Goal: Task Accomplishment & Management: Complete application form

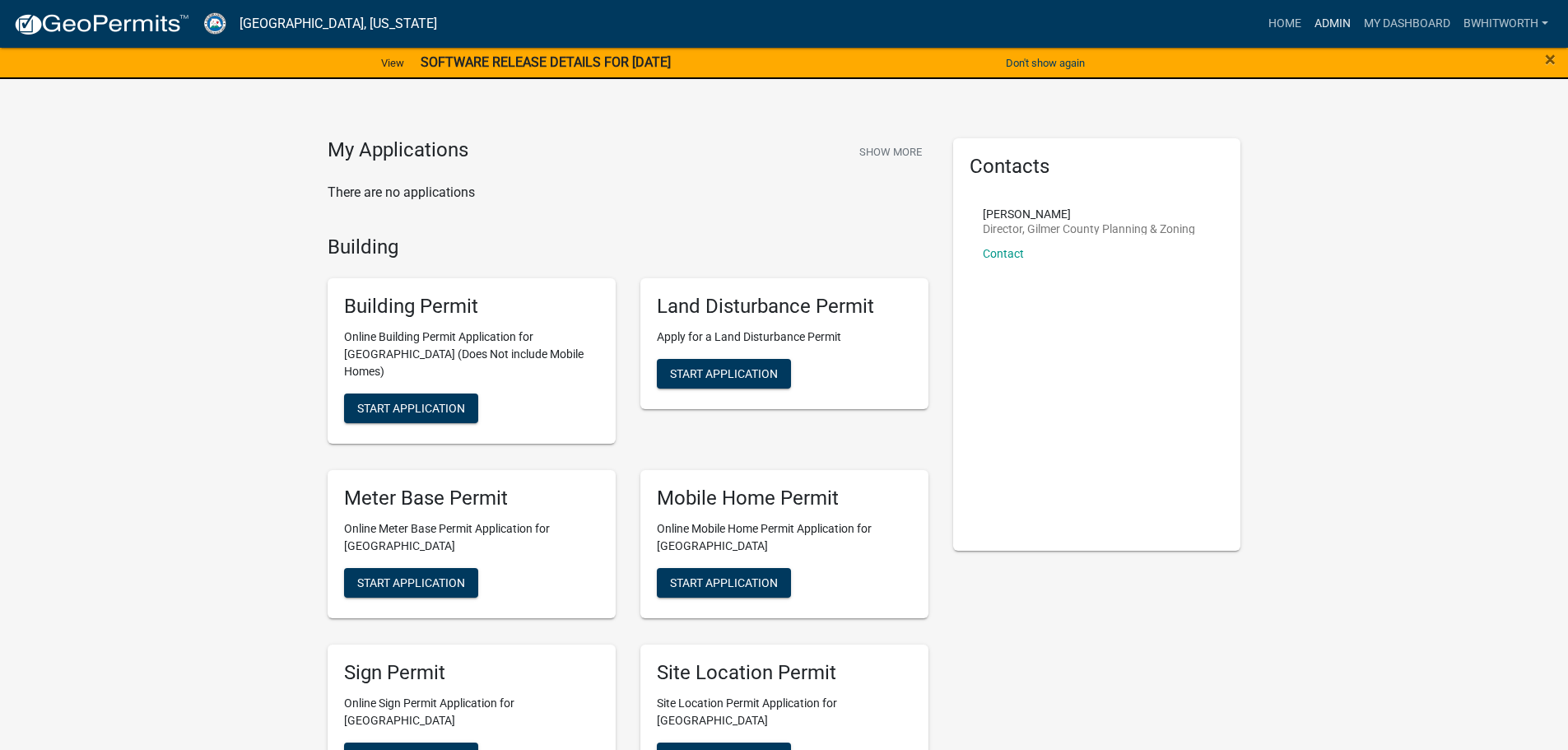
click at [1338, 9] on link "Admin" at bounding box center [1333, 24] width 49 height 31
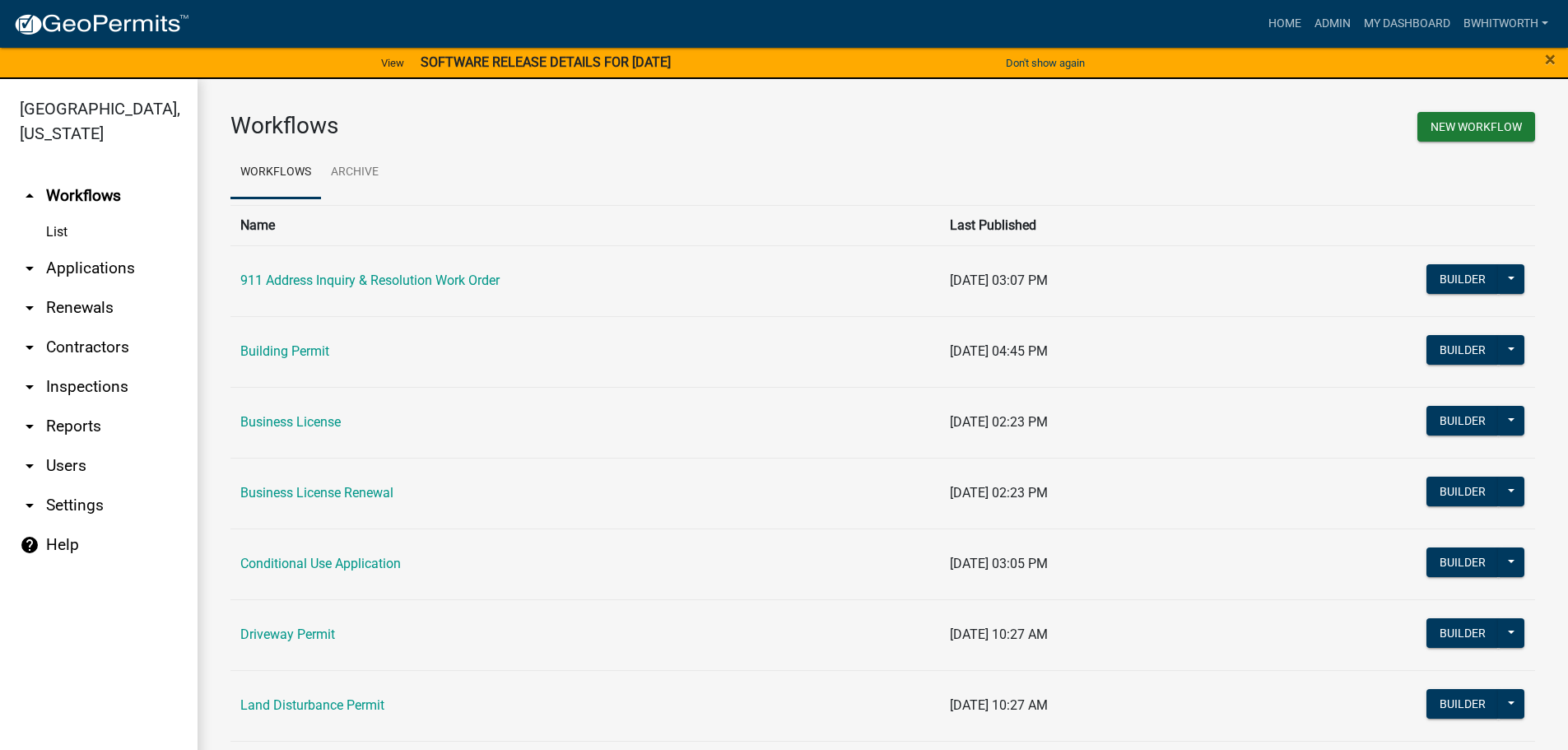
click at [94, 309] on link "arrow_drop_down Renewals" at bounding box center [98, 308] width 198 height 39
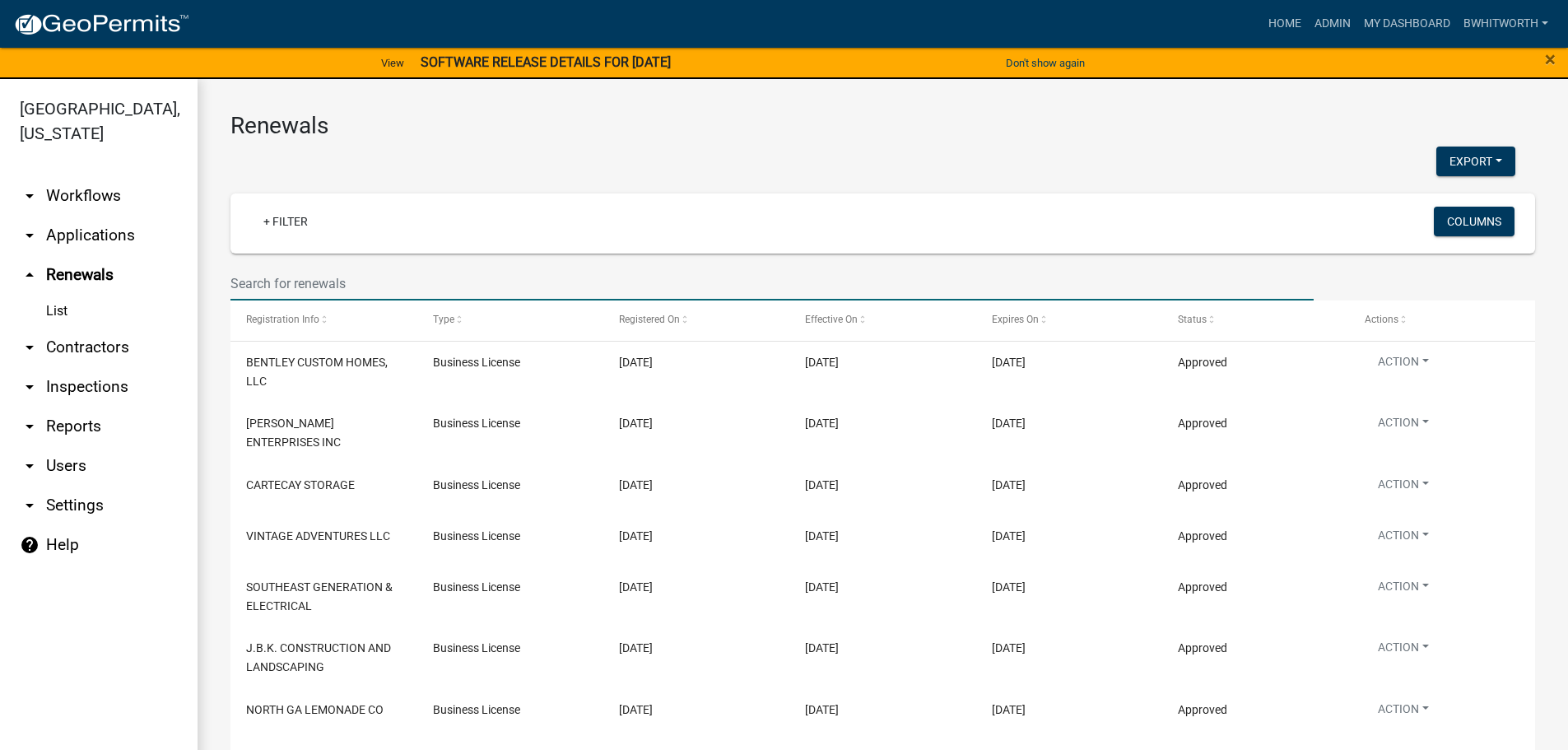
drag, startPoint x: 314, startPoint y: 284, endPoint x: 410, endPoint y: 247, distance: 102.9
click at [314, 284] on input "text" at bounding box center [772, 283] width 1084 height 33
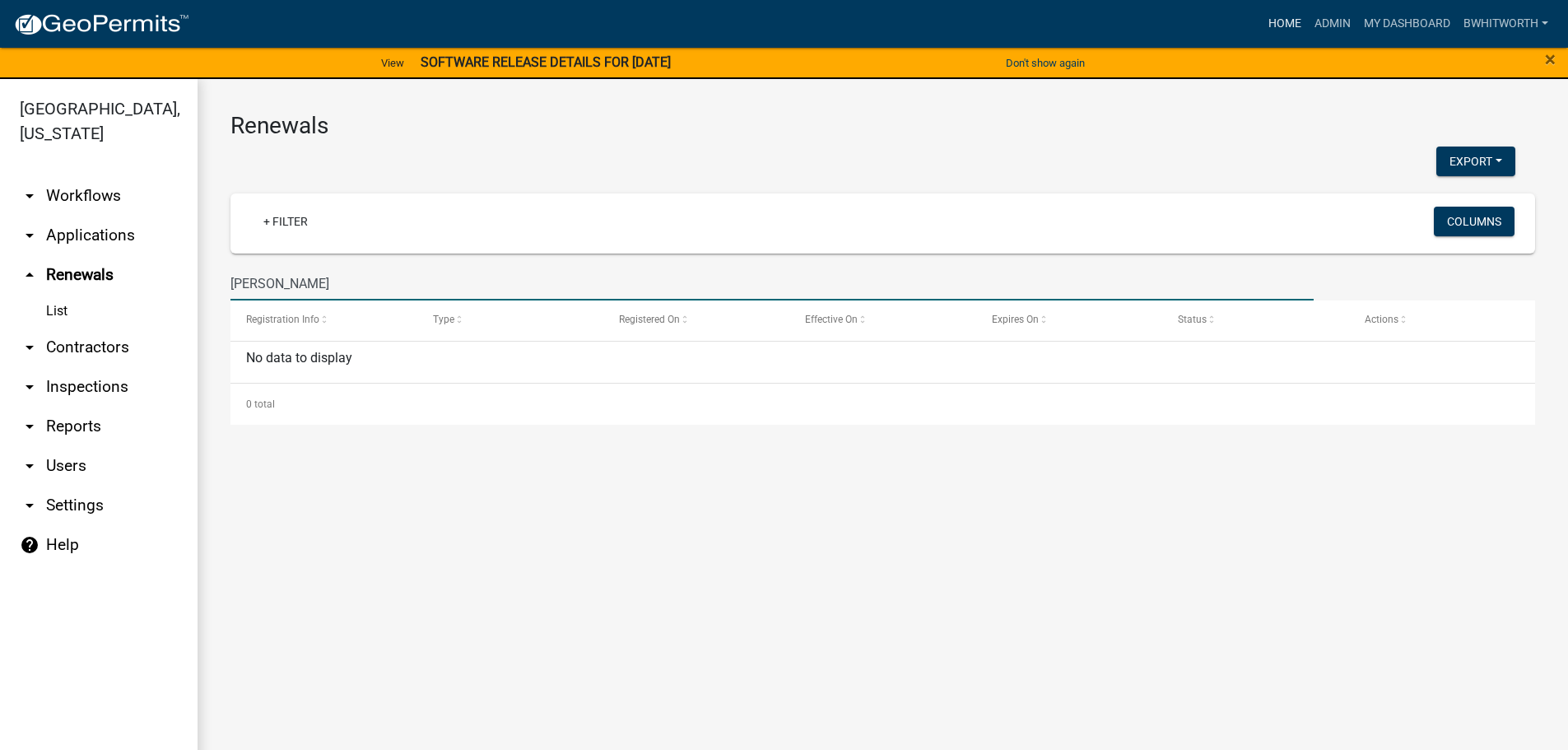
type input "[PERSON_NAME]"
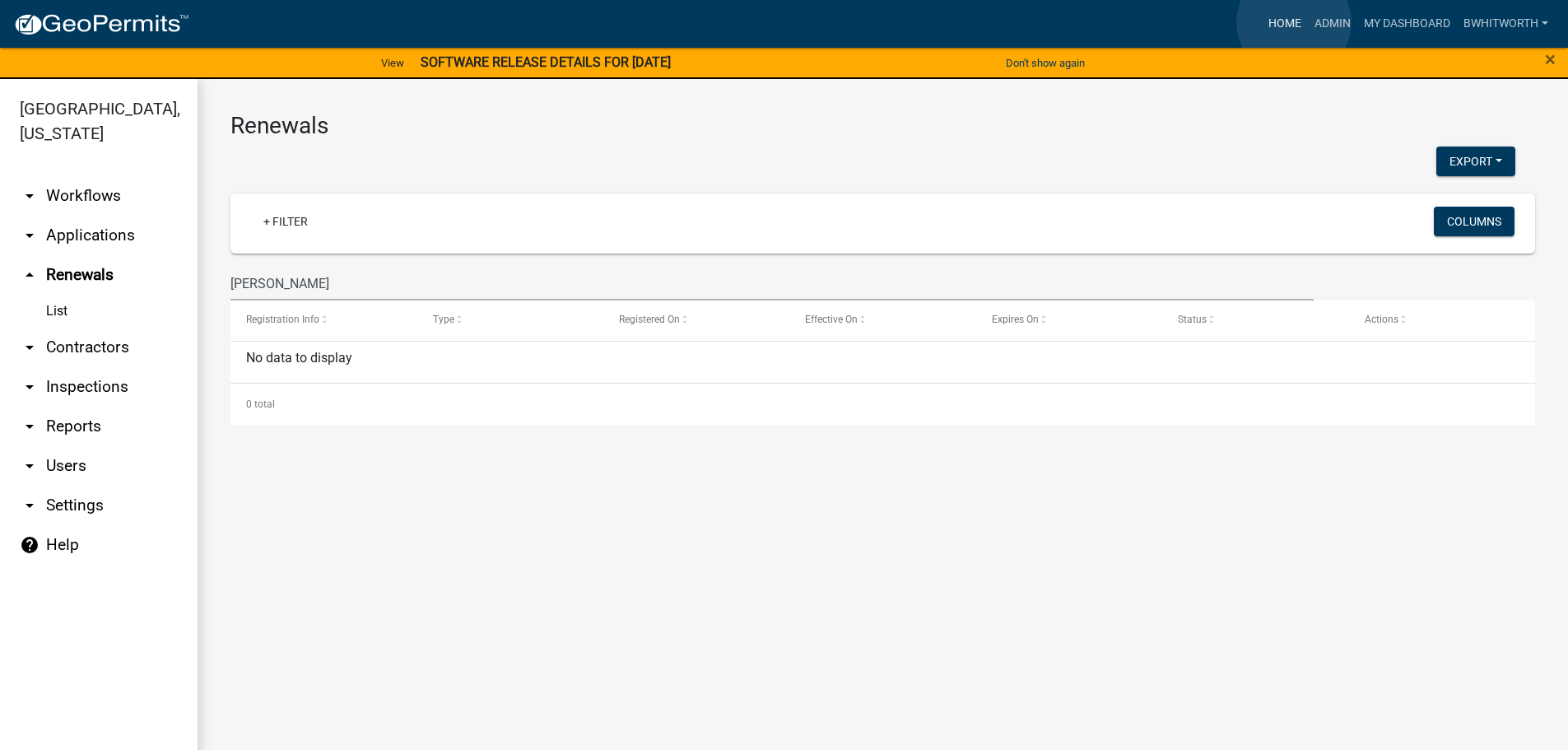
click at [1293, 23] on link "Home" at bounding box center [1285, 24] width 46 height 31
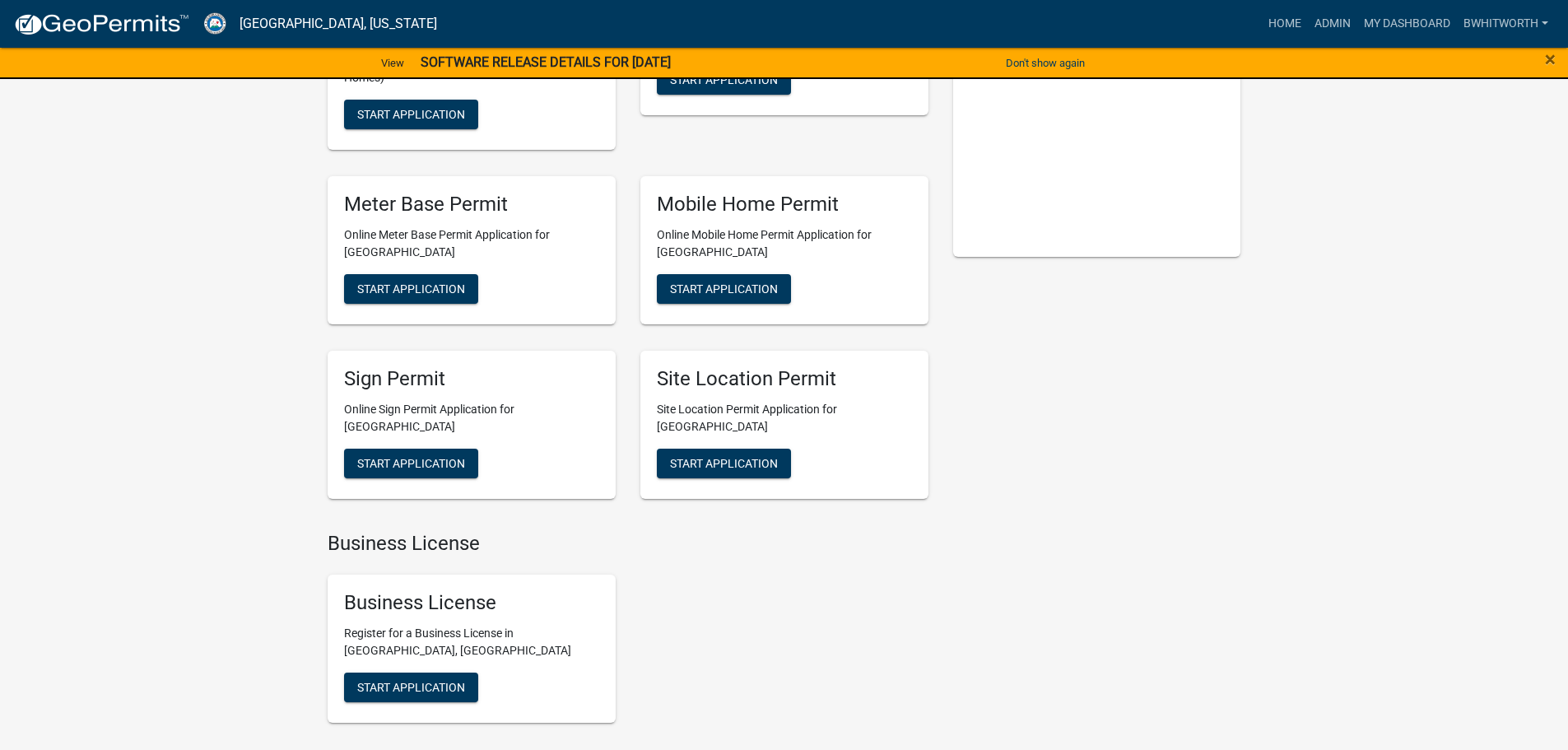
scroll to position [330, 0]
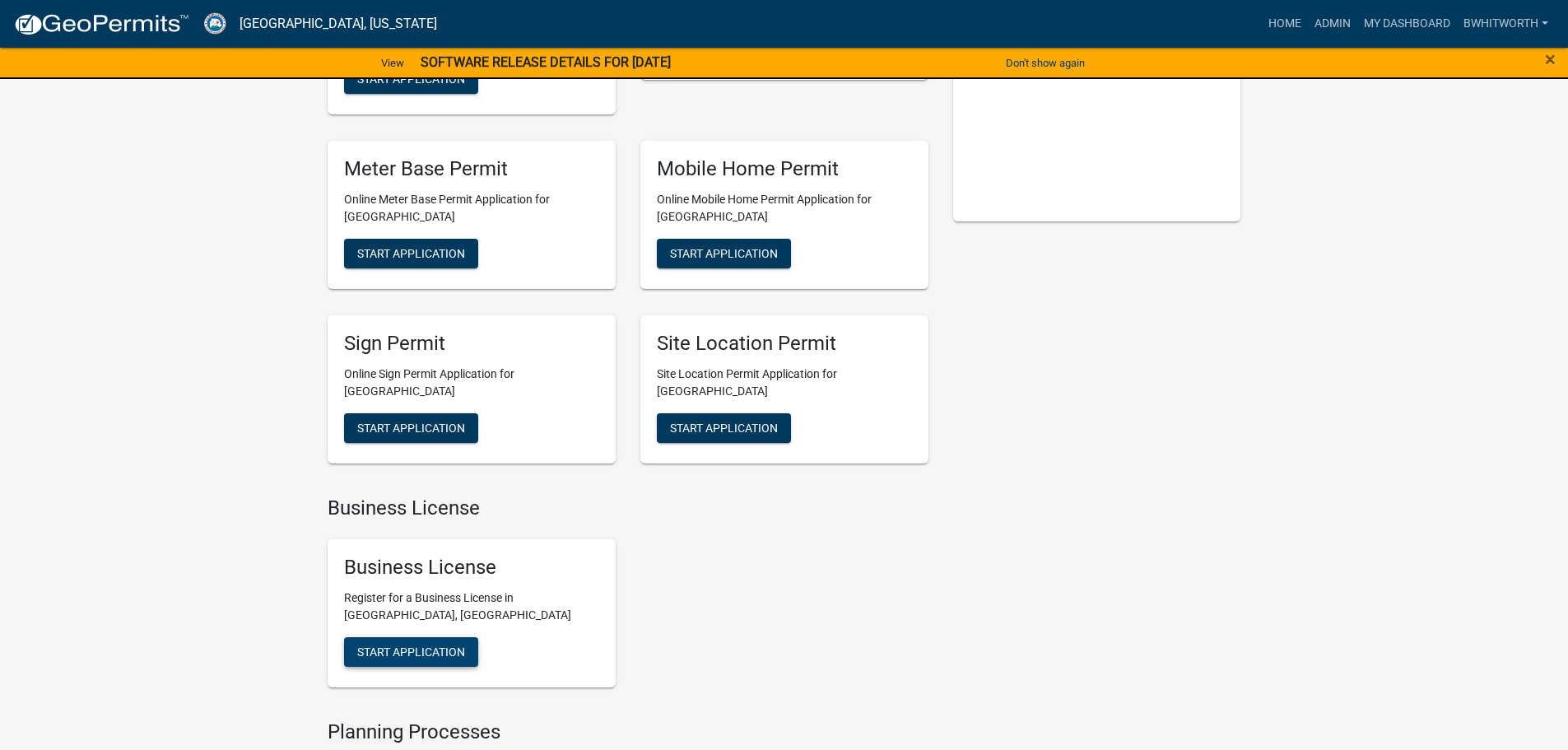
click at [402, 646] on span "Start Application" at bounding box center [411, 652] width 108 height 13
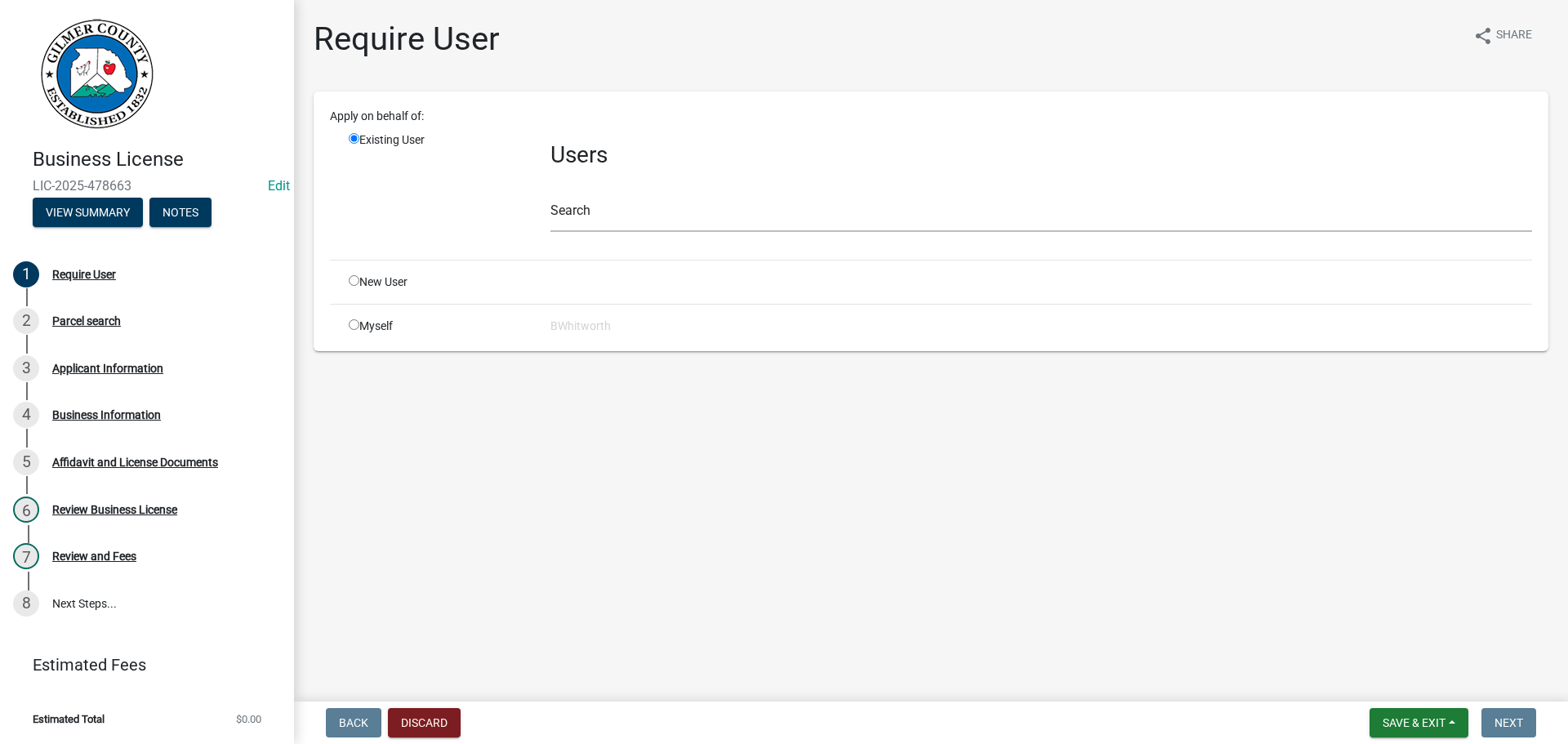
click at [354, 279] on input "radio" at bounding box center [353, 280] width 11 height 11
radio input "true"
radio input "false"
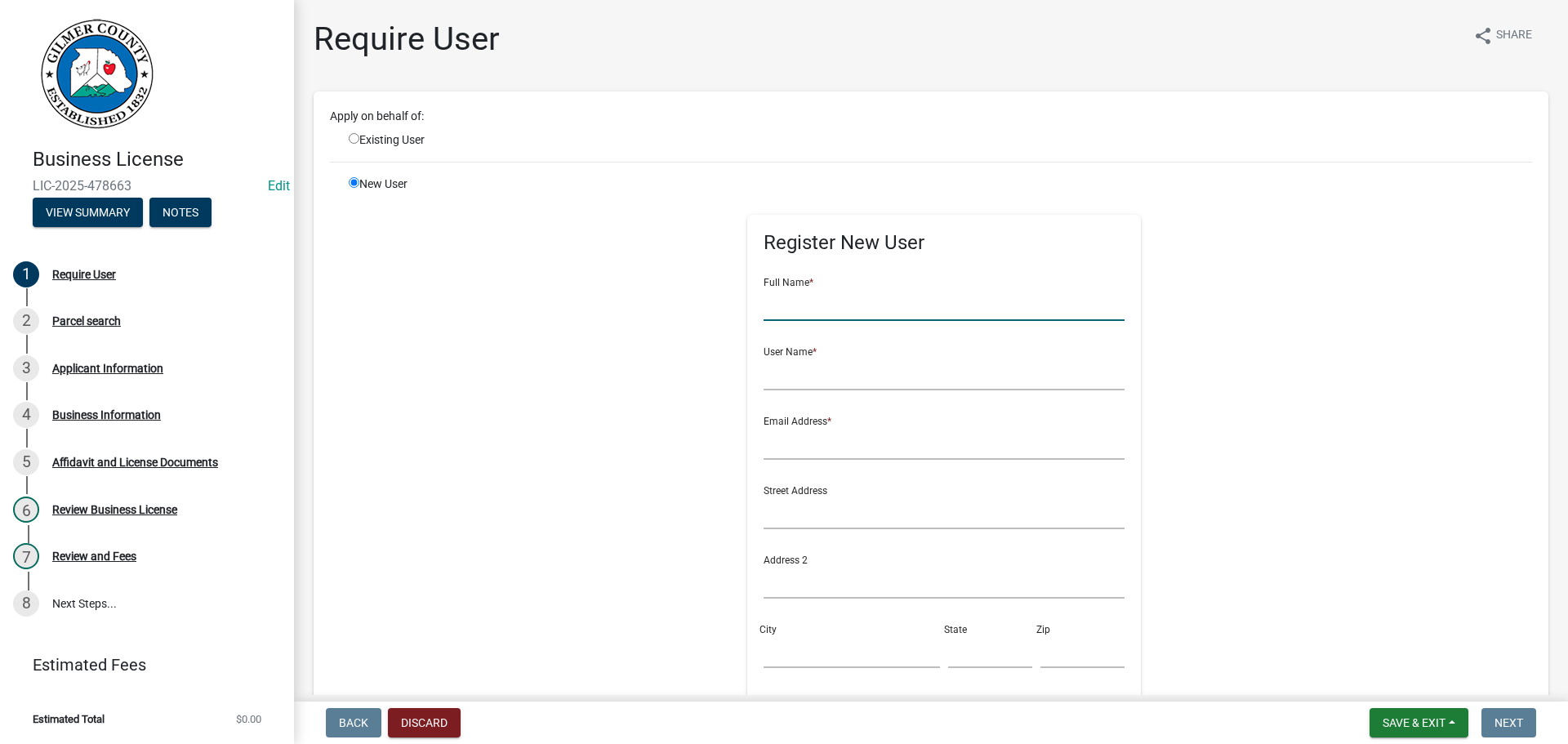
click at [794, 299] on input "text" at bounding box center [944, 304] width 362 height 33
type input "[PERSON_NAME]"
type input "LEANDERMCGEE*"
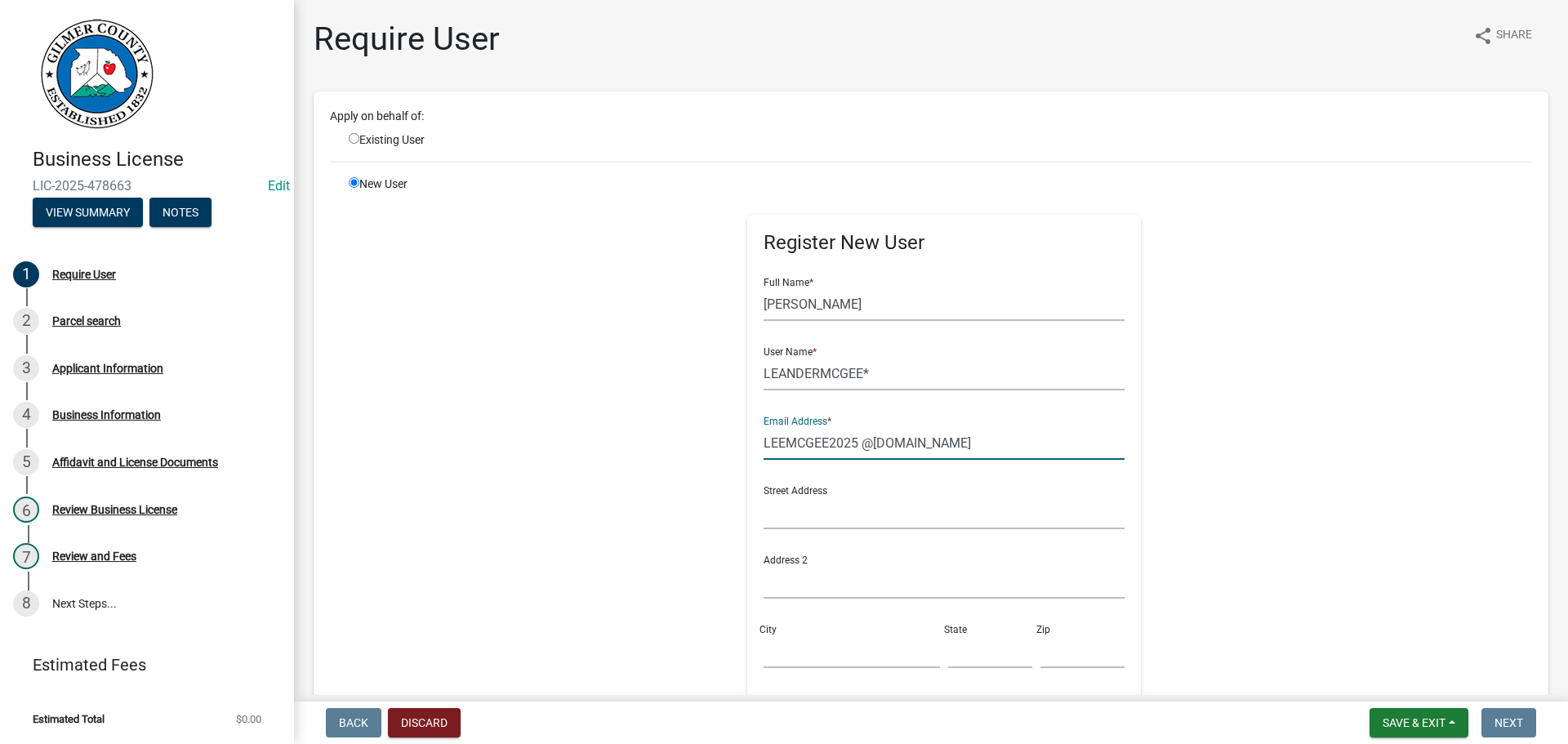
click at [850, 437] on input "LEEMCGEE2025 @[DOMAIN_NAME]" at bounding box center [944, 443] width 362 height 33
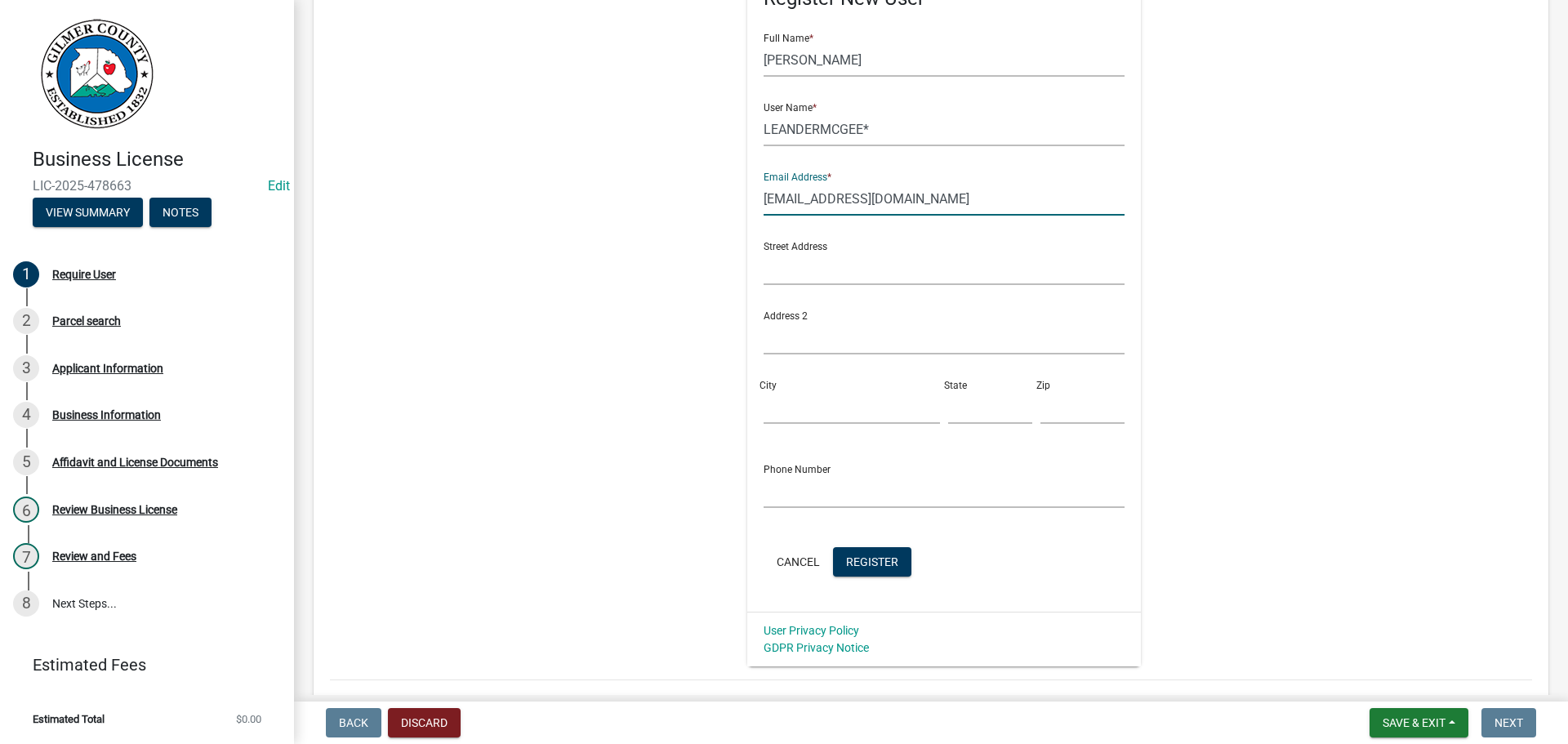
scroll to position [245, 0]
type input "[EMAIL_ADDRESS][DOMAIN_NAME]"
click at [866, 566] on span "Register" at bounding box center [872, 559] width 53 height 13
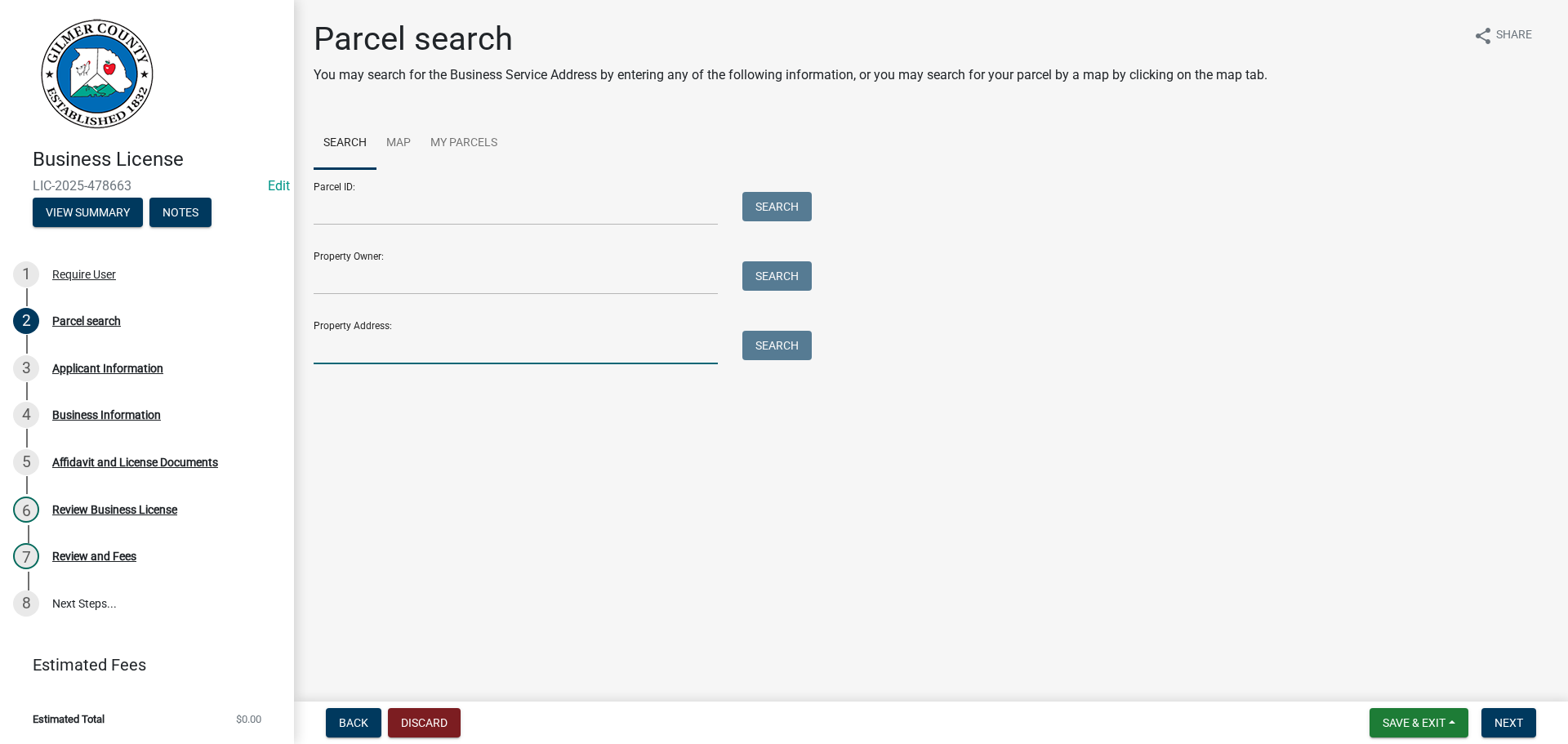
click at [423, 344] on input "Property Address:" at bounding box center [516, 348] width 404 height 33
type input "[GEOGRAPHIC_DATA]"
click at [779, 336] on button "Search" at bounding box center [776, 346] width 69 height 29
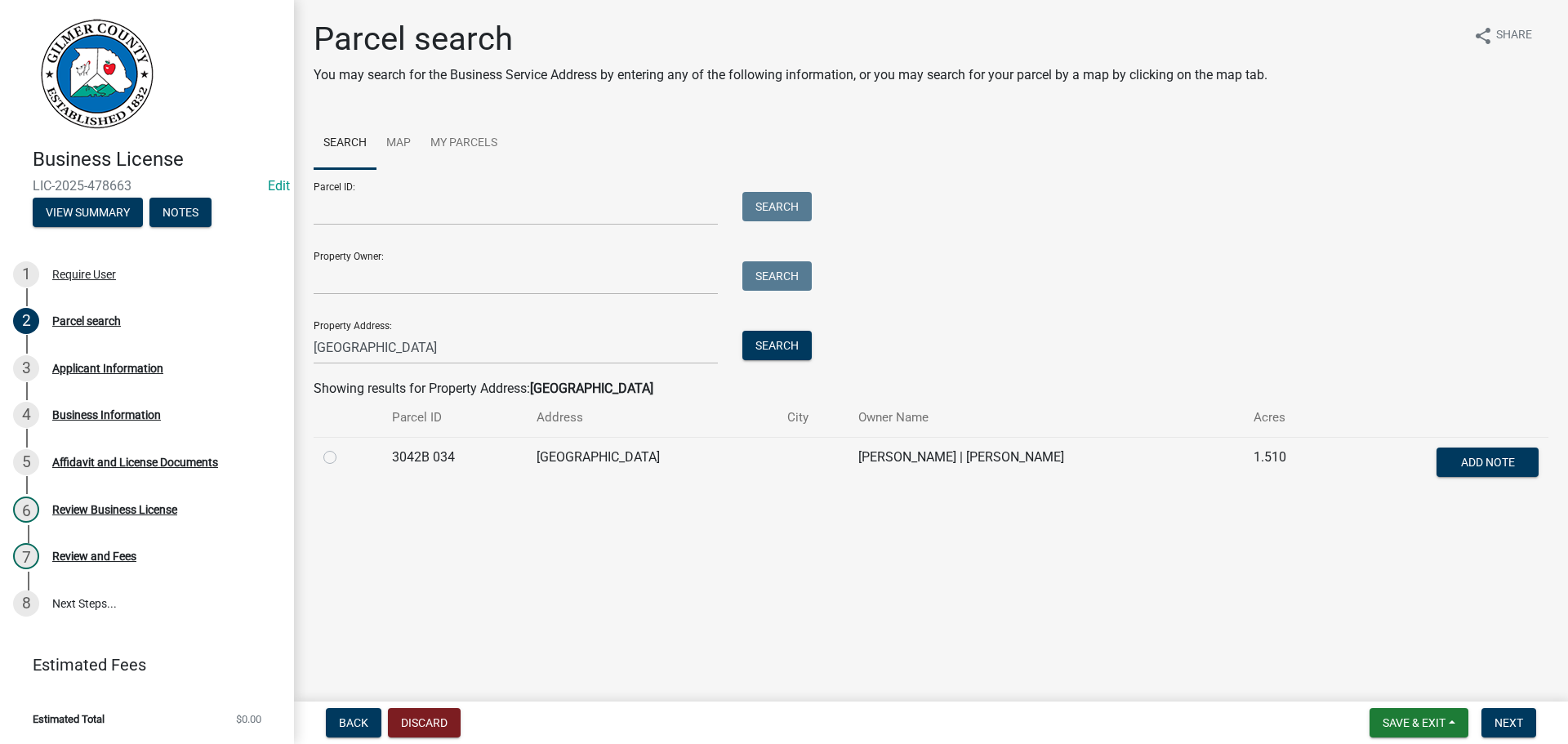
click at [339, 452] on div at bounding box center [348, 457] width 49 height 20
click at [343, 447] on label at bounding box center [343, 447] width 0 height 0
click at [343, 458] on 034 "radio" at bounding box center [348, 452] width 11 height 11
radio 034 "true"
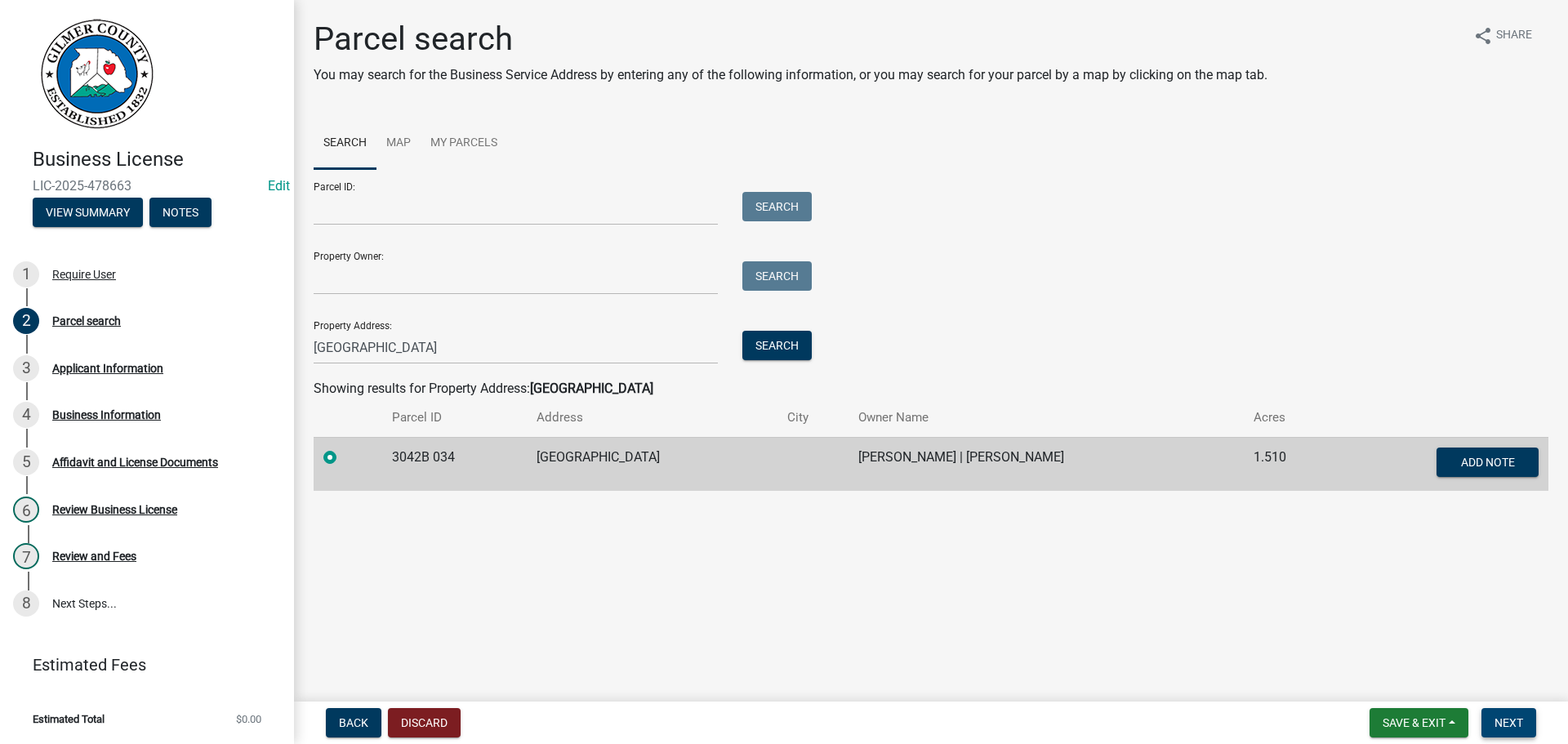
click at [1518, 722] on span "Next" at bounding box center [1508, 722] width 28 height 13
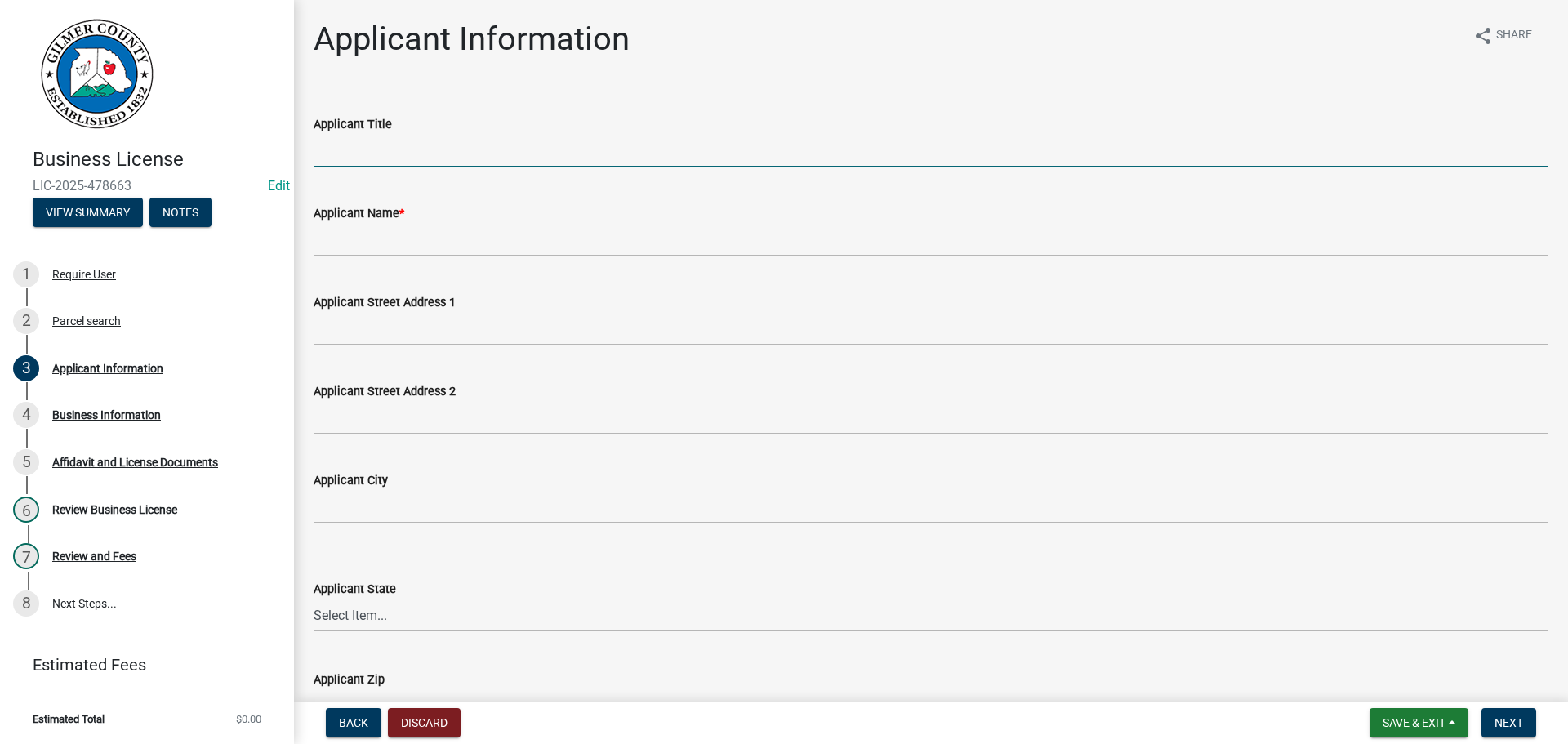
click at [433, 147] on input "Applicant Title" at bounding box center [930, 150] width 1235 height 33
type input "[PERSON_NAME]"
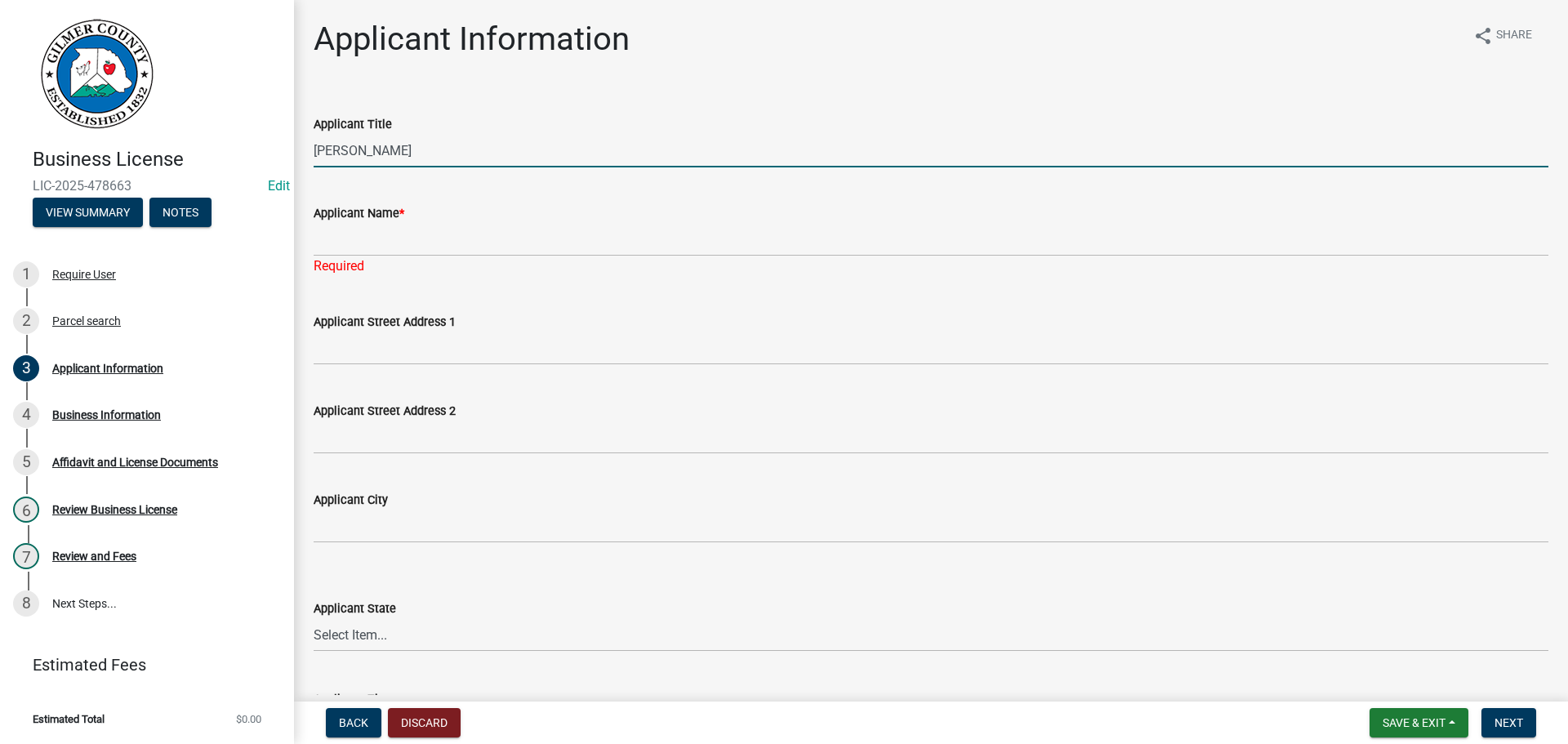
drag, startPoint x: 430, startPoint y: 147, endPoint x: 283, endPoint y: 147, distance: 147.0
click at [283, 147] on div "Business License LIC-2025-478663 Edit View Summary Notes 1 Require User 2 Parce…" at bounding box center [784, 372] width 1568 height 744
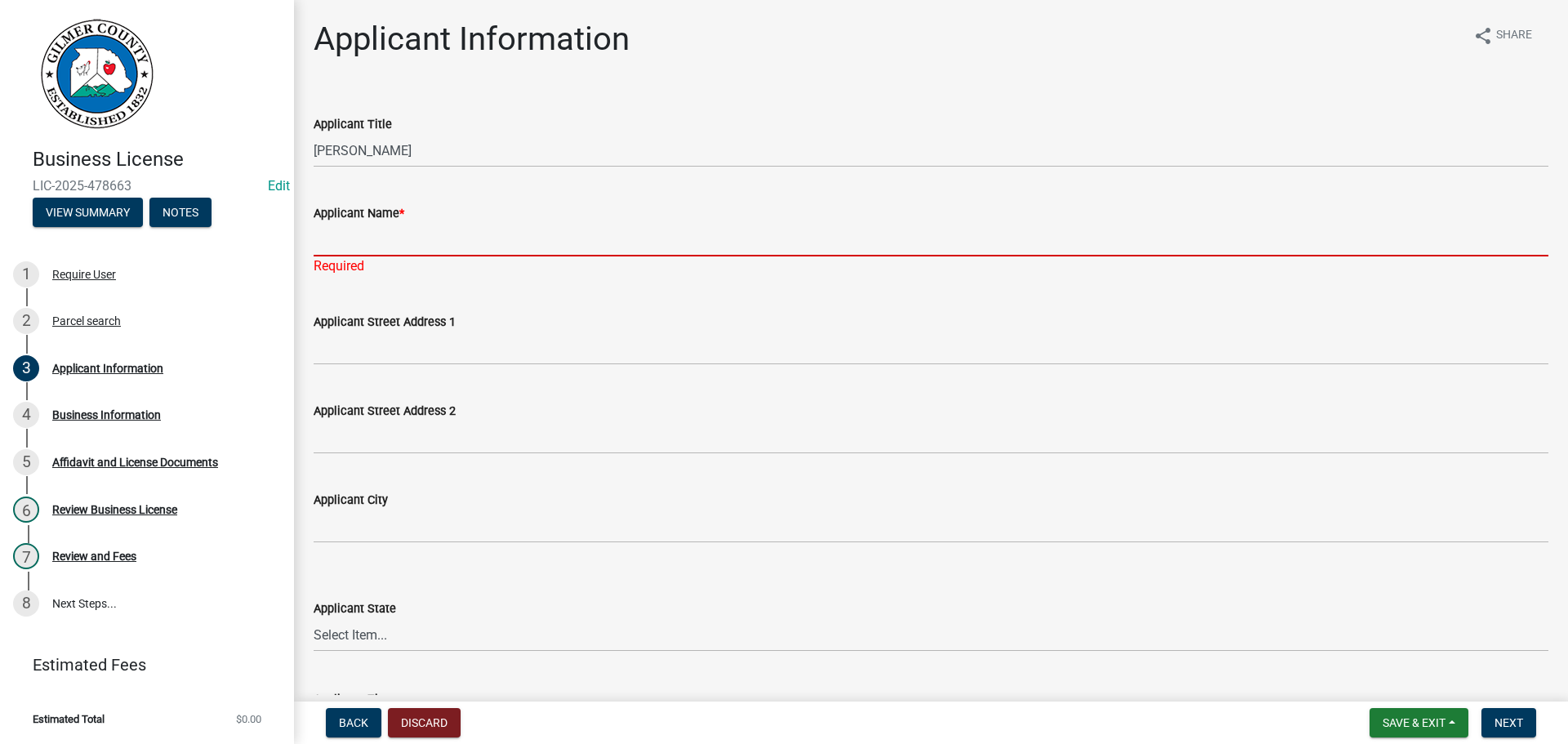
click at [387, 243] on input "Applicant Name *" at bounding box center [930, 239] width 1235 height 33
paste input "[PERSON_NAME]"
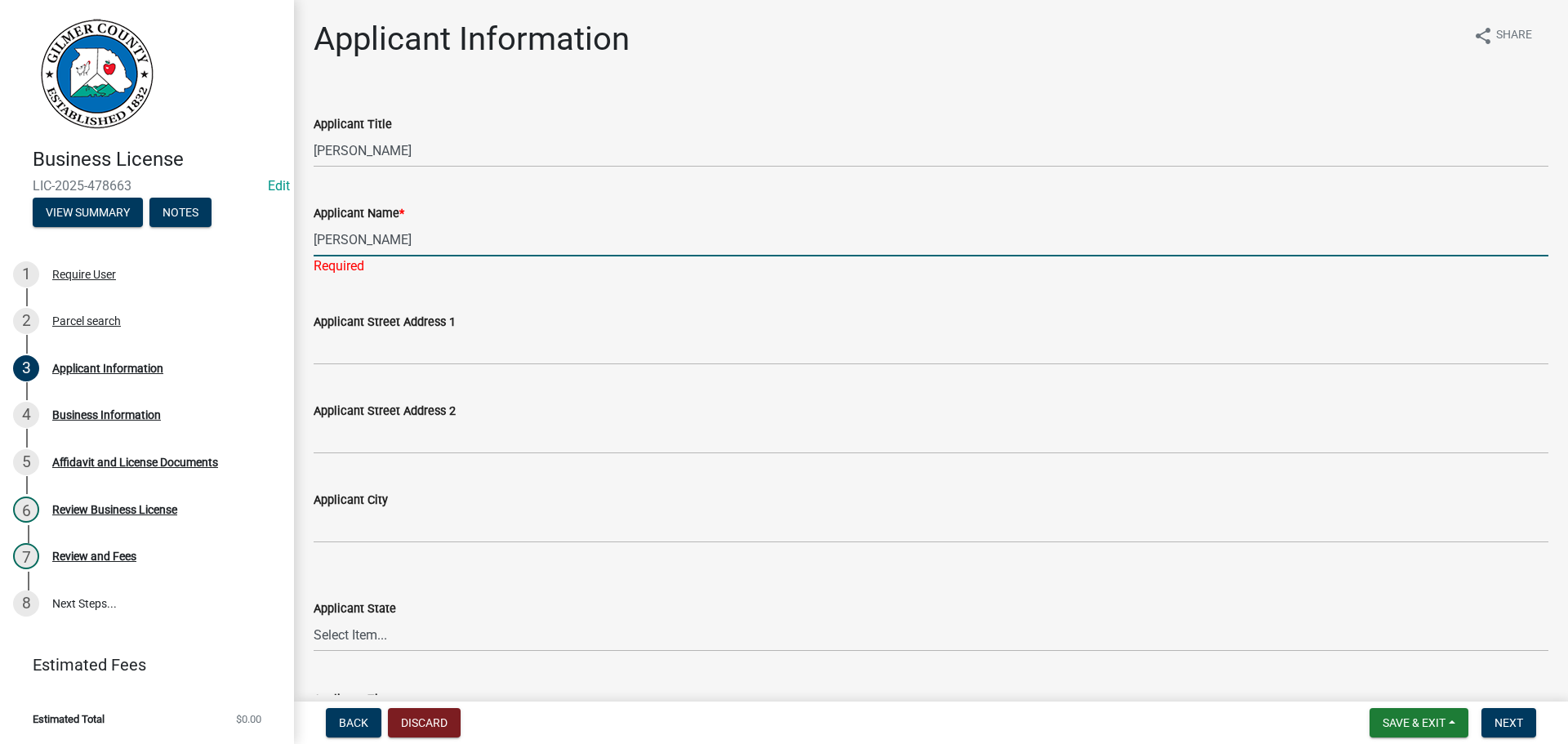
type input "[PERSON_NAME]"
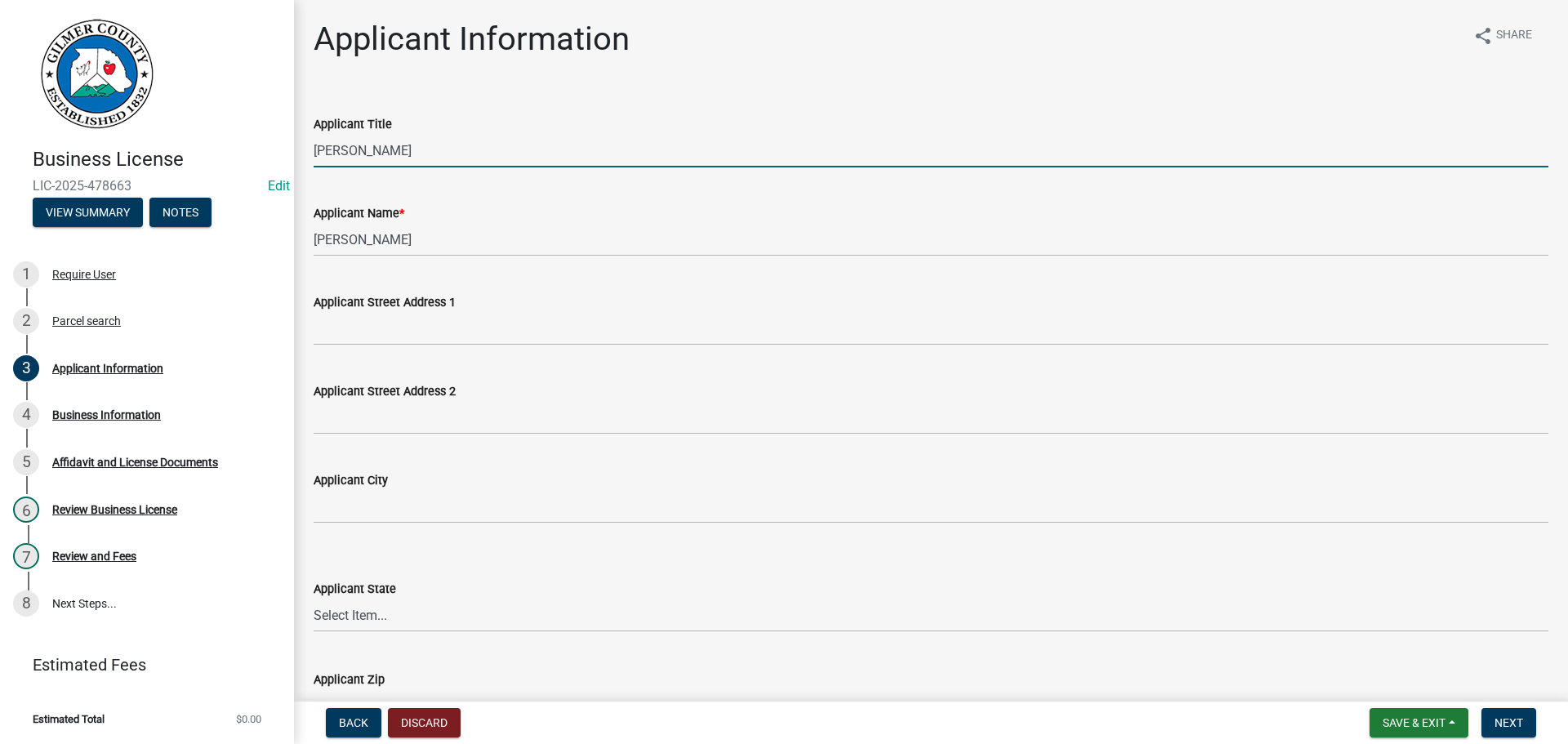
drag, startPoint x: 344, startPoint y: 141, endPoint x: 146, endPoint y: 114, distance: 199.8
click at [114, 122] on div "Business License LIC-2025-478663 Edit View Summary Notes 1 Require User 2 Parce…" at bounding box center [784, 372] width 1568 height 744
type input "OWNER"
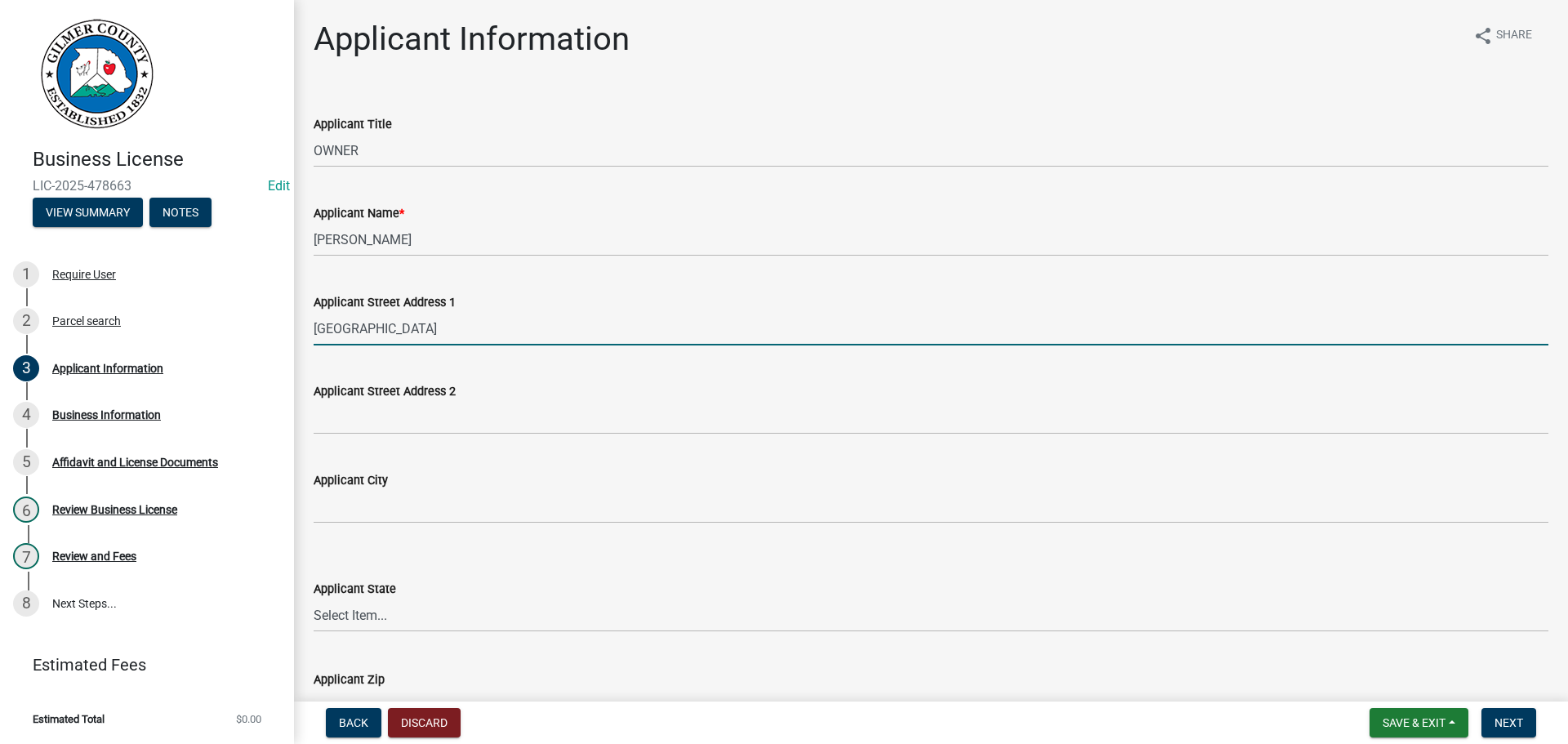
type input "[GEOGRAPHIC_DATA]"
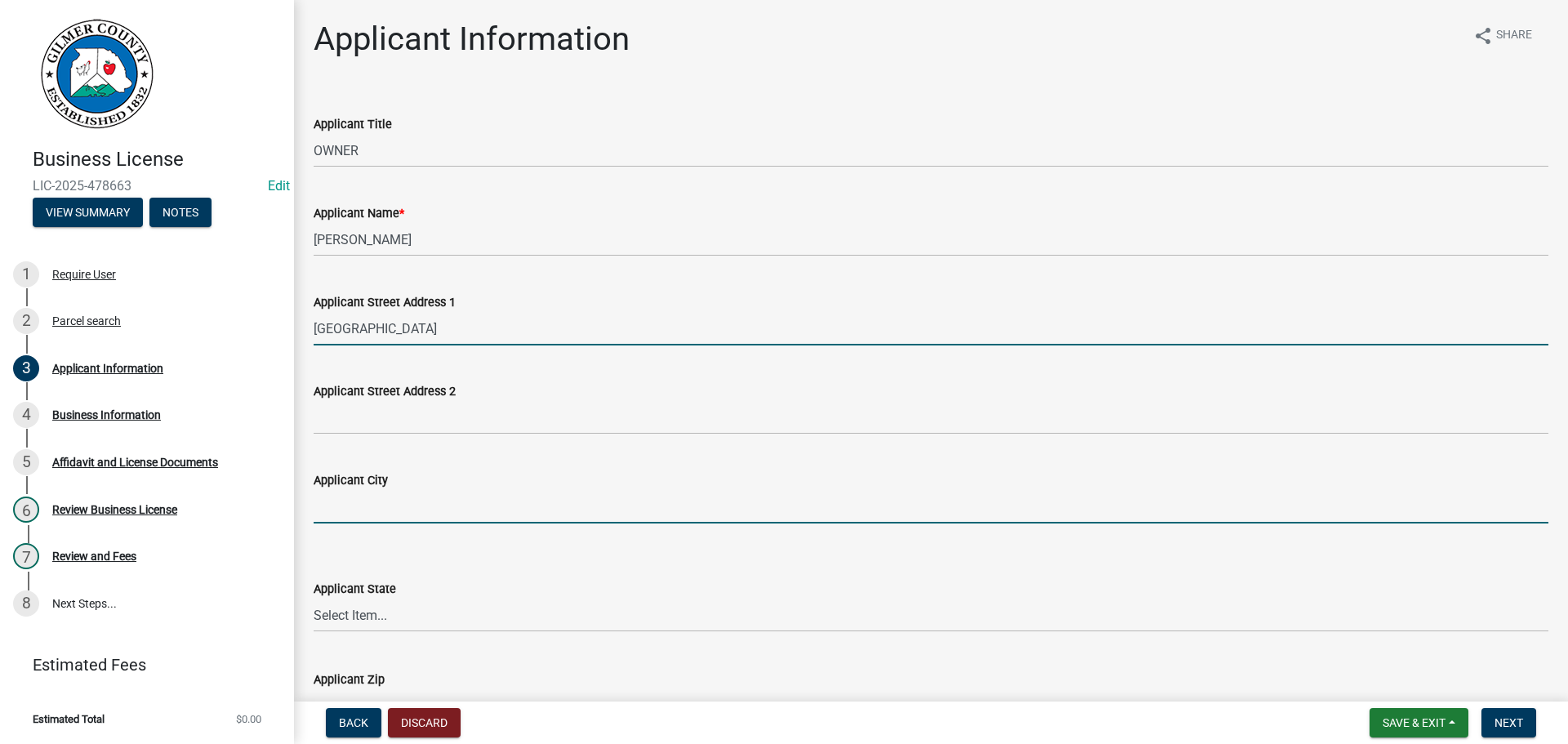
drag, startPoint x: 331, startPoint y: 508, endPoint x: 343, endPoint y: 508, distance: 12.0
click at [331, 508] on input "Applicant City" at bounding box center [930, 507] width 1235 height 33
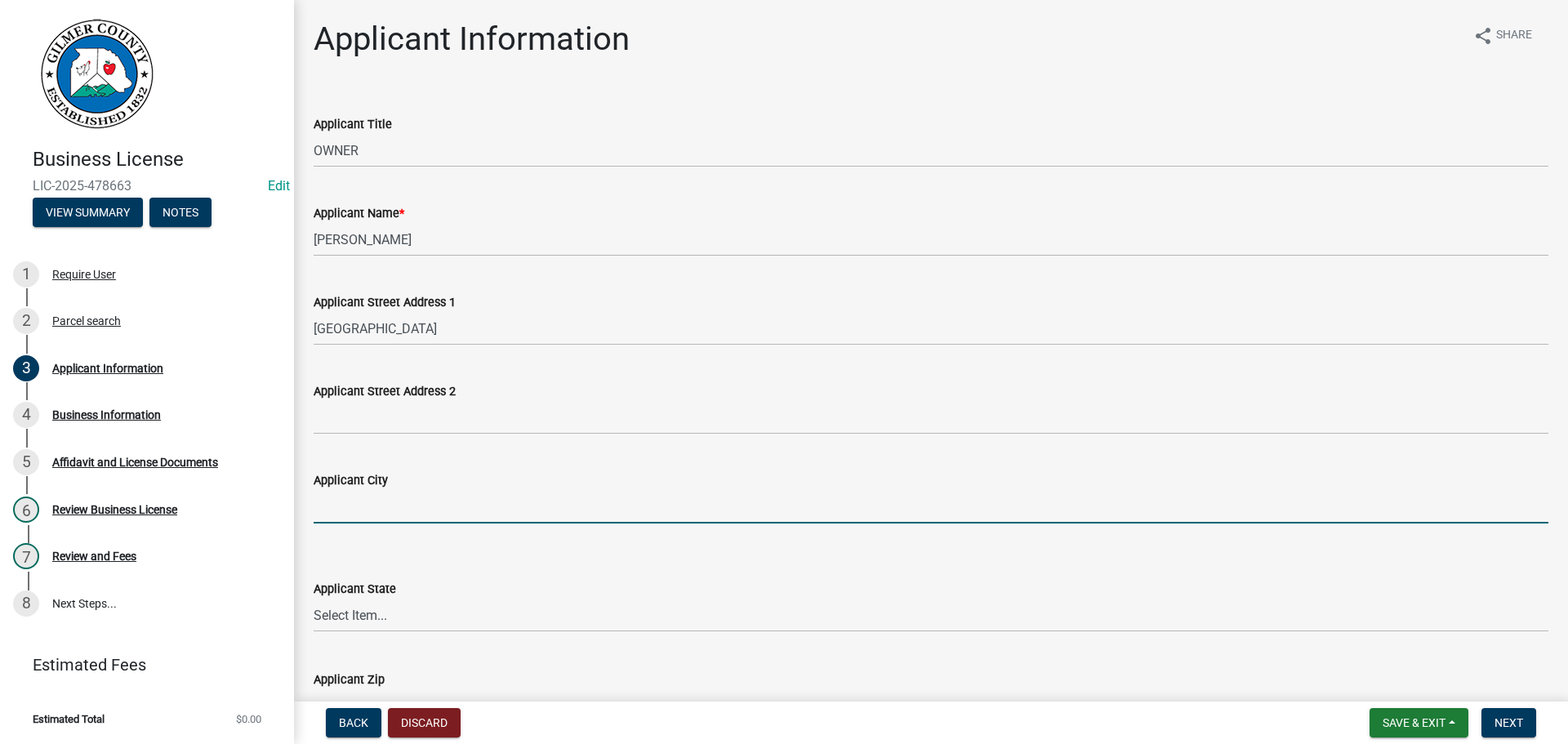
type input "ELLIJAY"
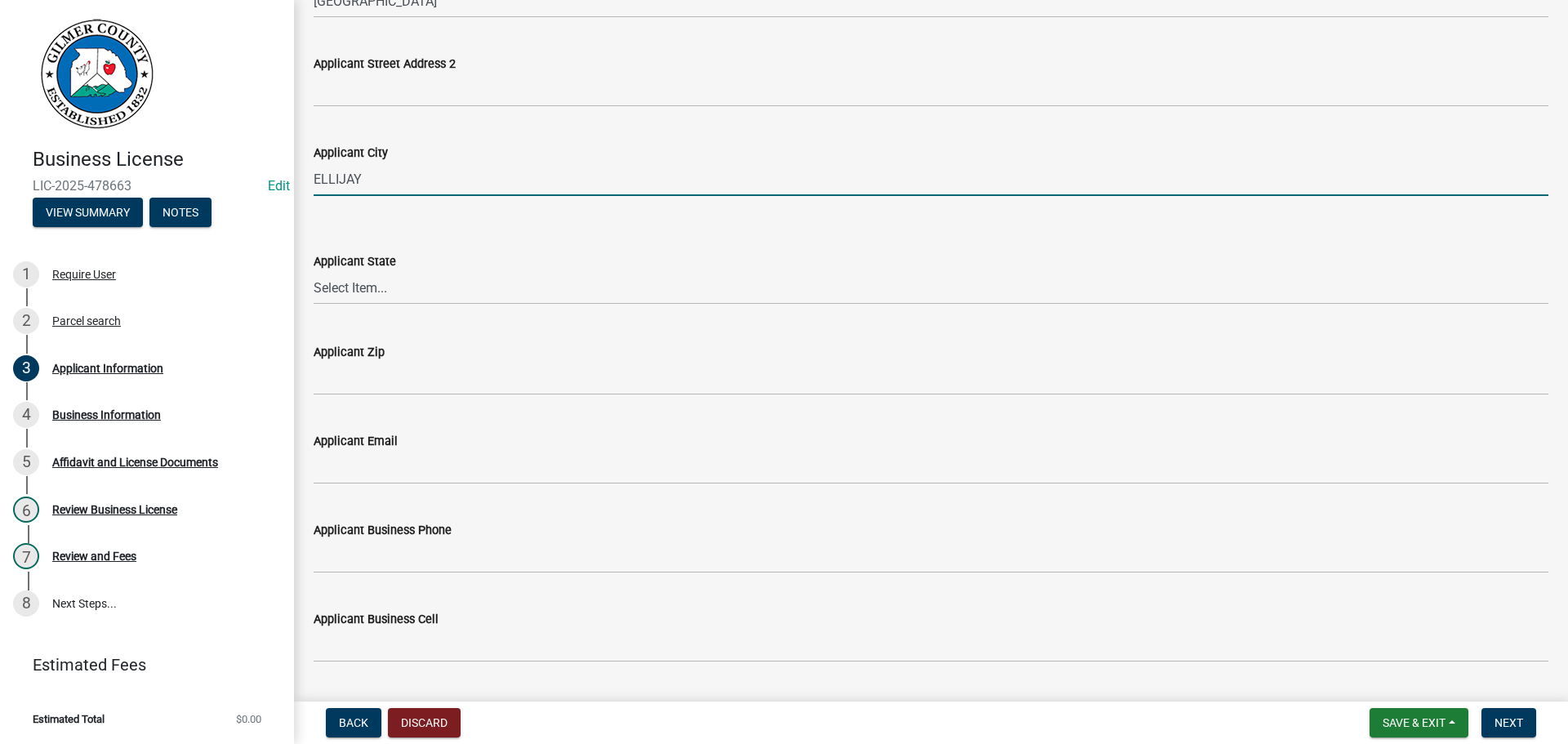
scroll to position [408, 0]
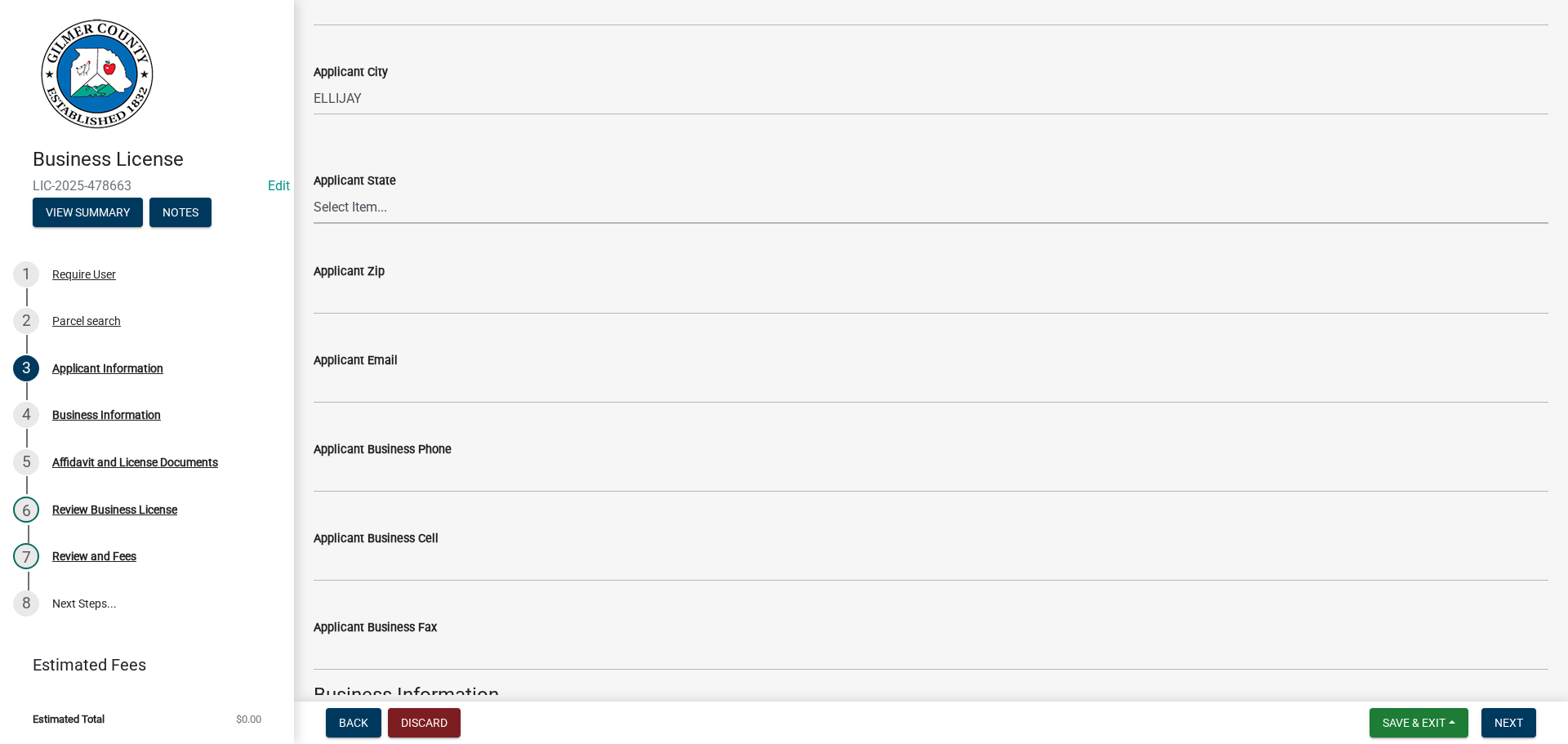
click at [402, 203] on select "Select Item... [US_STATE] [US_STATE] [US_STATE] [US_STATE] [US_STATE] [US_STATE…" at bounding box center [930, 207] width 1235 height 33
select select "GA"
click at [313, 190] on select "Select Item... [US_STATE] [US_STATE] [US_STATE] [US_STATE] [US_STATE] [US_STATE…" at bounding box center [930, 207] width 1235 height 33
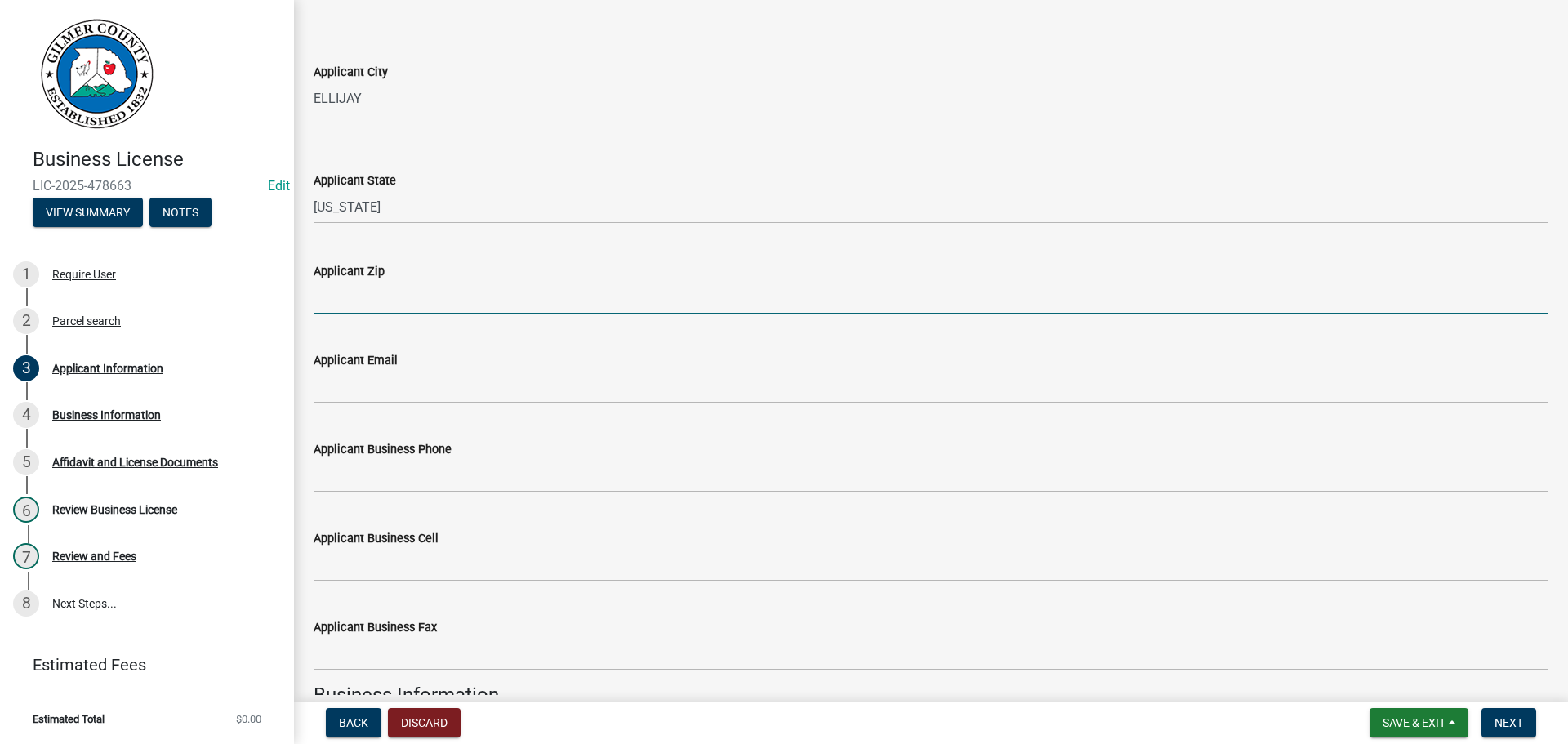
drag, startPoint x: 382, startPoint y: 293, endPoint x: 396, endPoint y: 304, distance: 17.8
click at [382, 293] on input "Applicant Zip" at bounding box center [930, 298] width 1235 height 33
type input "30540"
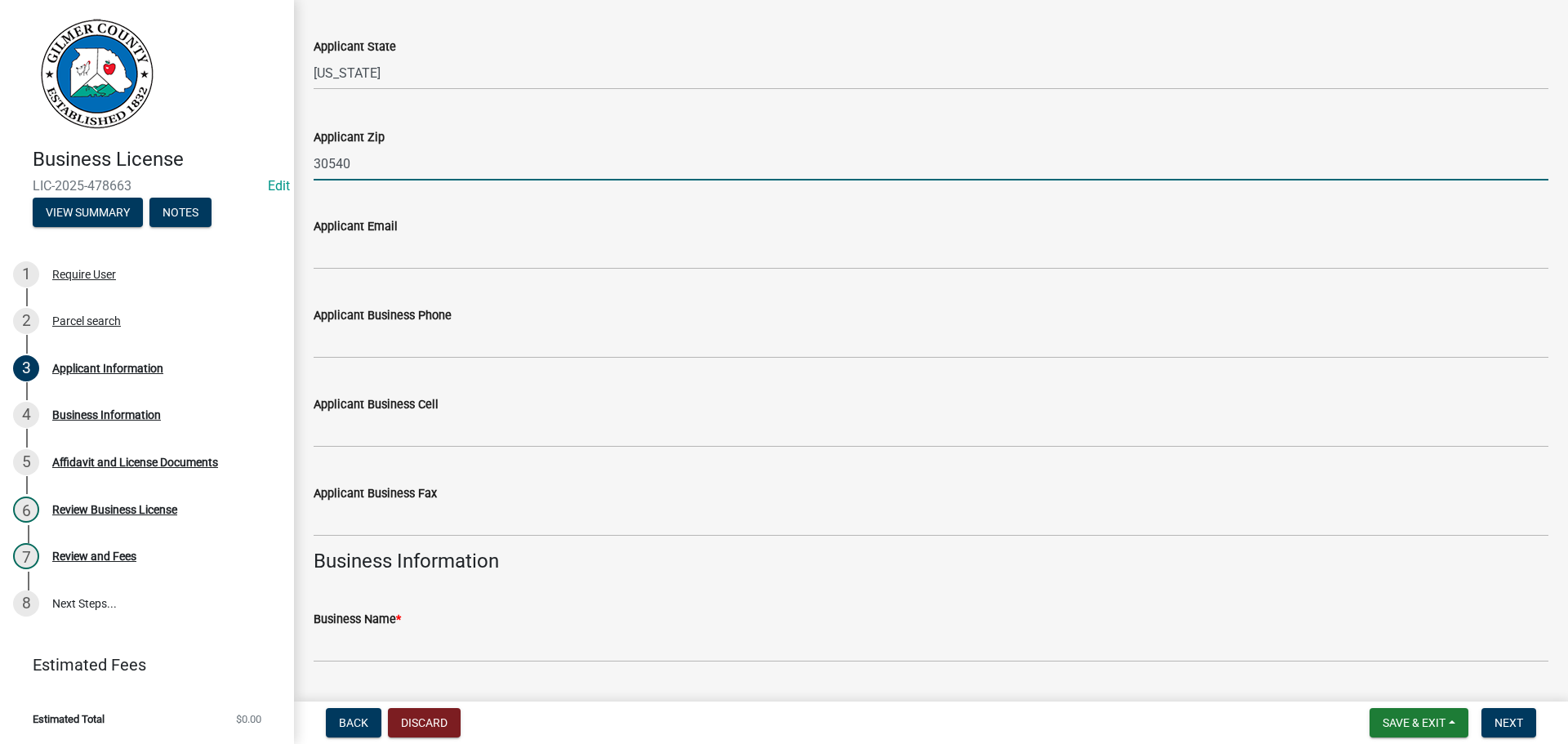
scroll to position [571, 0]
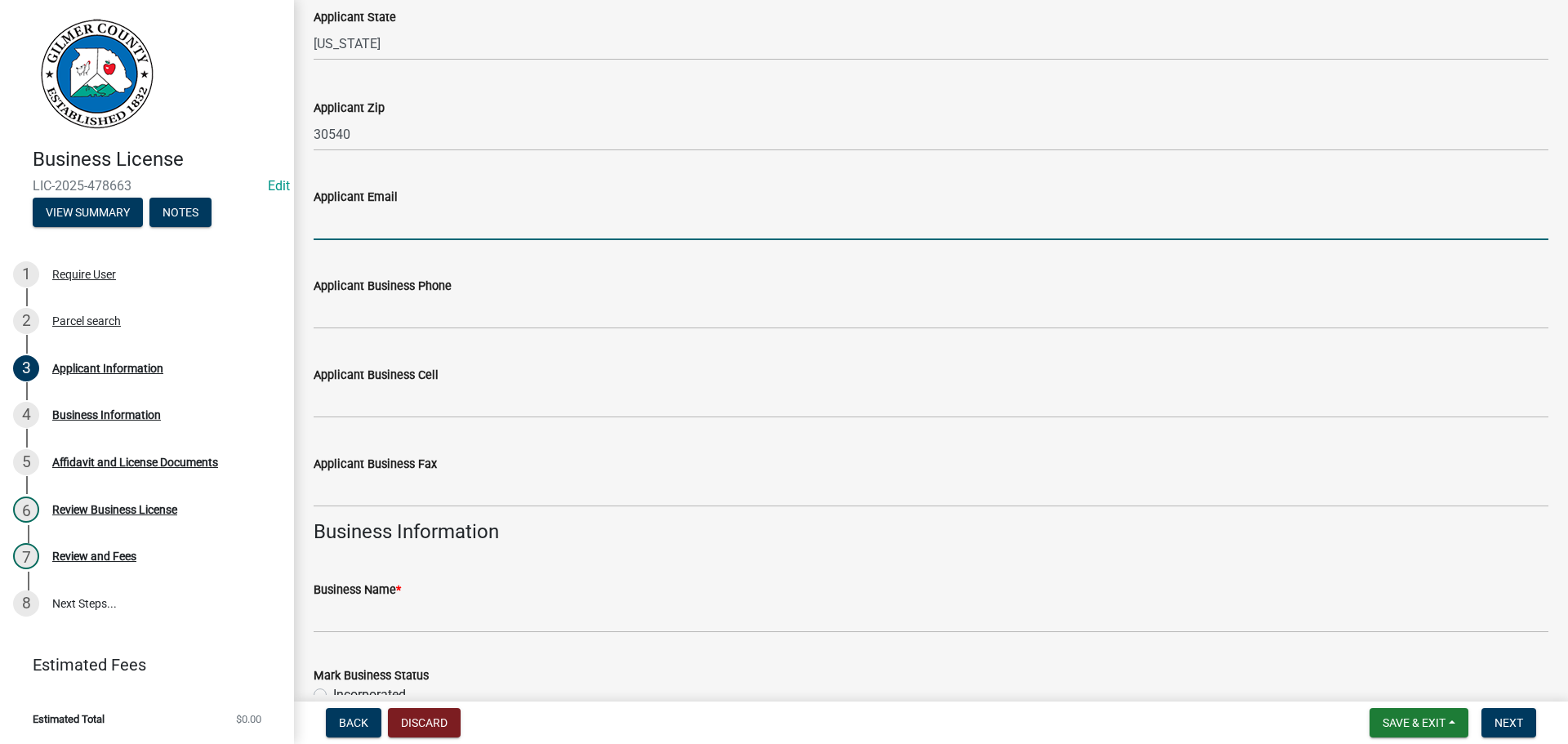
click at [414, 221] on input "Applicant Email" at bounding box center [930, 224] width 1235 height 33
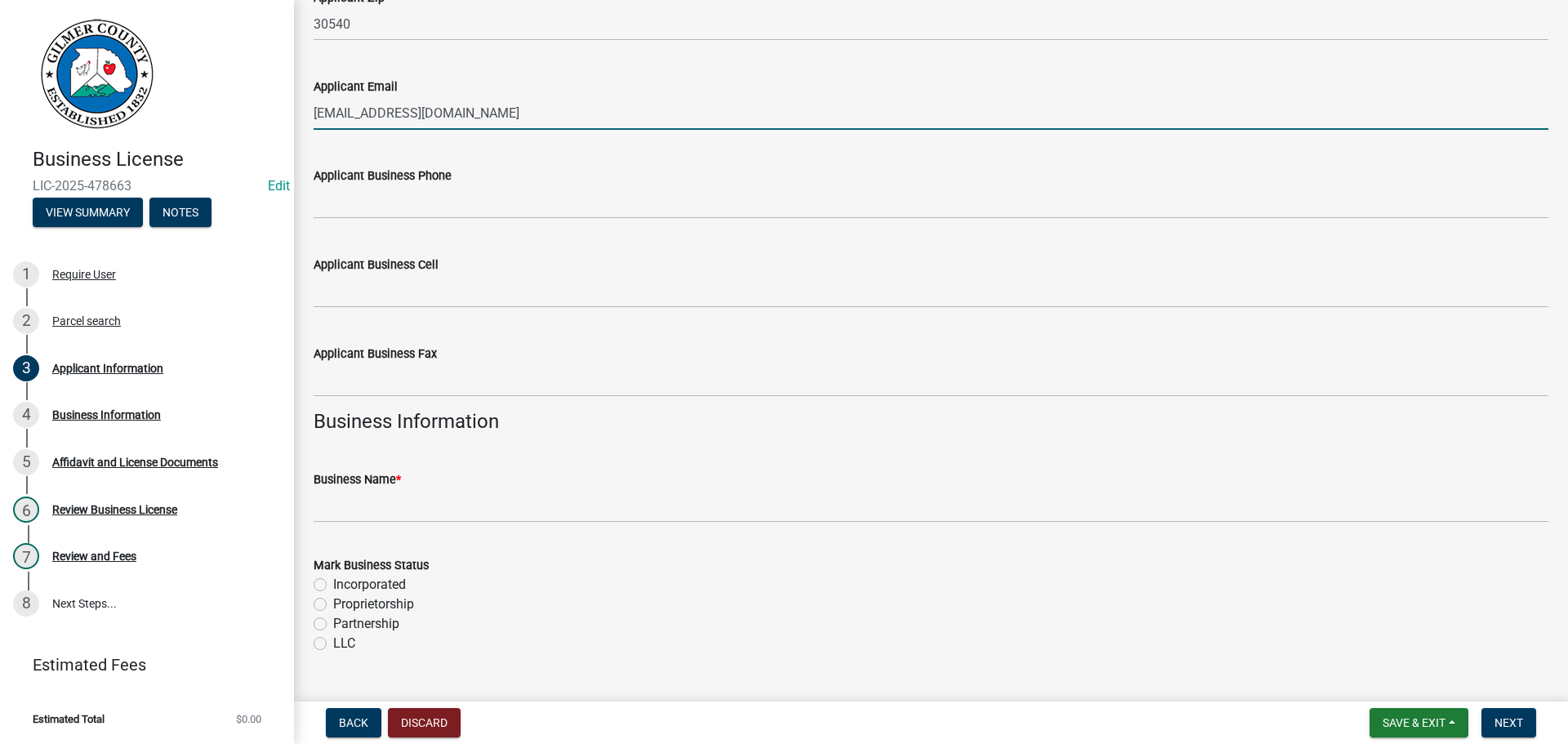
scroll to position [735, 0]
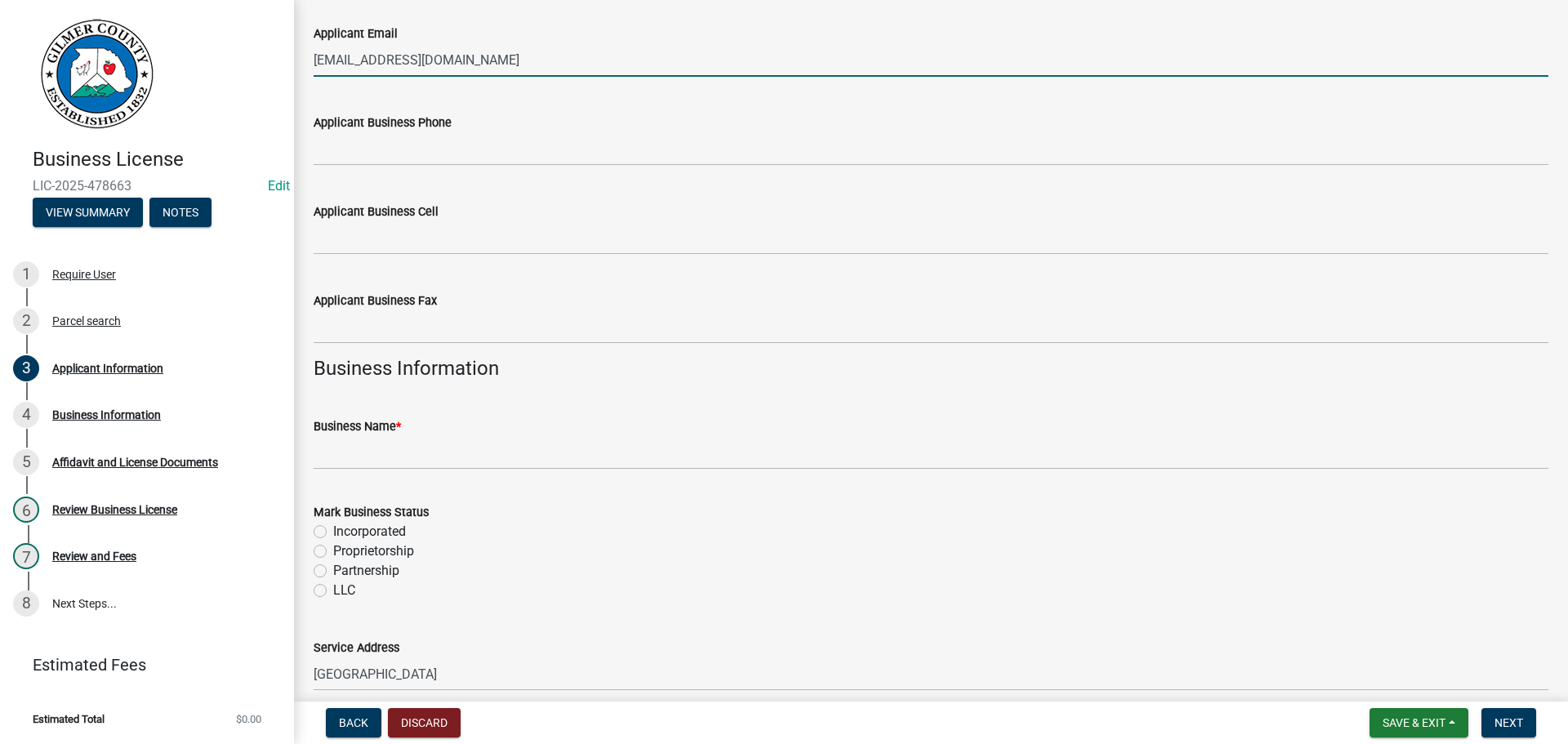
type input "[EMAIL_ADDRESS][DOMAIN_NAME]"
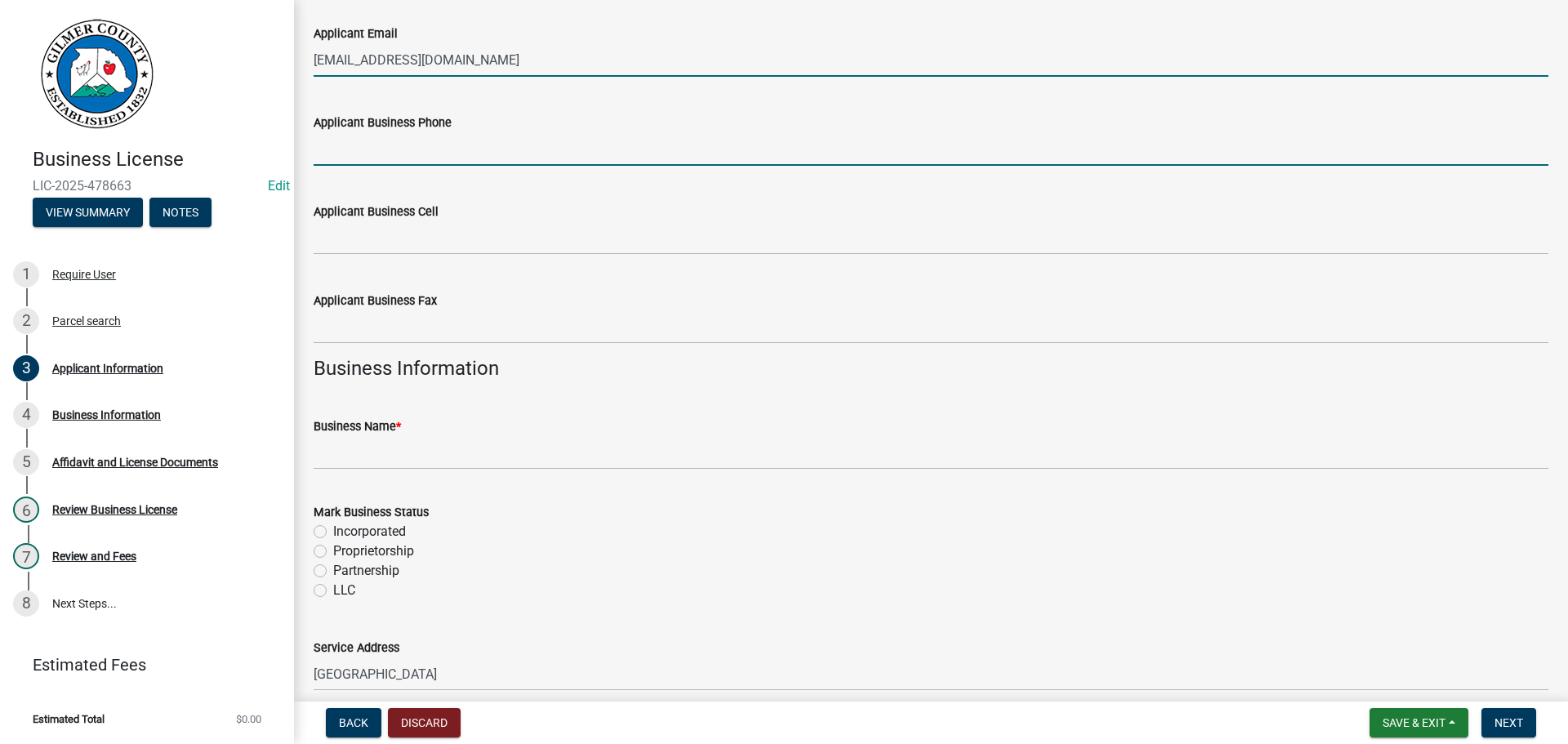
click at [400, 148] on input "Applicant Business Phone" at bounding box center [930, 148] width 1235 height 33
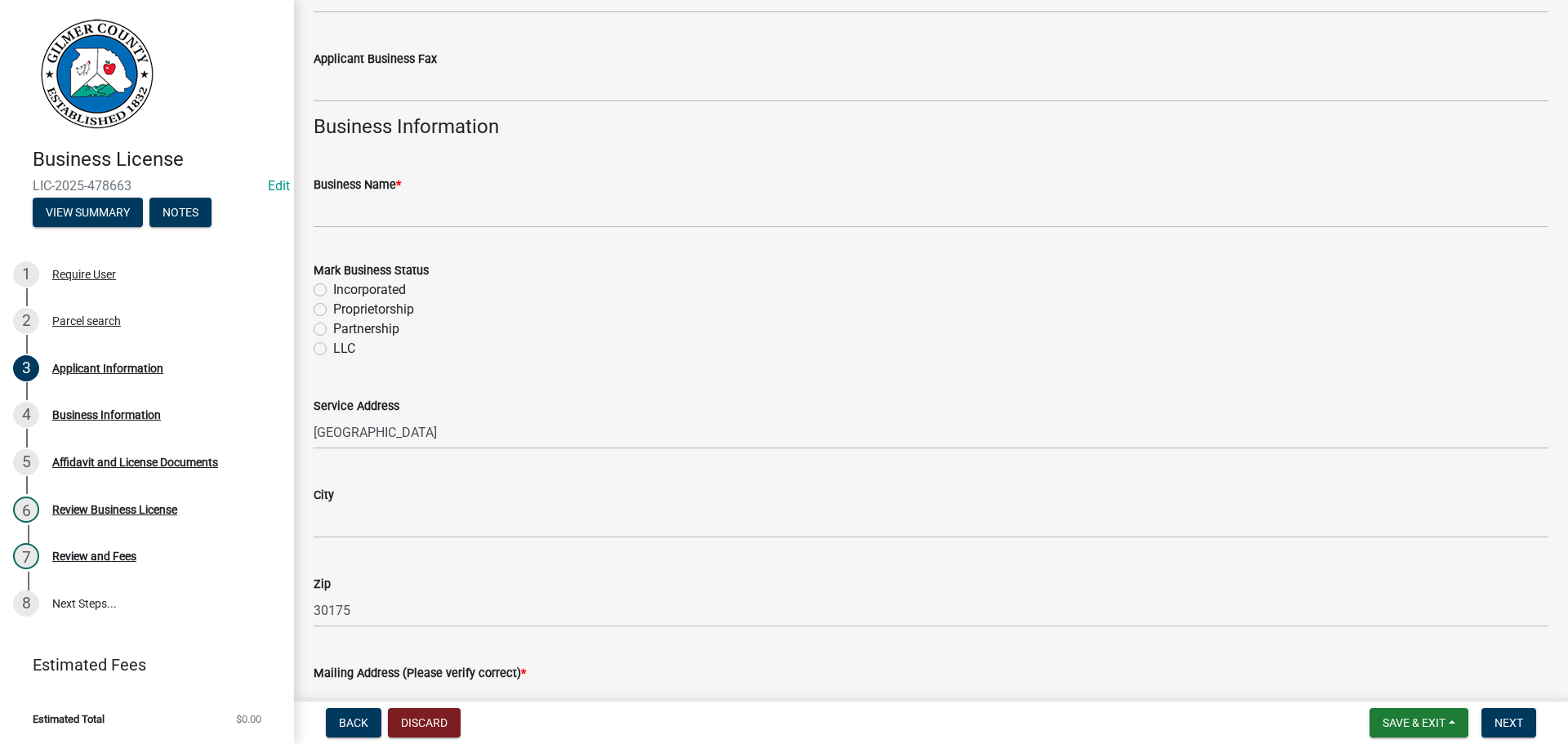
scroll to position [980, 0]
type input "[PHONE_NUMBER]"
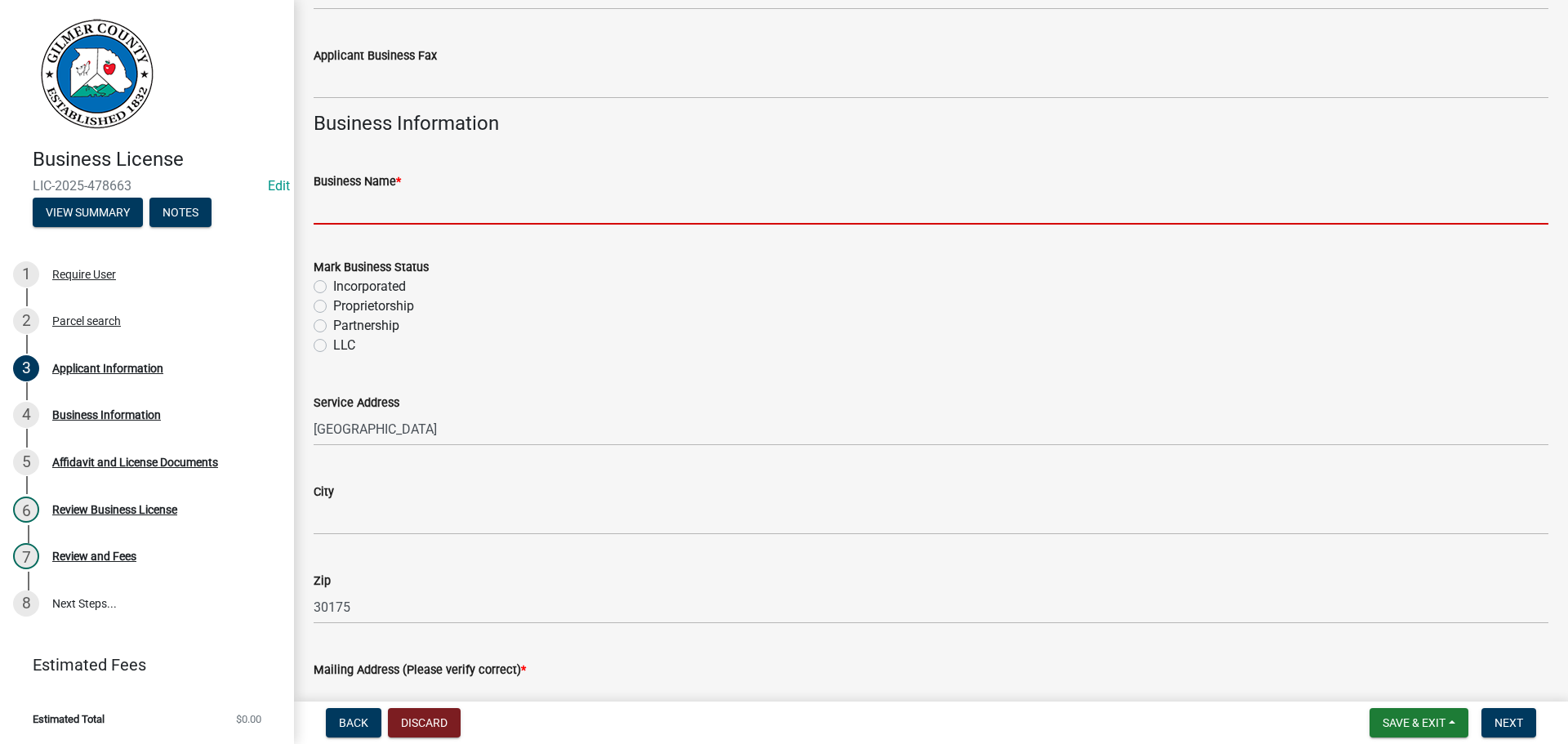
click at [367, 209] on input "Business Name *" at bounding box center [930, 208] width 1235 height 33
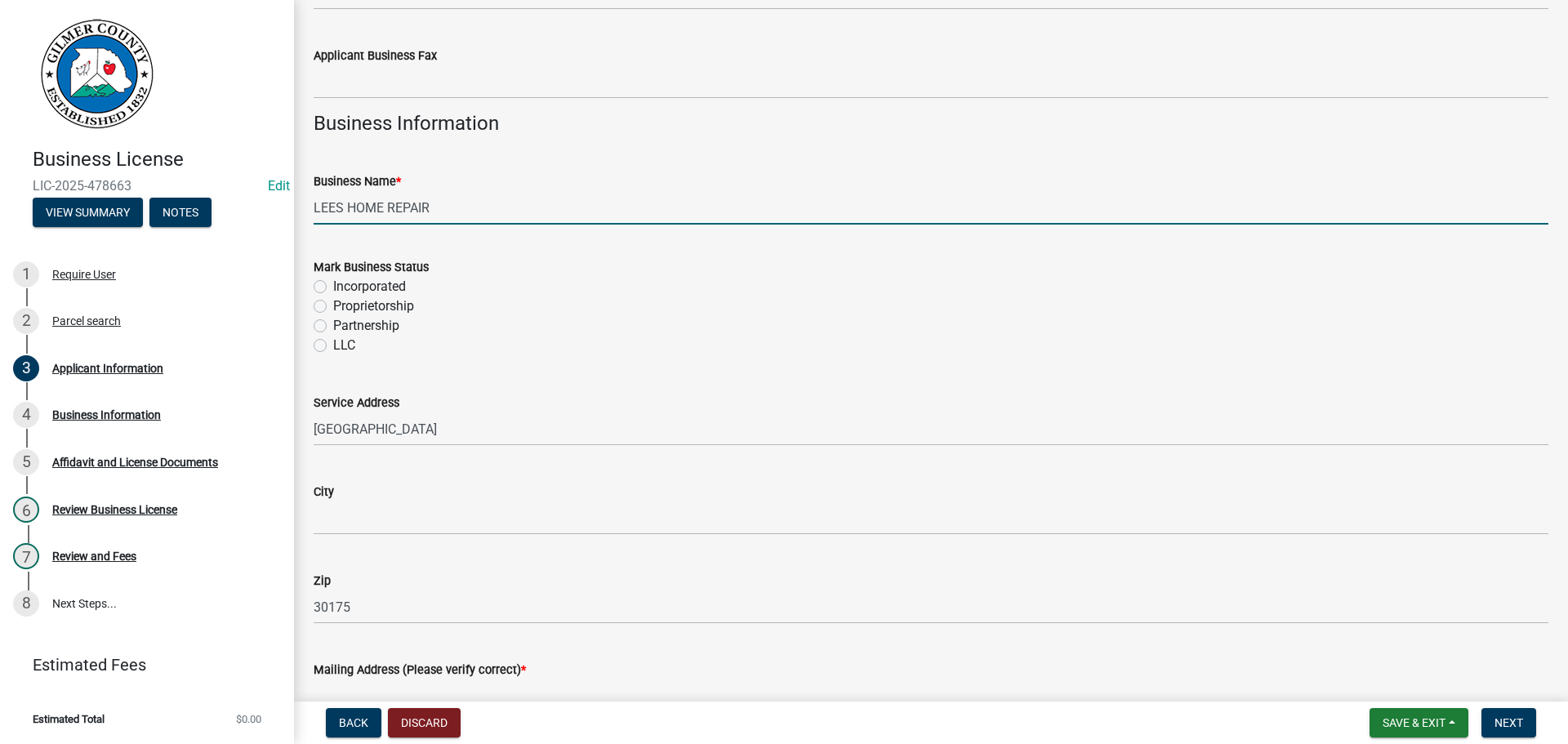
scroll to position [1061, 0]
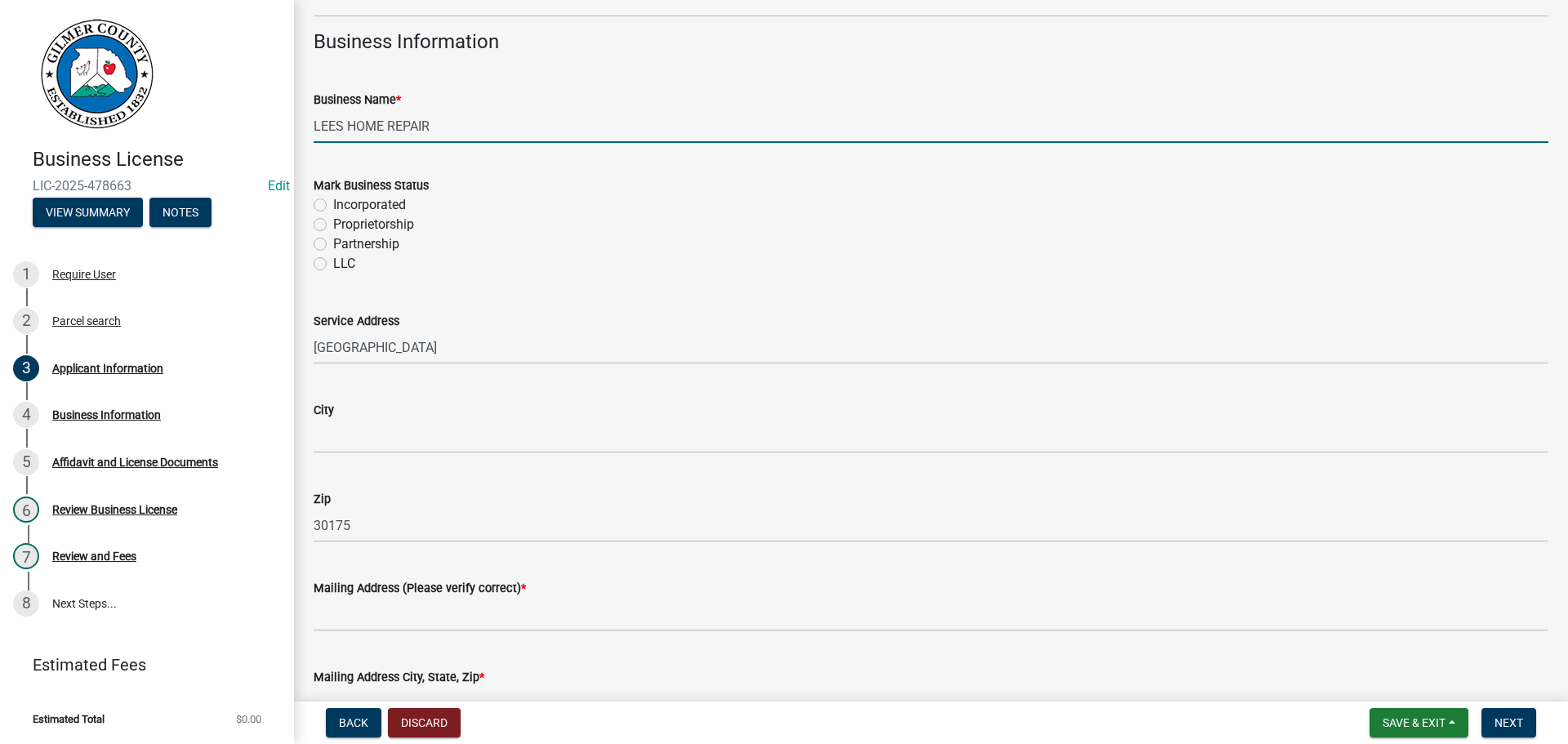
type input "LEES HOME REPAIR"
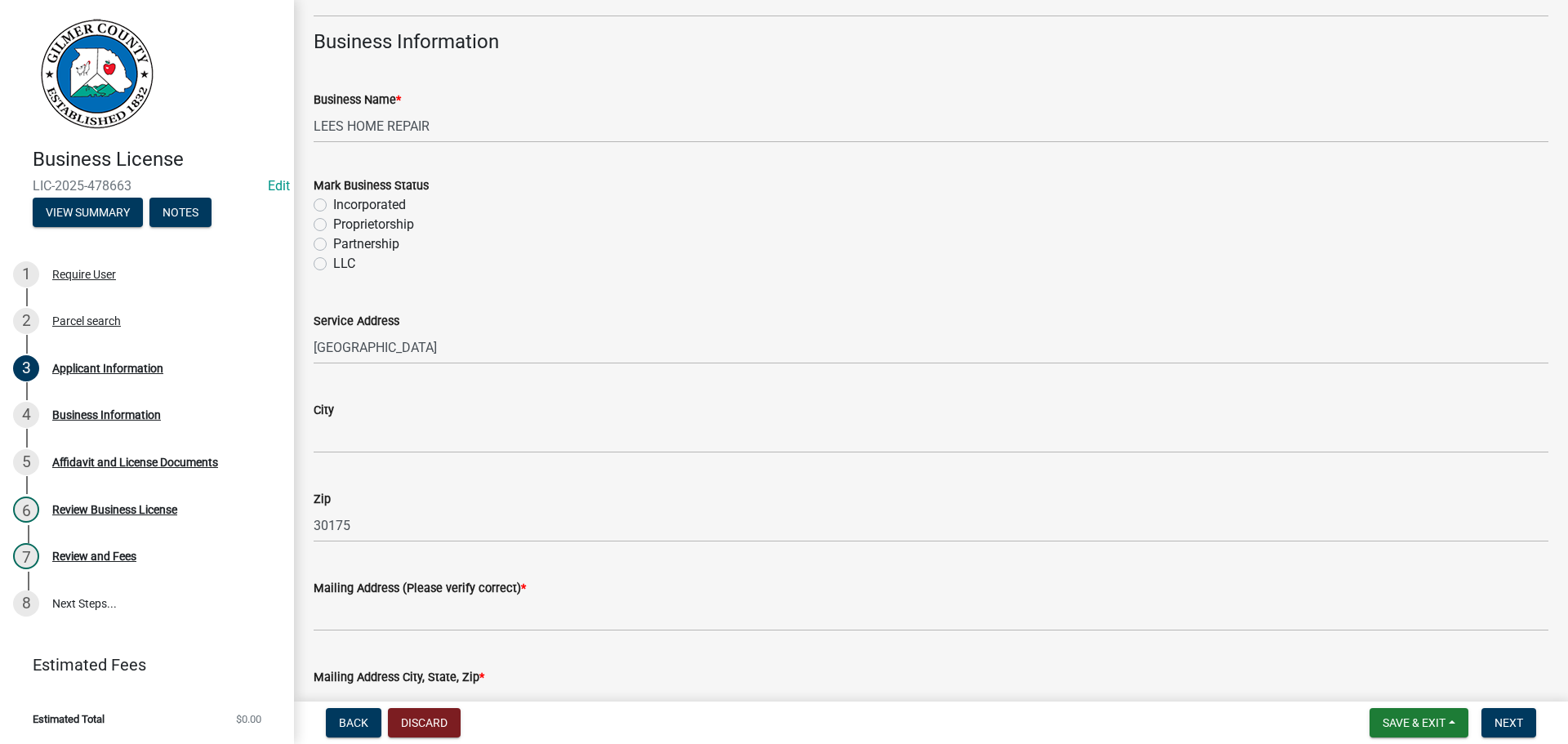
click at [333, 226] on label "Proprietorship" at bounding box center [373, 225] width 81 height 20
click at [333, 226] on input "Proprietorship" at bounding box center [338, 220] width 11 height 11
radio input "true"
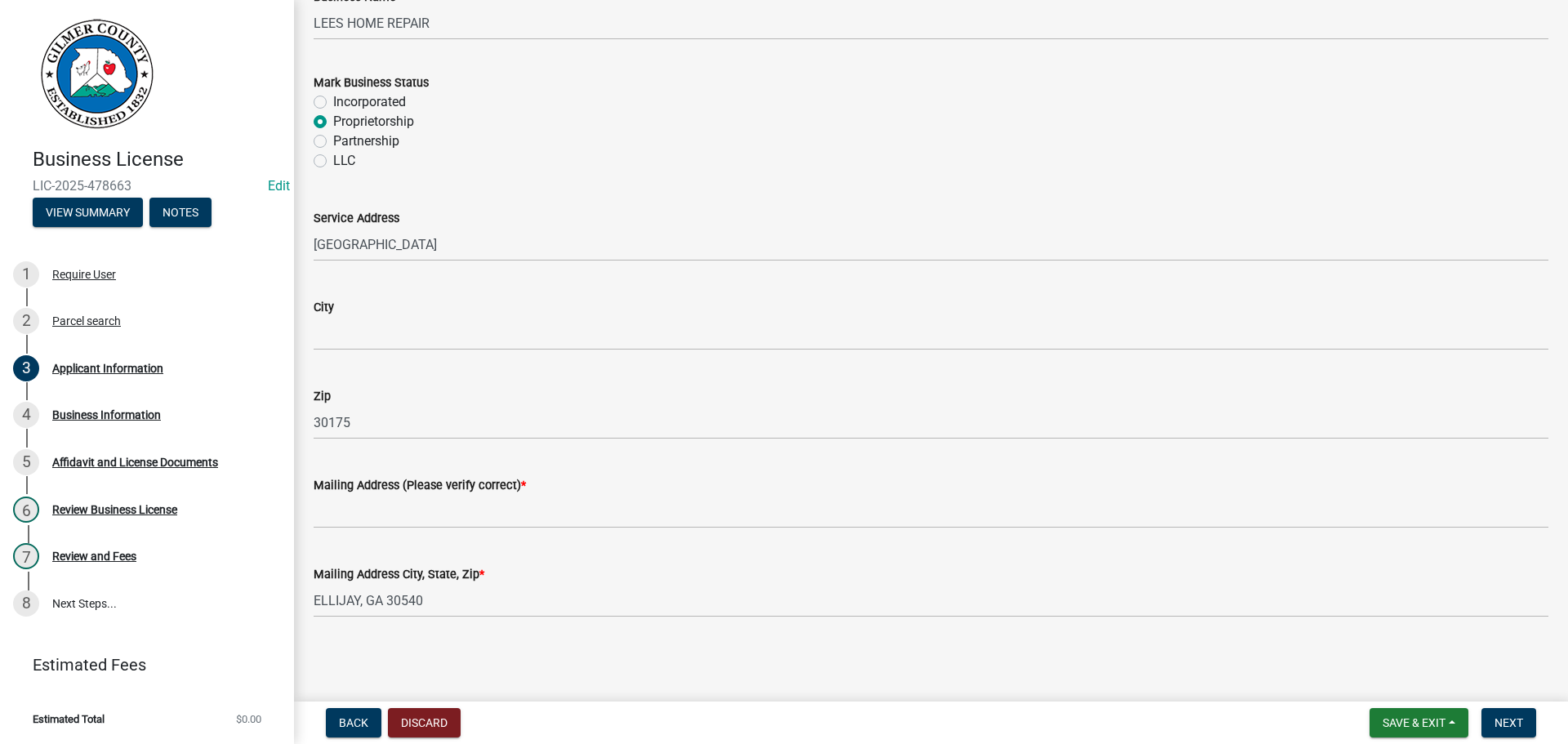
scroll to position [1165, 0]
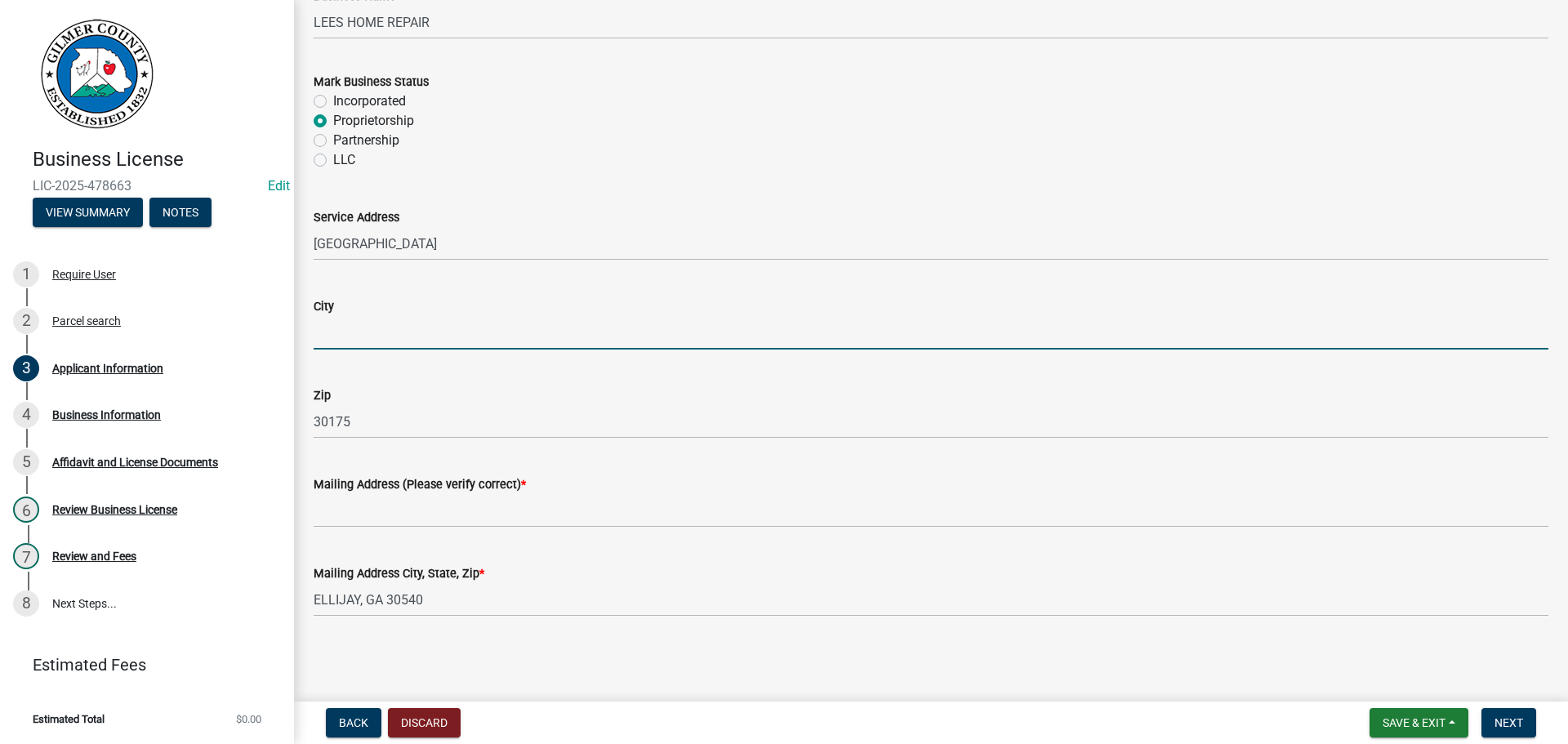
click at [407, 339] on input "City" at bounding box center [930, 333] width 1235 height 33
type input "ELLIJAY"
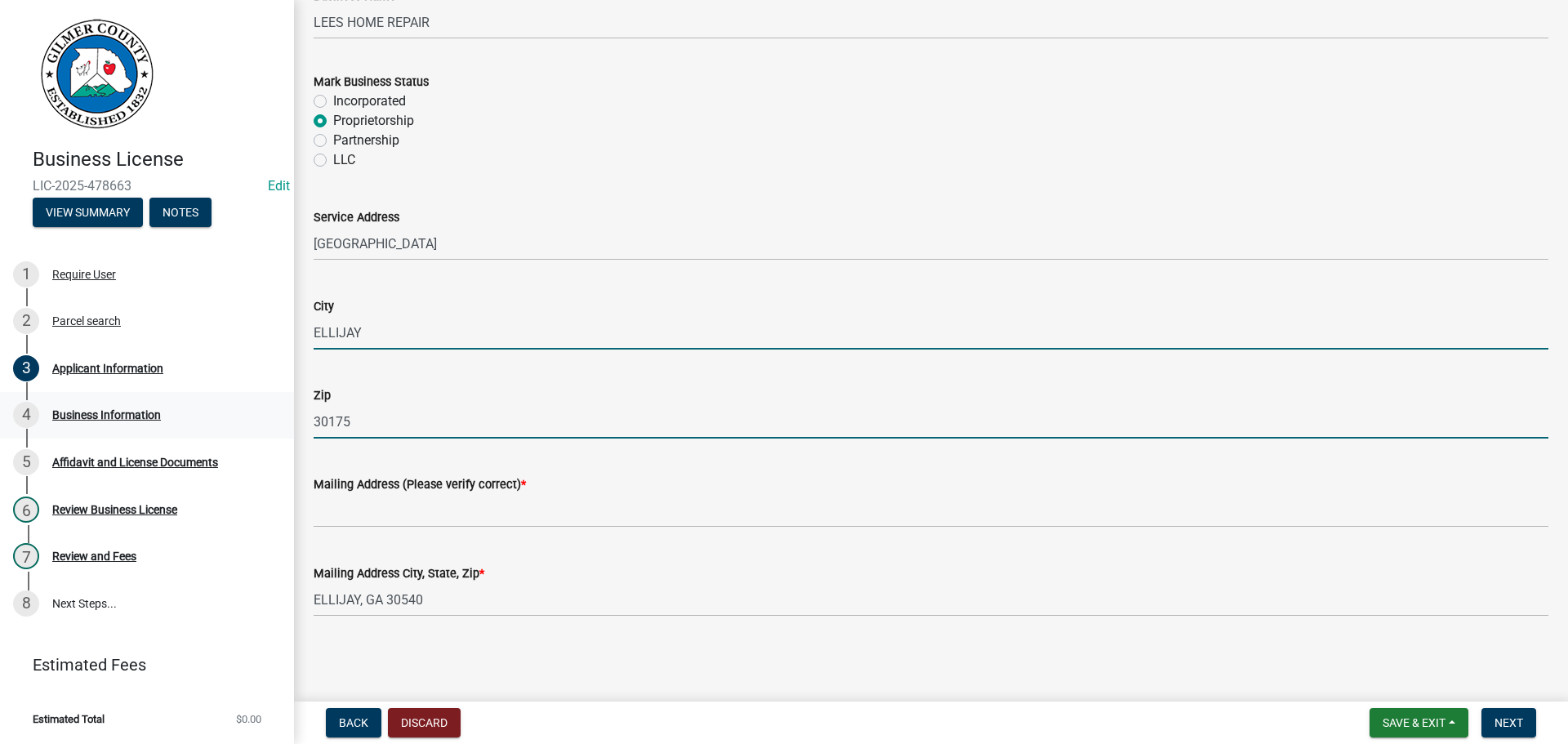
drag, startPoint x: 385, startPoint y: 420, endPoint x: 228, endPoint y: 425, distance: 157.1
click at [228, 425] on div "Business License LIC-2025-478663 Edit View Summary Notes 1 Require User 2 Parce…" at bounding box center [784, 372] width 1568 height 744
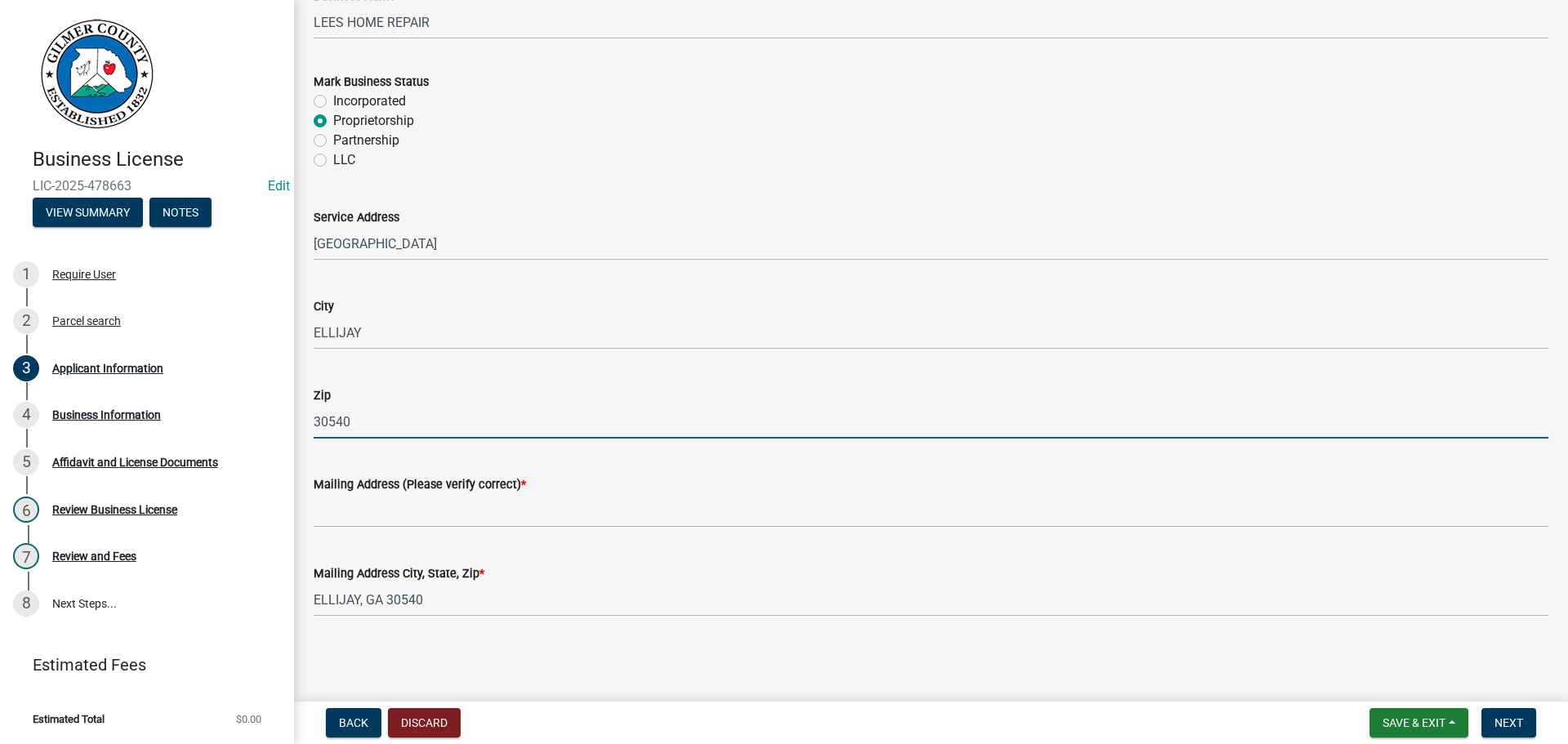
type input "30540"
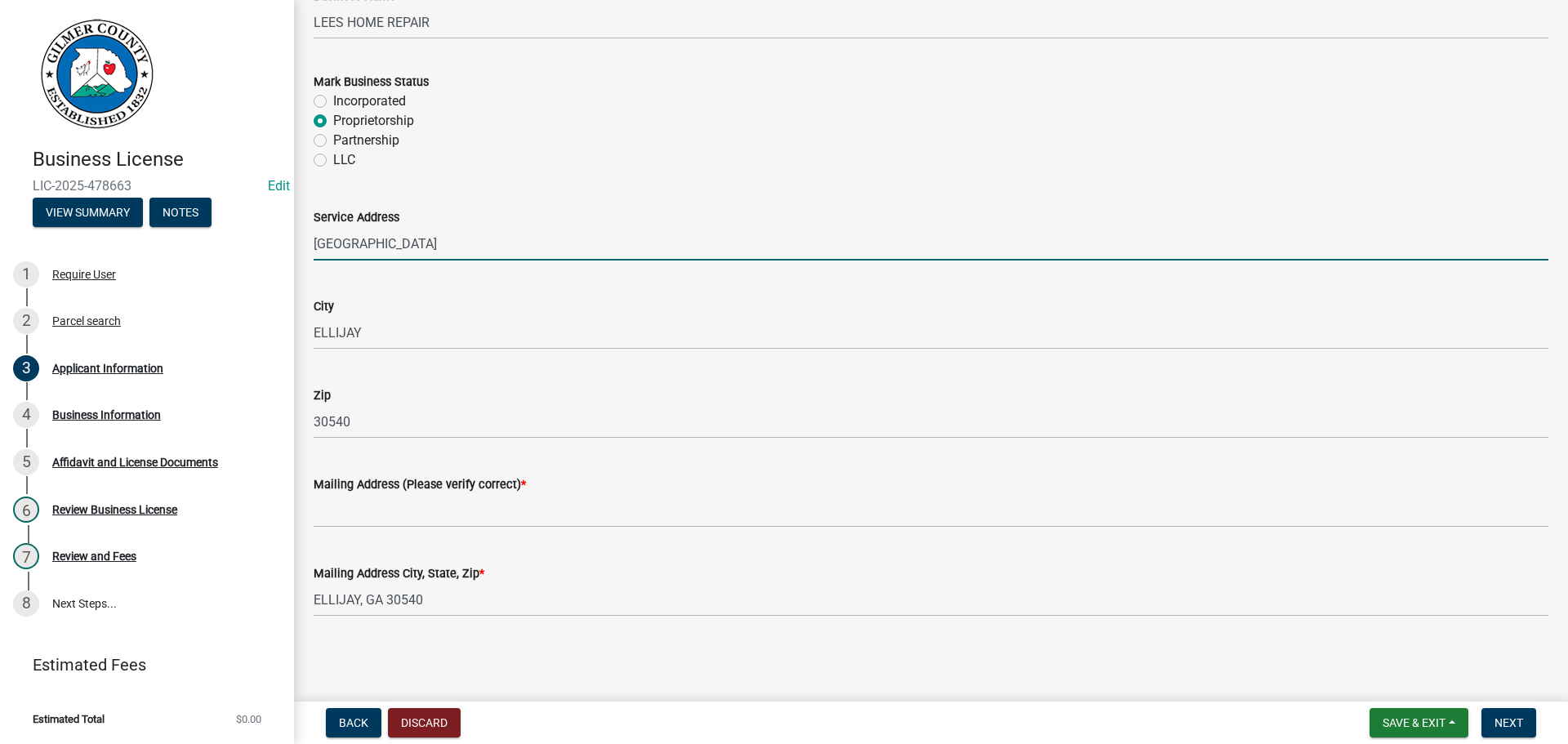
drag, startPoint x: 457, startPoint y: 244, endPoint x: 270, endPoint y: 248, distance: 187.0
click at [270, 248] on div "Business License LIC-2025-478663 Edit View Summary Notes 1 Require User 2 Parce…" at bounding box center [784, 372] width 1568 height 744
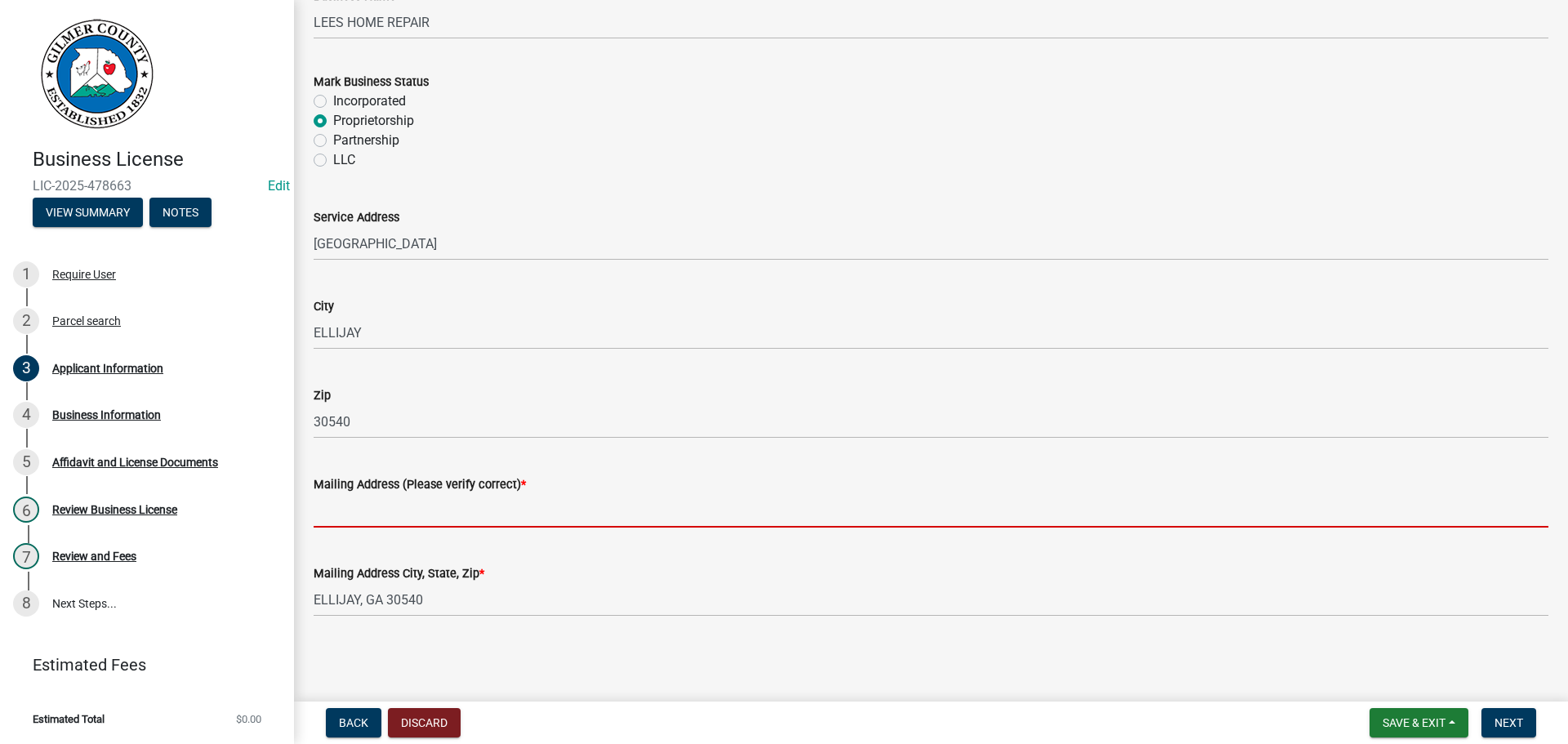
click at [365, 516] on input "Mailing Address (Please verify correct) *" at bounding box center [930, 511] width 1235 height 33
paste input "[GEOGRAPHIC_DATA]"
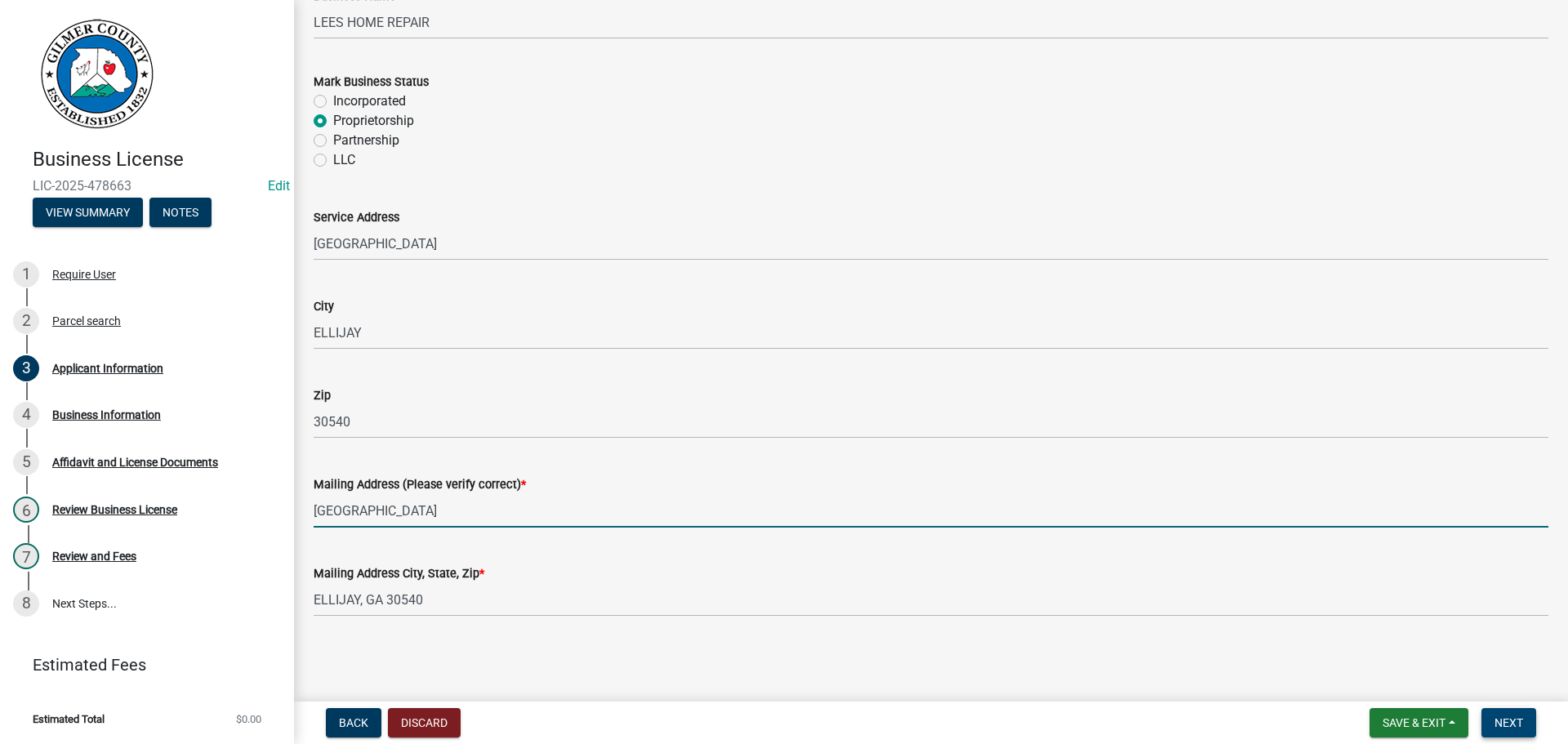
type input "[GEOGRAPHIC_DATA]"
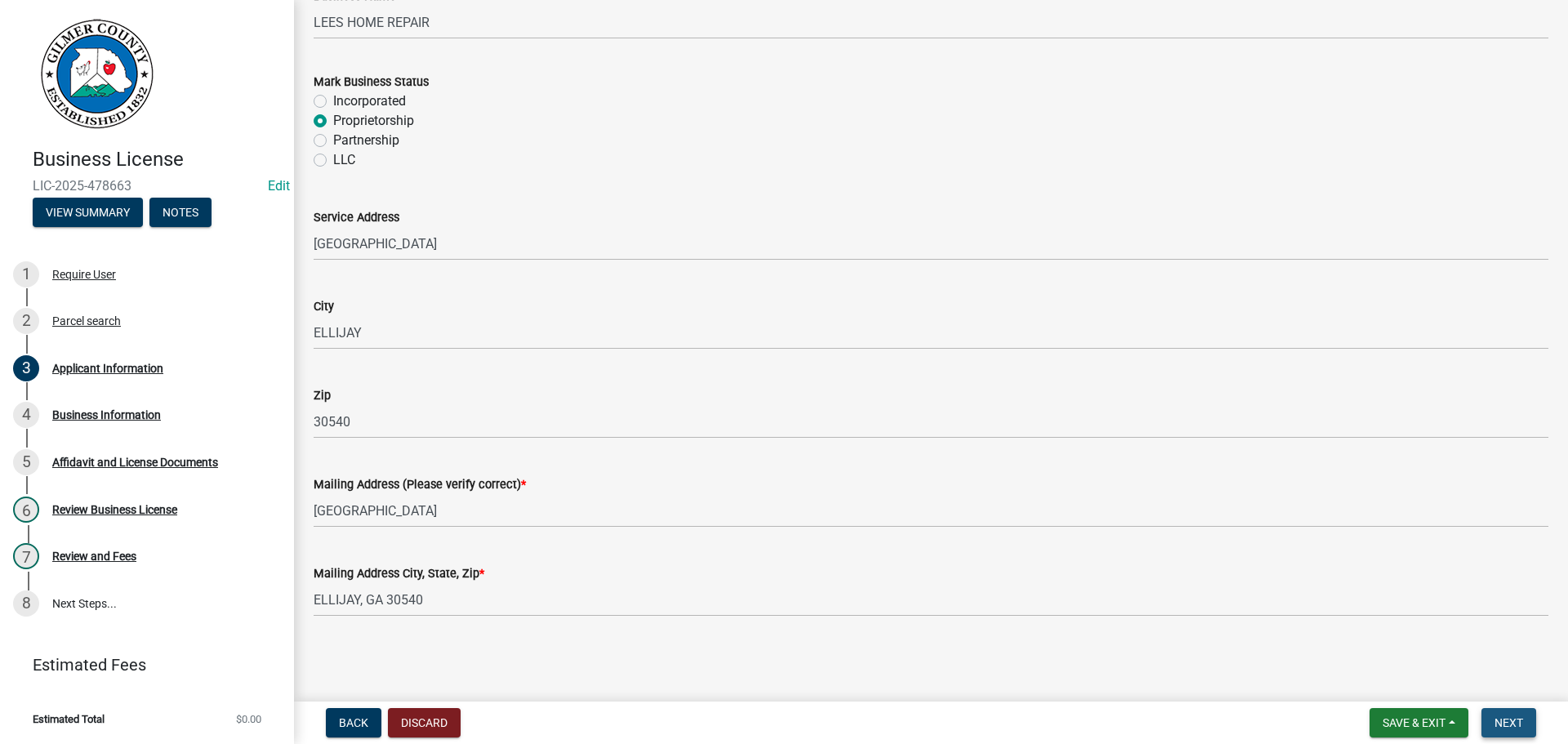
click at [1513, 726] on span "Next" at bounding box center [1508, 722] width 28 height 13
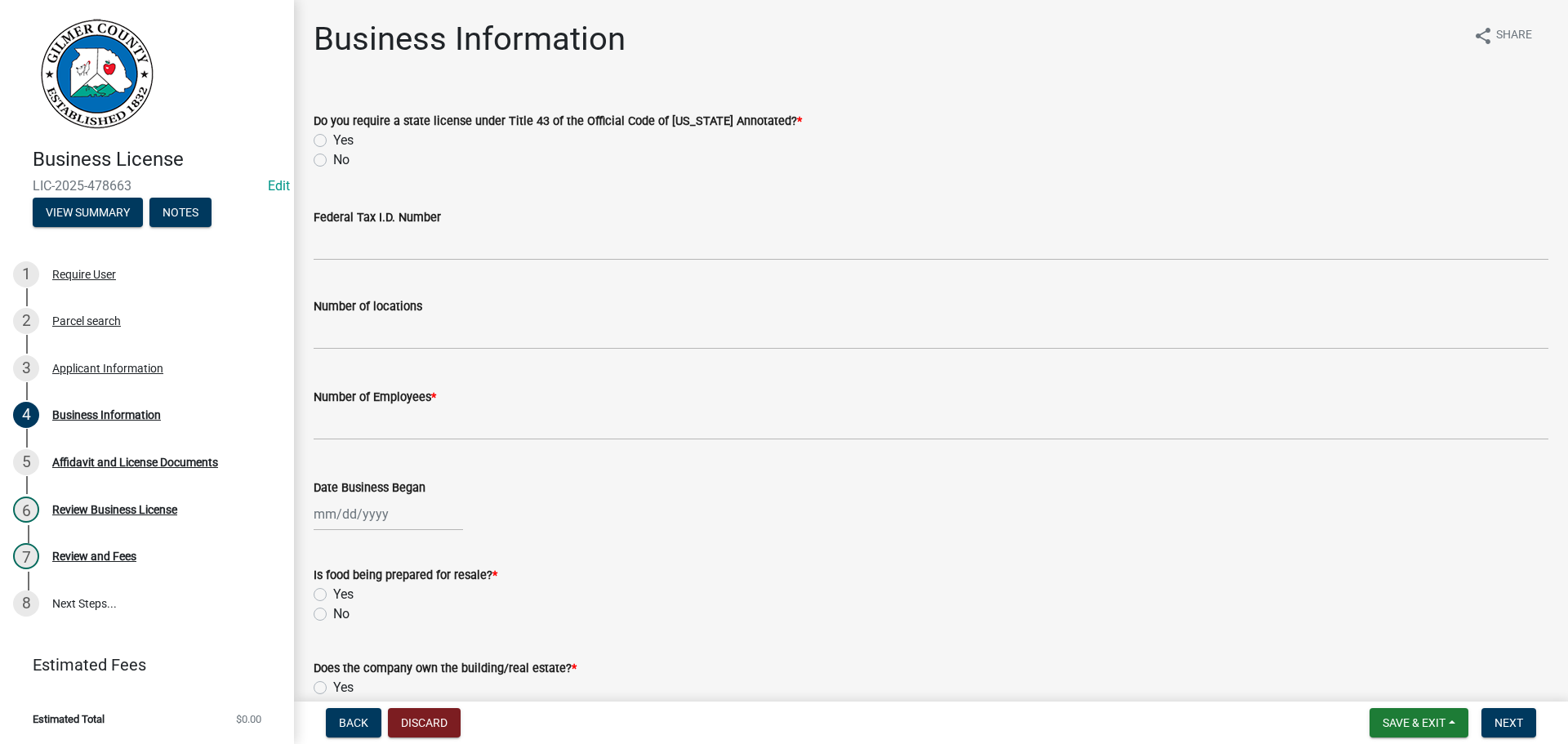
click at [333, 157] on label "No" at bounding box center [341, 160] width 17 height 20
click at [333, 157] on input "No" at bounding box center [338, 155] width 11 height 11
radio input "true"
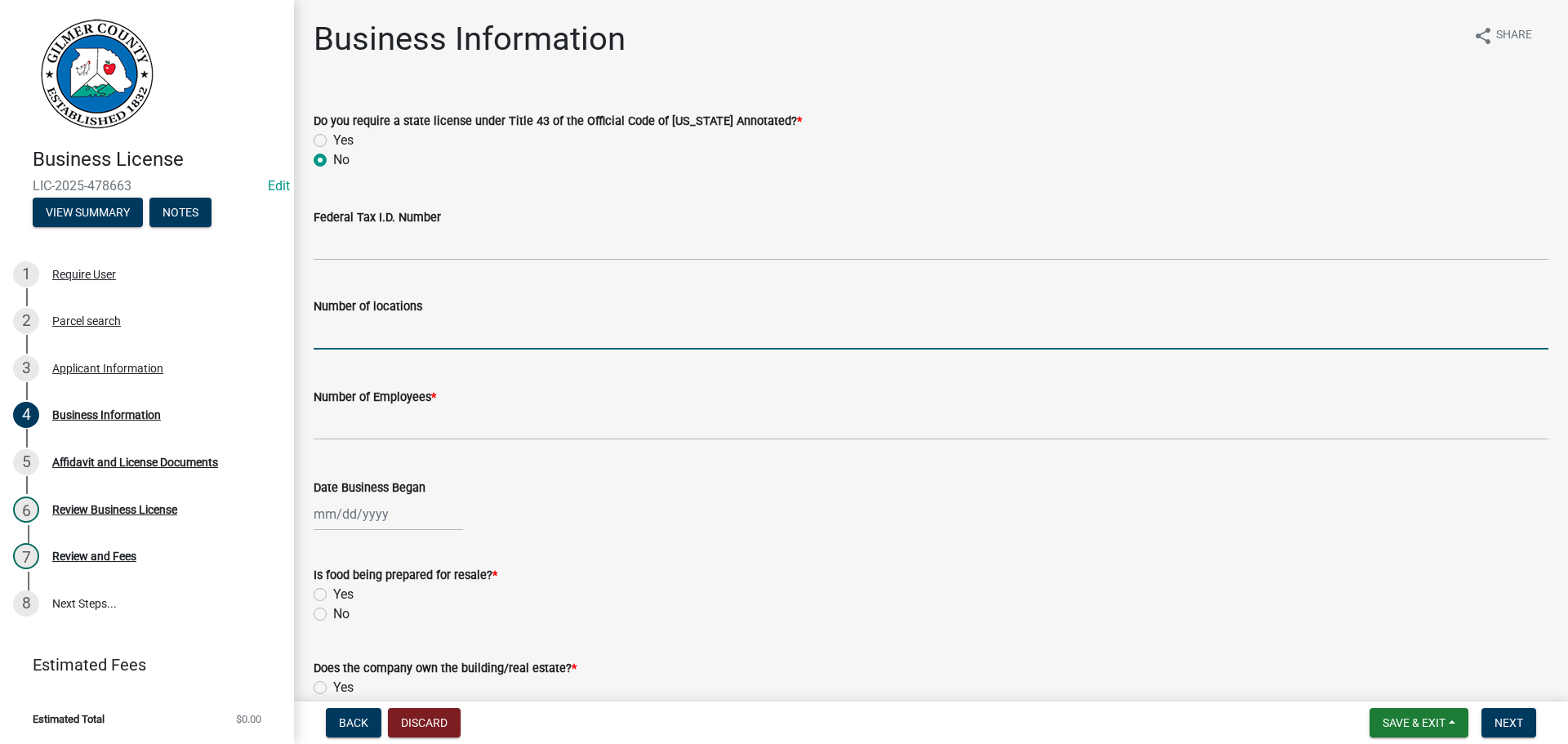
click at [368, 339] on input "text" at bounding box center [930, 333] width 1235 height 33
type input "1"
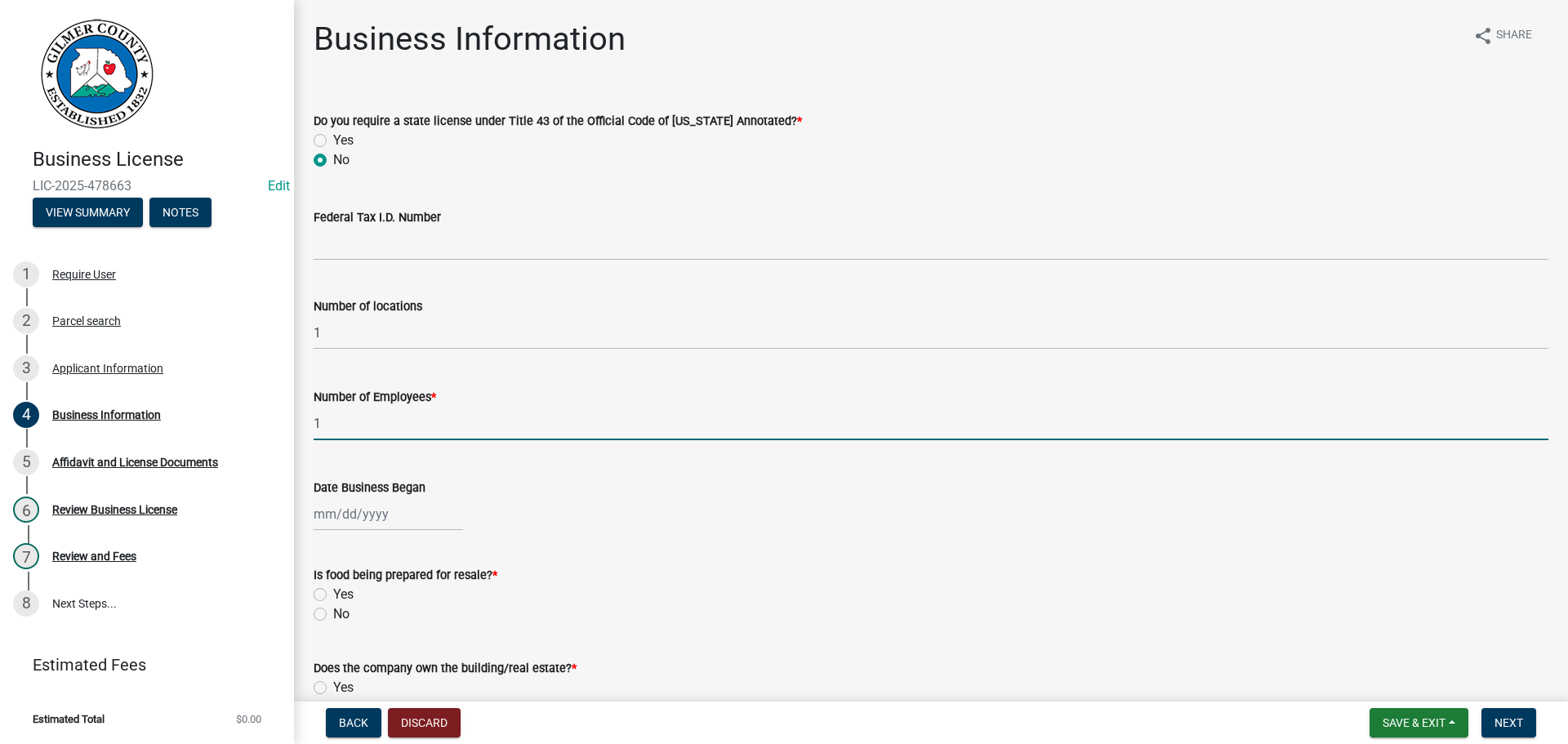
type input "1"
select select "9"
select select "2025"
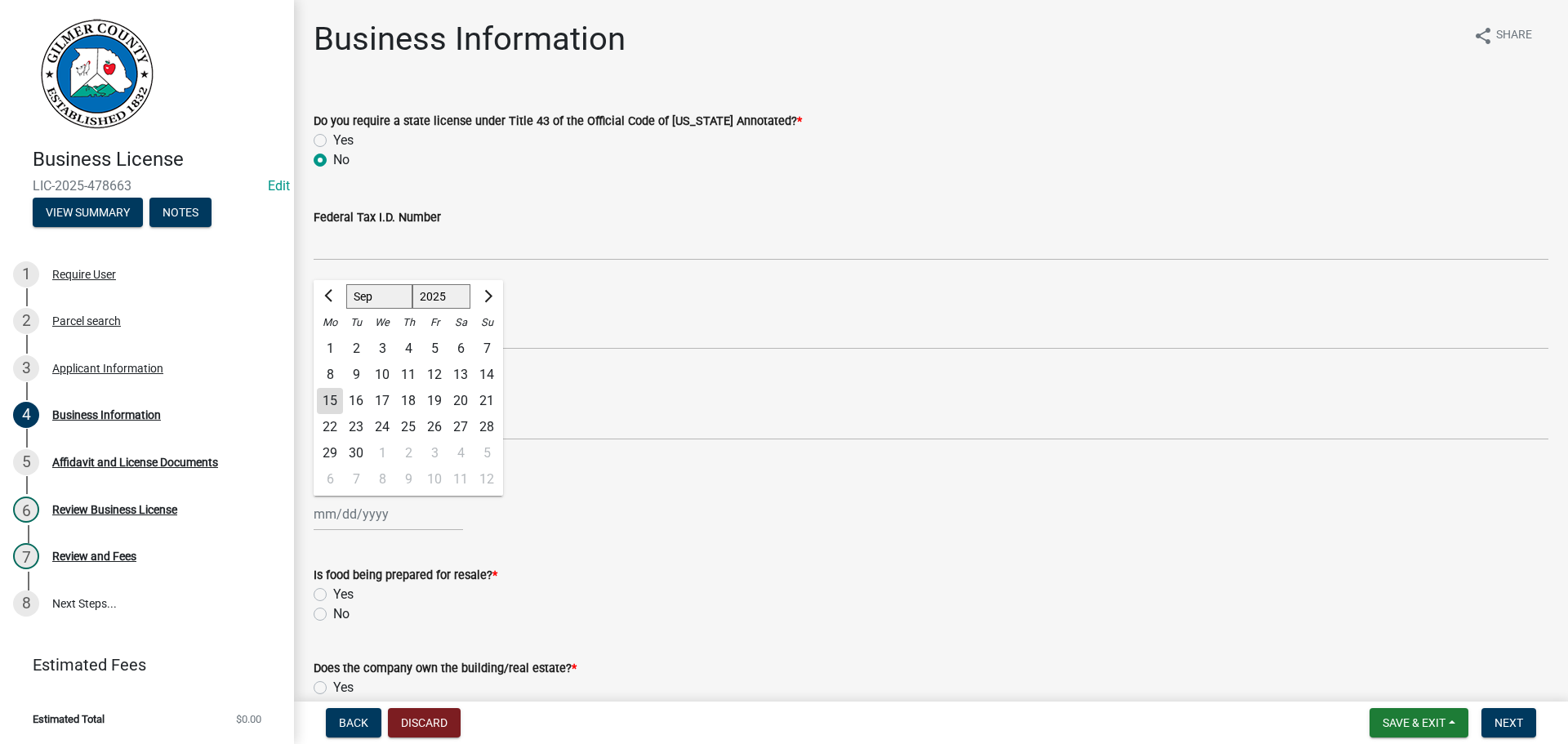
click at [628, 476] on div "Date Business [PERSON_NAME] Feb Mar Apr May Jun [DATE] Aug Sep Oct Nov [DATE] 1…" at bounding box center [930, 493] width 1235 height 76
click at [366, 513] on div at bounding box center [388, 514] width 149 height 33
select select "9"
select select "2025"
click at [481, 372] on div "14" at bounding box center [486, 375] width 26 height 26
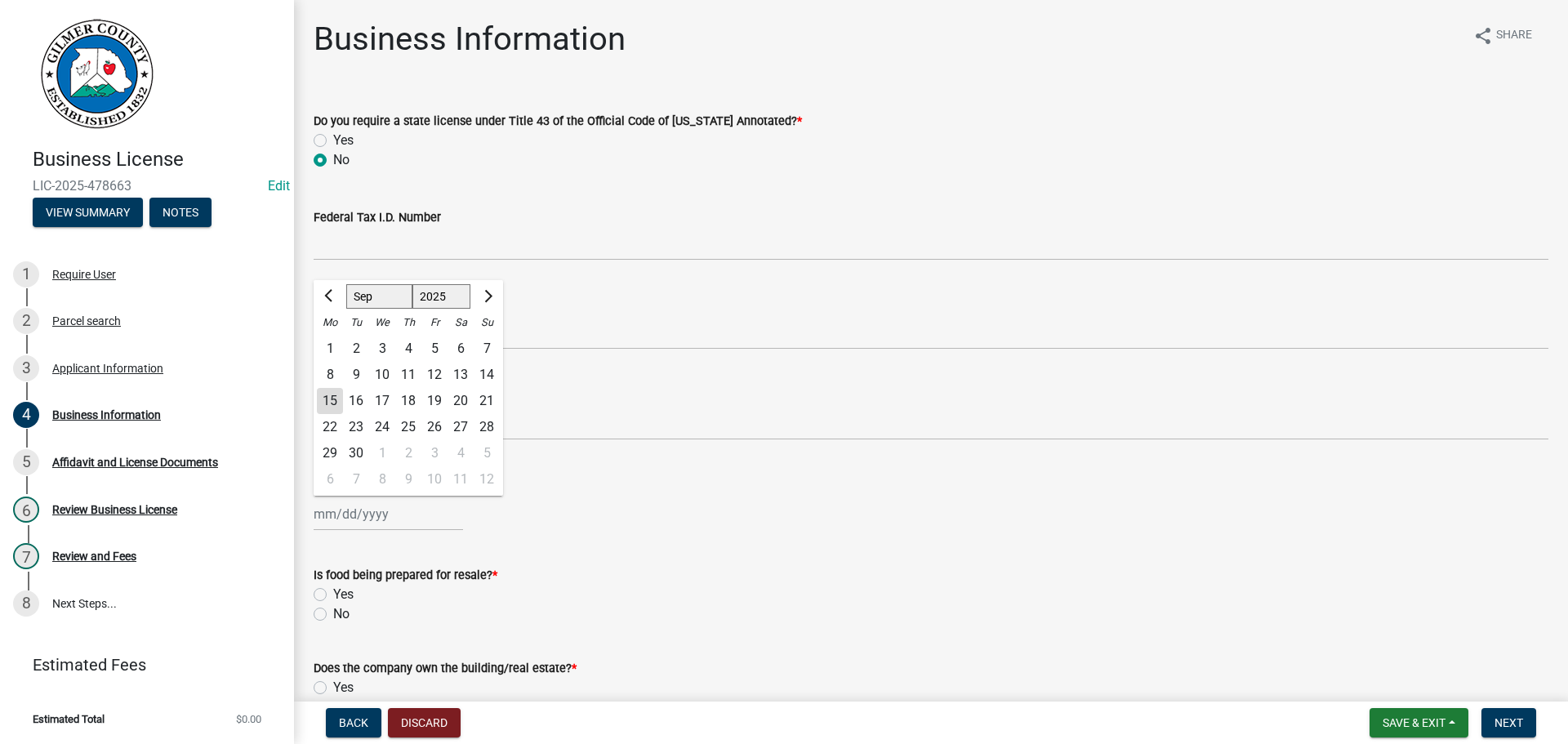
type input "[DATE]"
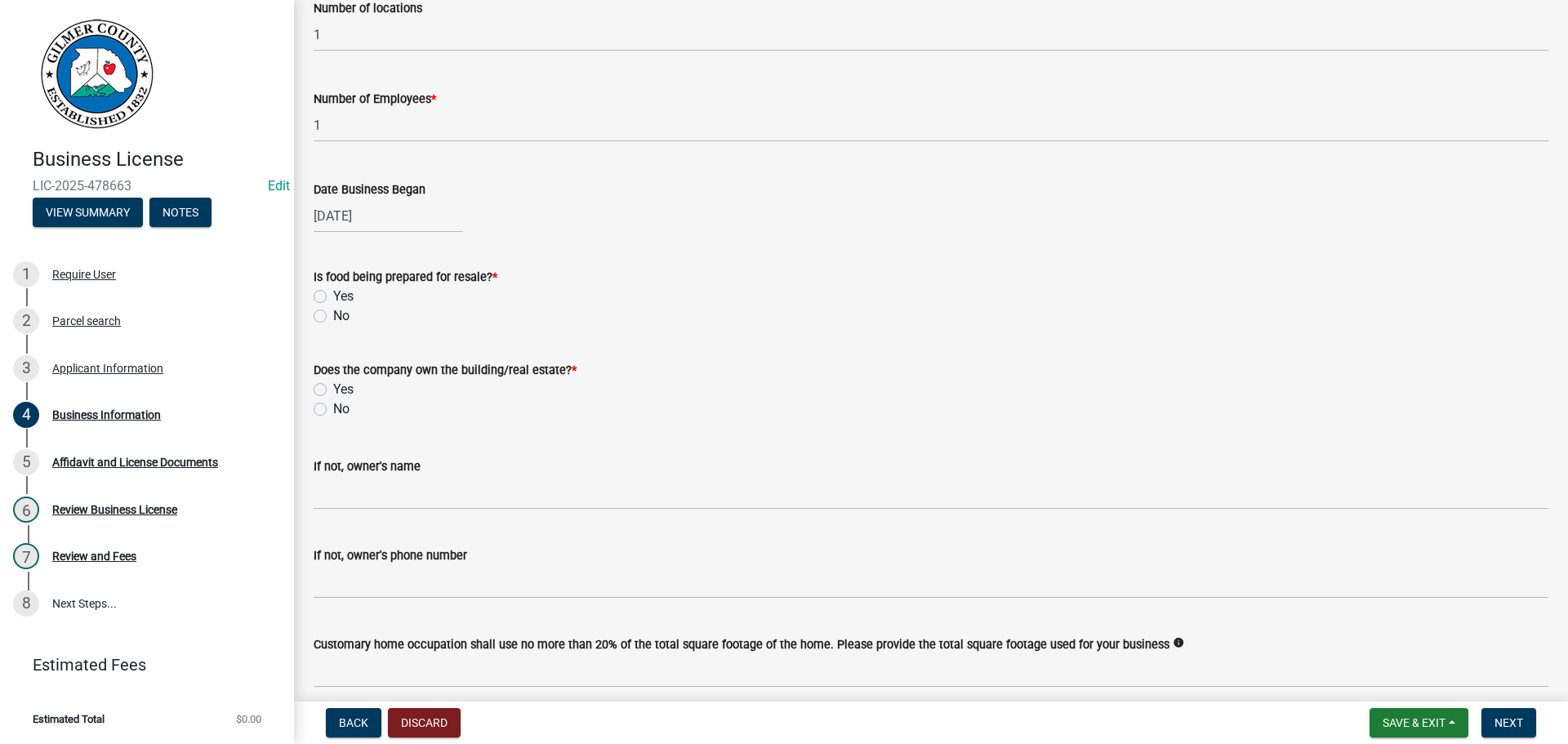
scroll to position [327, 0]
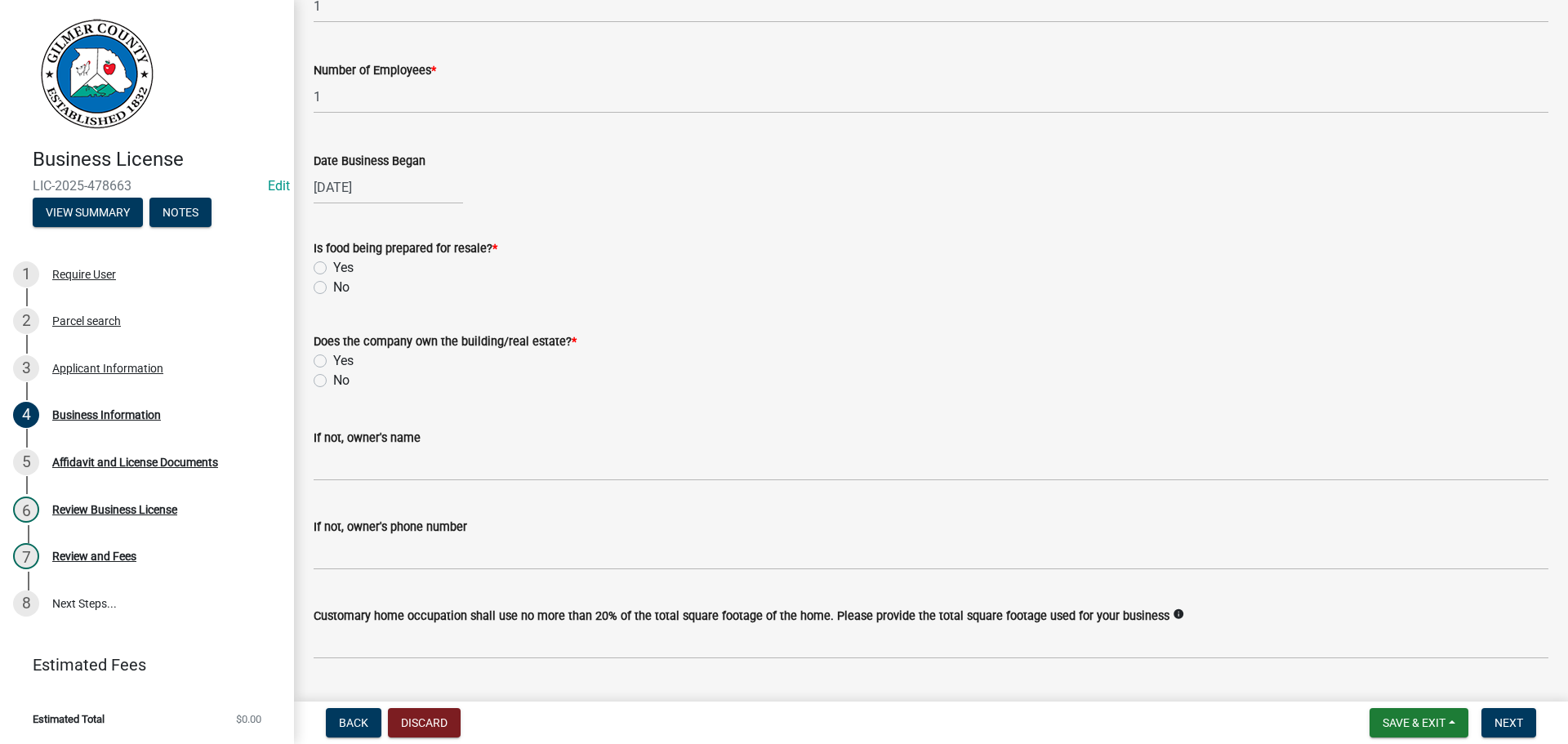
click at [333, 288] on label "No" at bounding box center [341, 287] width 17 height 20
click at [333, 288] on input "No" at bounding box center [338, 282] width 11 height 11
radio input "true"
click at [333, 362] on label "Yes" at bounding box center [343, 361] width 21 height 20
click at [333, 362] on input "Yes" at bounding box center [338, 356] width 11 height 11
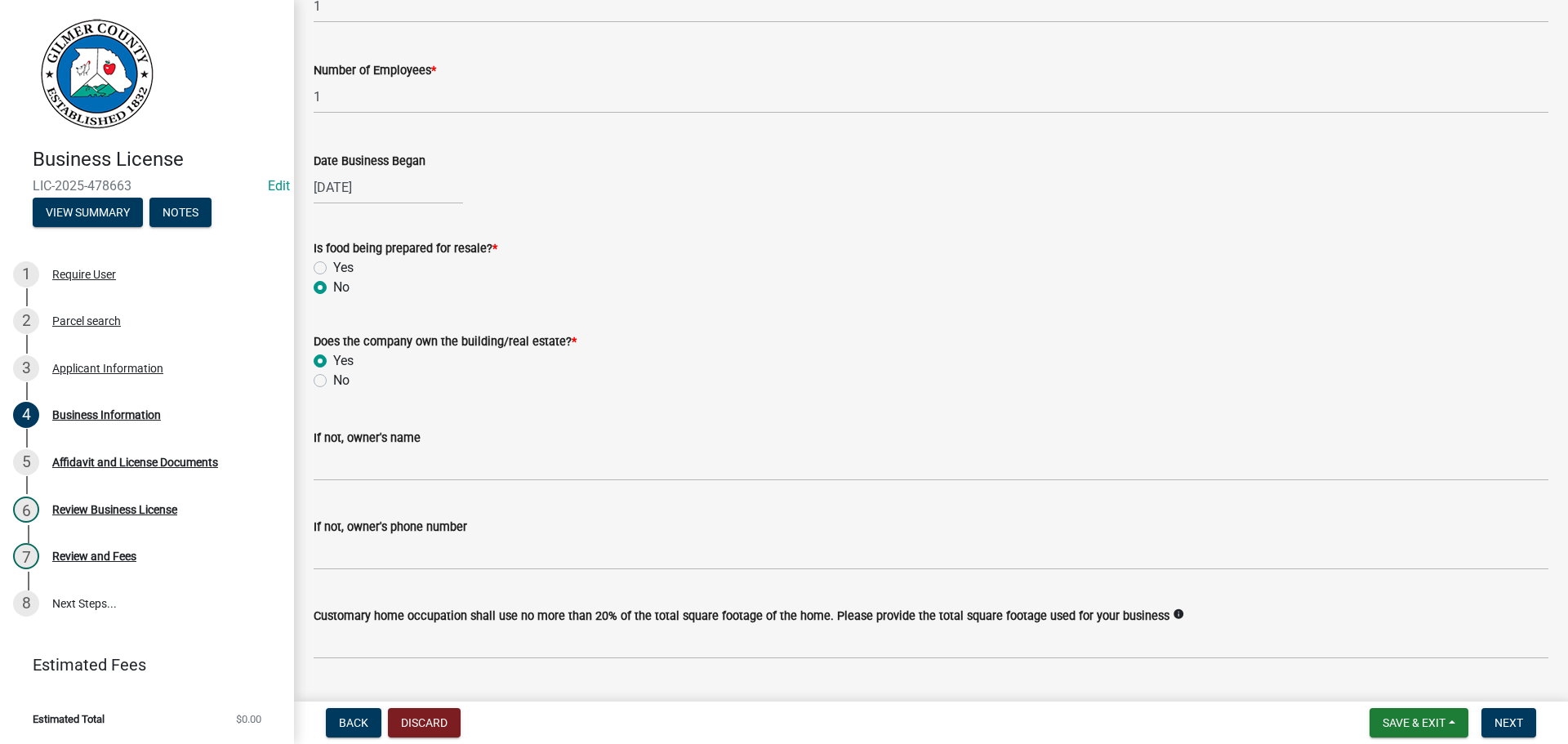
radio input "true"
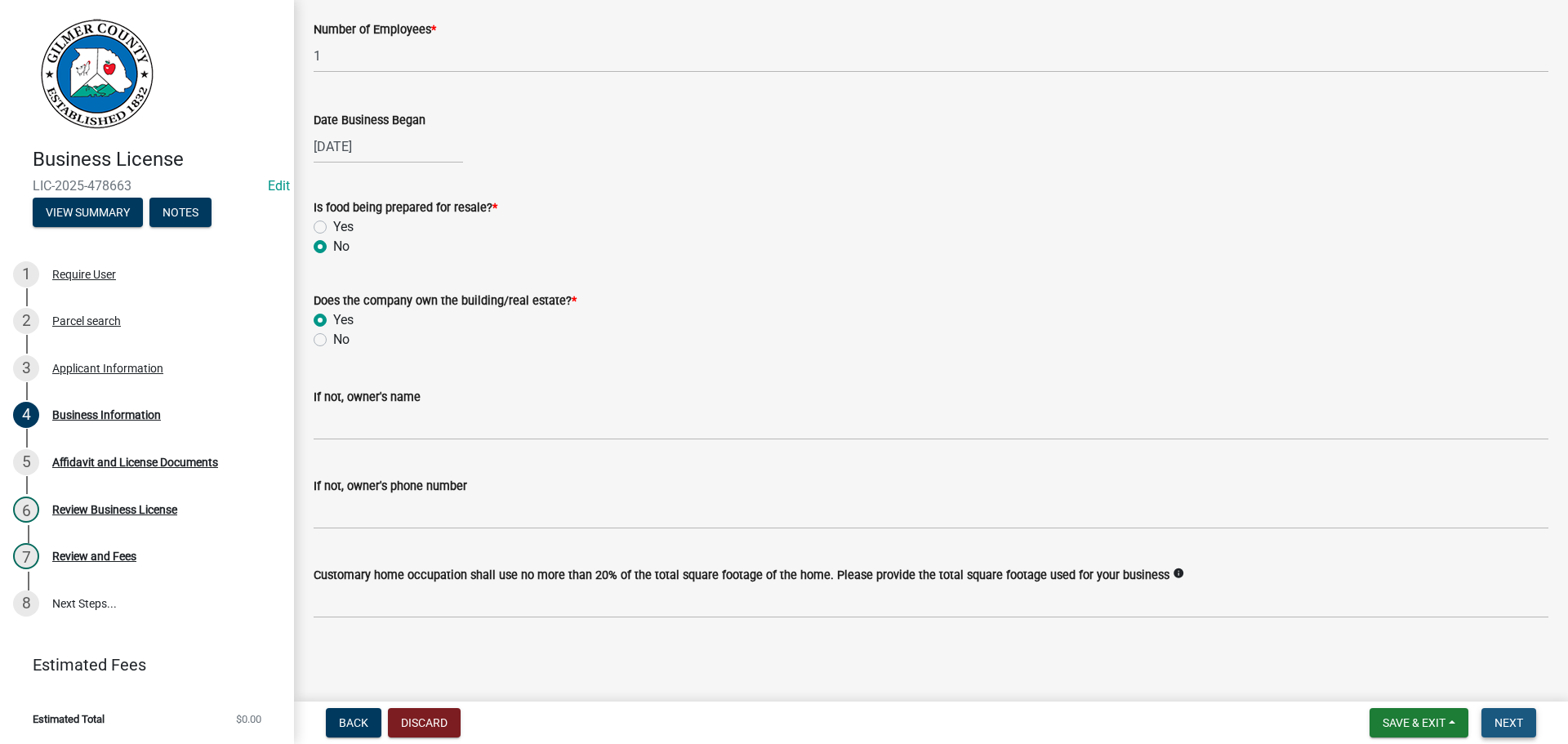
click at [1529, 716] on button "Next" at bounding box center [1508, 723] width 55 height 29
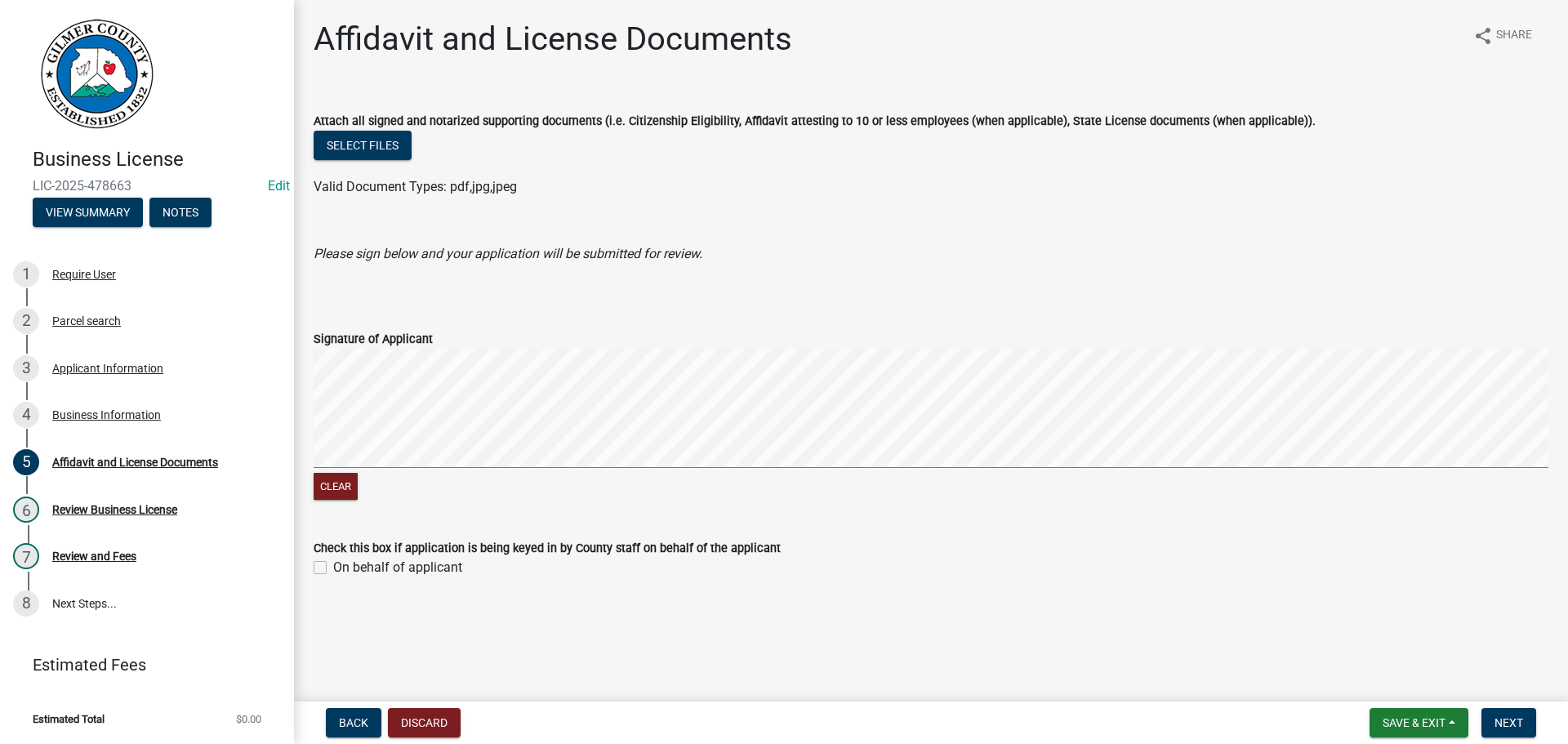
drag, startPoint x: 351, startPoint y: 575, endPoint x: 217, endPoint y: 558, distance: 135.1
click at [347, 575] on label "On behalf of applicant" at bounding box center [397, 567] width 129 height 20
click at [344, 568] on input "On behalf of applicant" at bounding box center [338, 562] width 11 height 11
checkbox input "true"
click at [1510, 714] on button "Next" at bounding box center [1508, 723] width 55 height 29
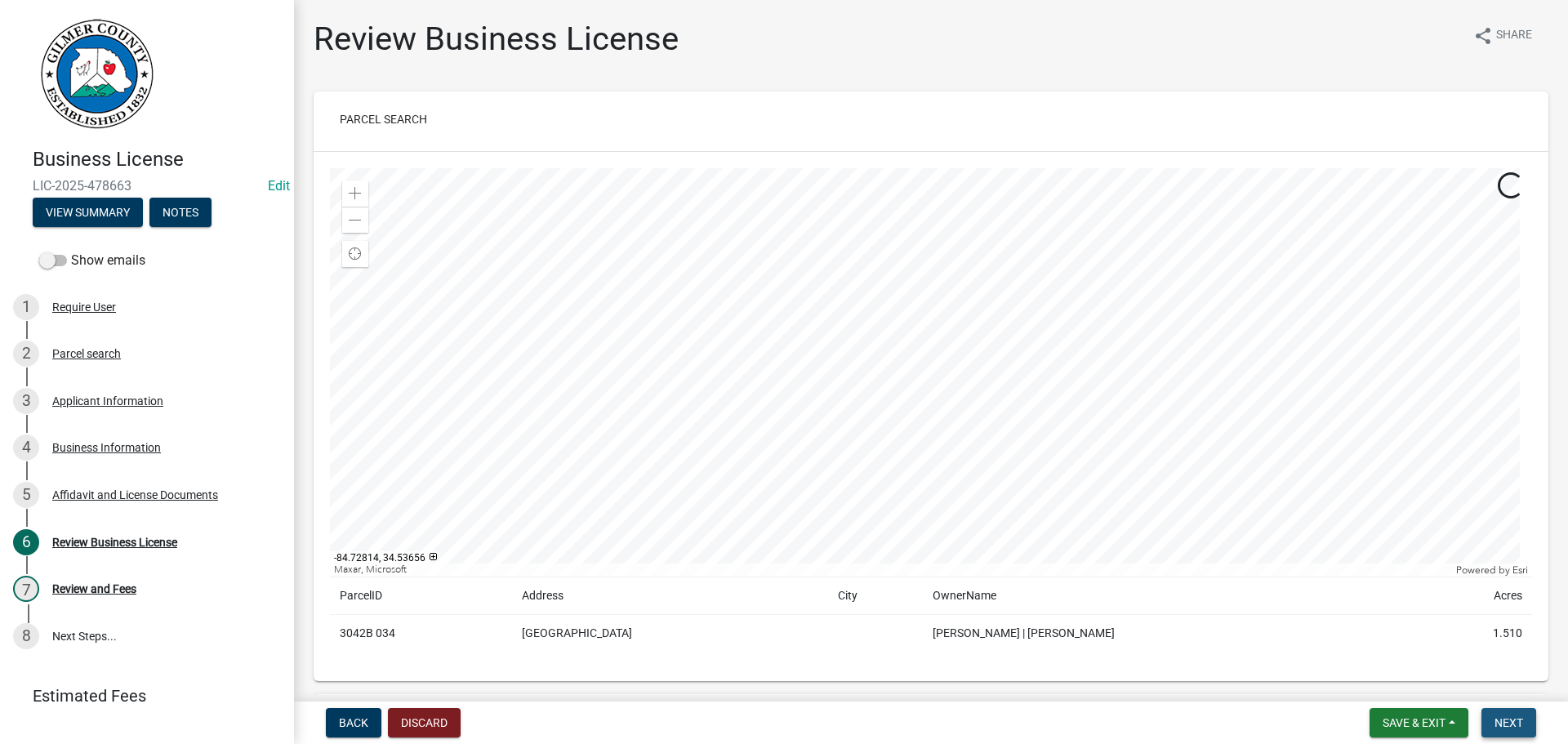
click at [1517, 723] on span "Next" at bounding box center [1508, 722] width 28 height 13
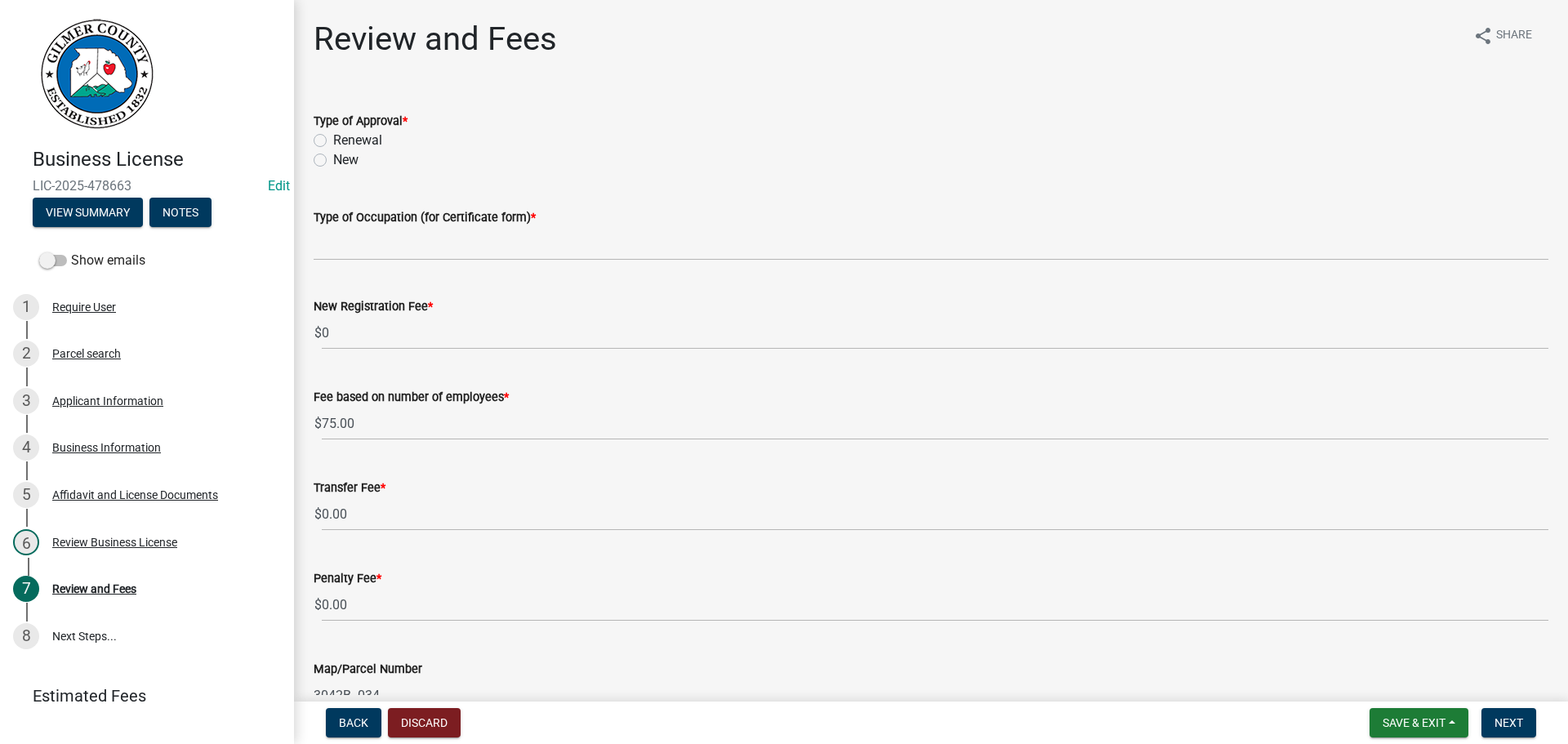
click at [333, 157] on label "New" at bounding box center [346, 160] width 25 height 20
click at [333, 157] on input "New" at bounding box center [338, 155] width 11 height 11
radio input "true"
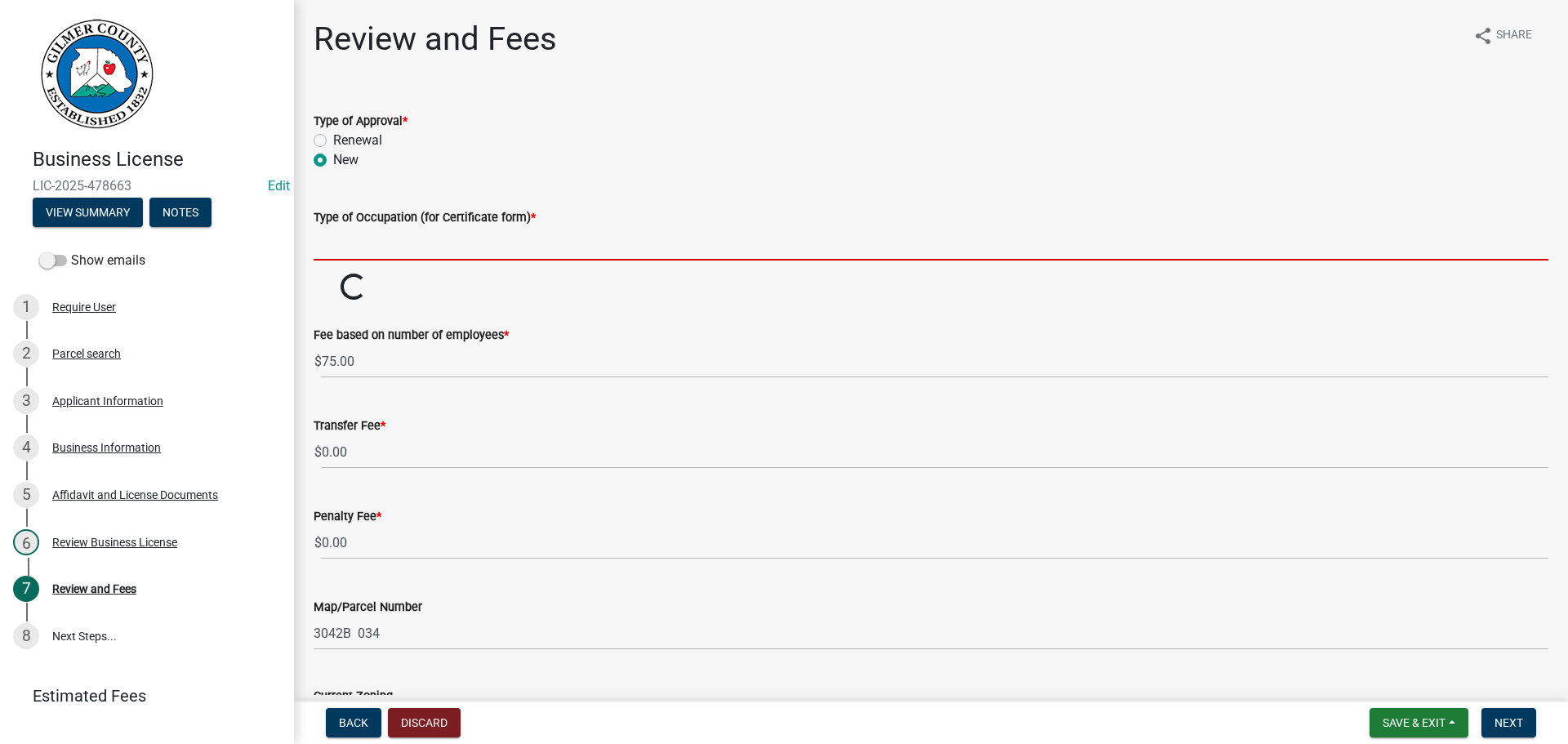
click at [365, 238] on input "Type of Occupation (for Certificate form) *" at bounding box center [930, 244] width 1235 height 33
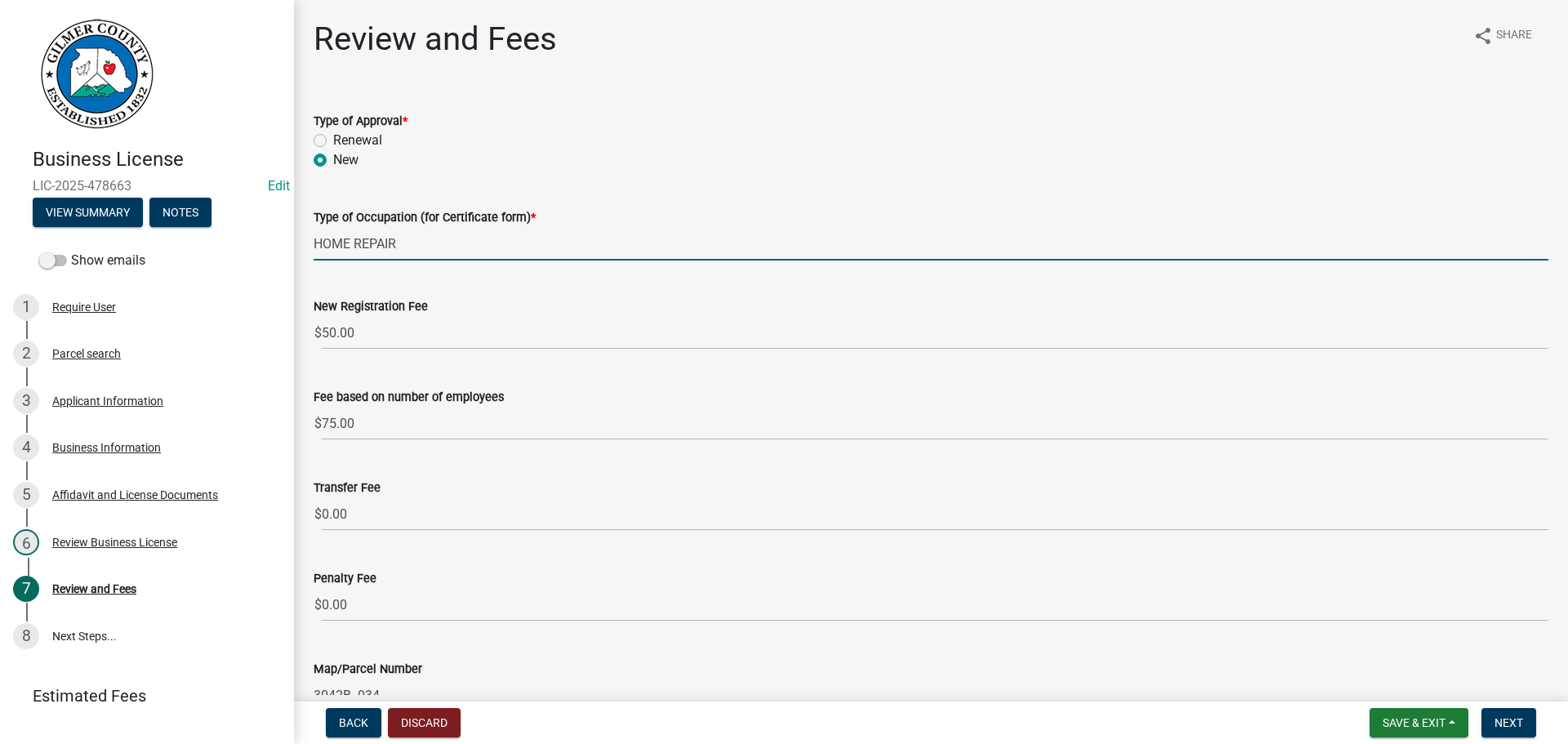
type input "HOME REPAIR SERVICES"
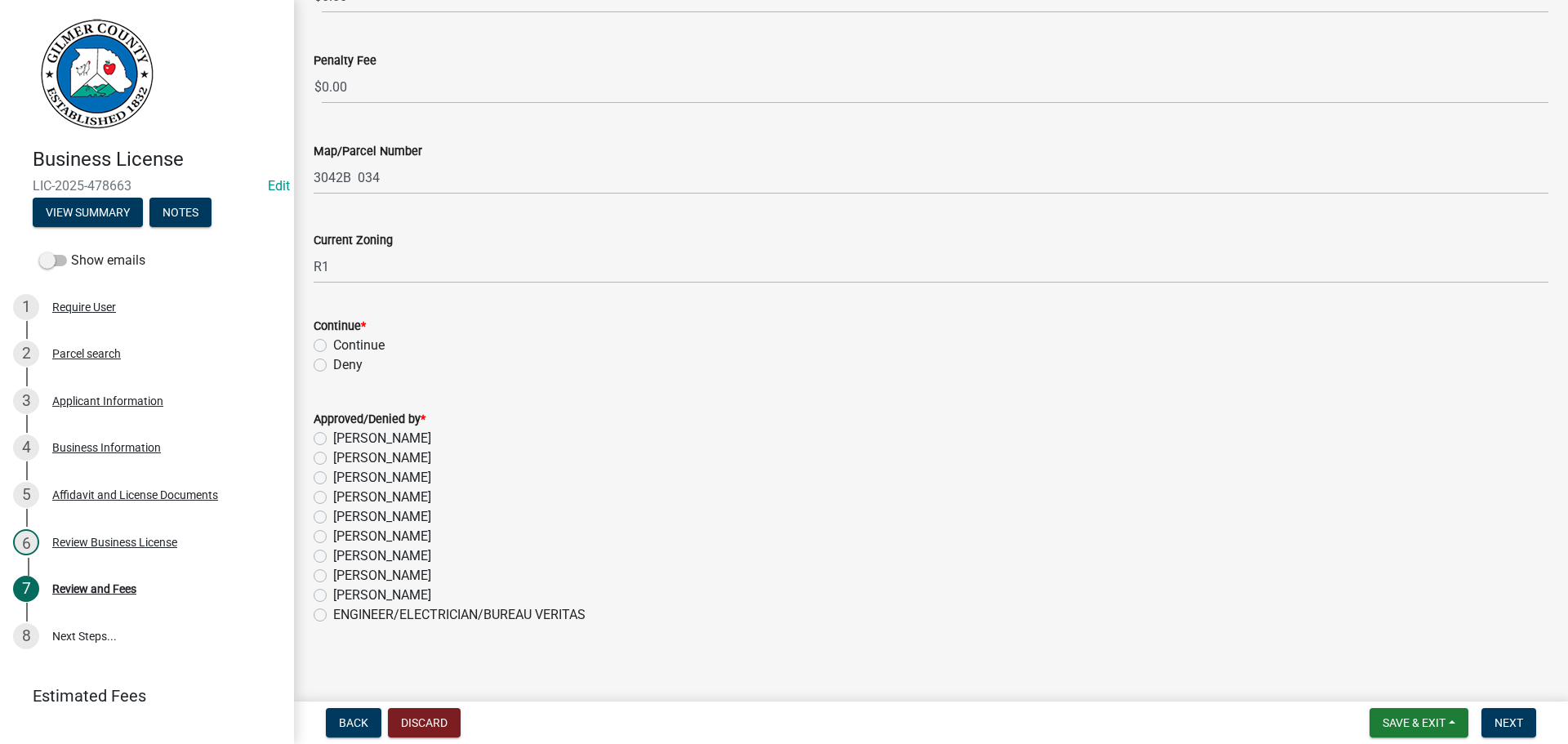
scroll to position [526, 0]
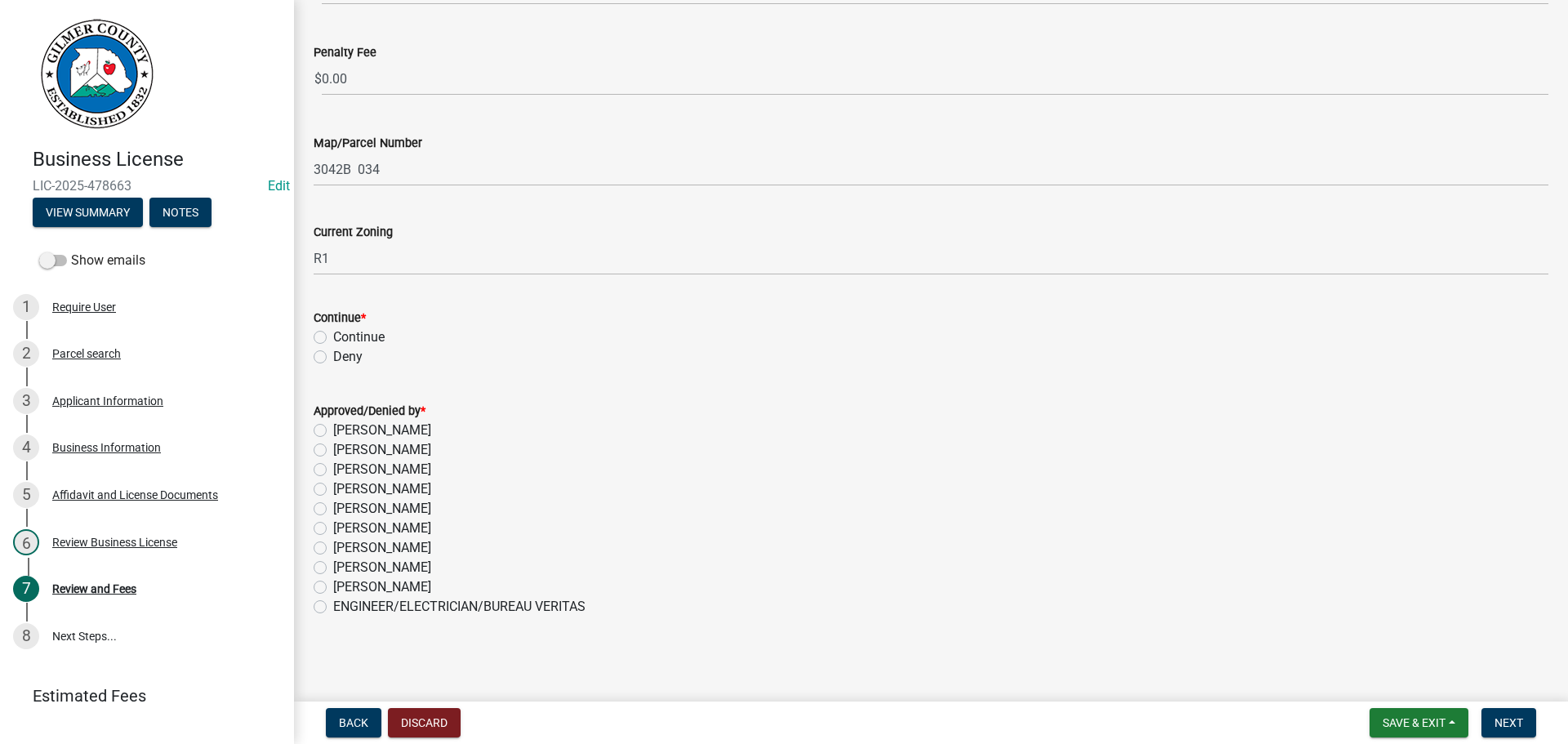
click at [333, 340] on label "Continue" at bounding box center [358, 337] width 52 height 20
click at [333, 338] on input "Continue" at bounding box center [338, 332] width 11 height 11
radio input "true"
click at [333, 465] on label "[PERSON_NAME]" at bounding box center [382, 470] width 98 height 20
click at [333, 465] on input "[PERSON_NAME]" at bounding box center [338, 465] width 11 height 11
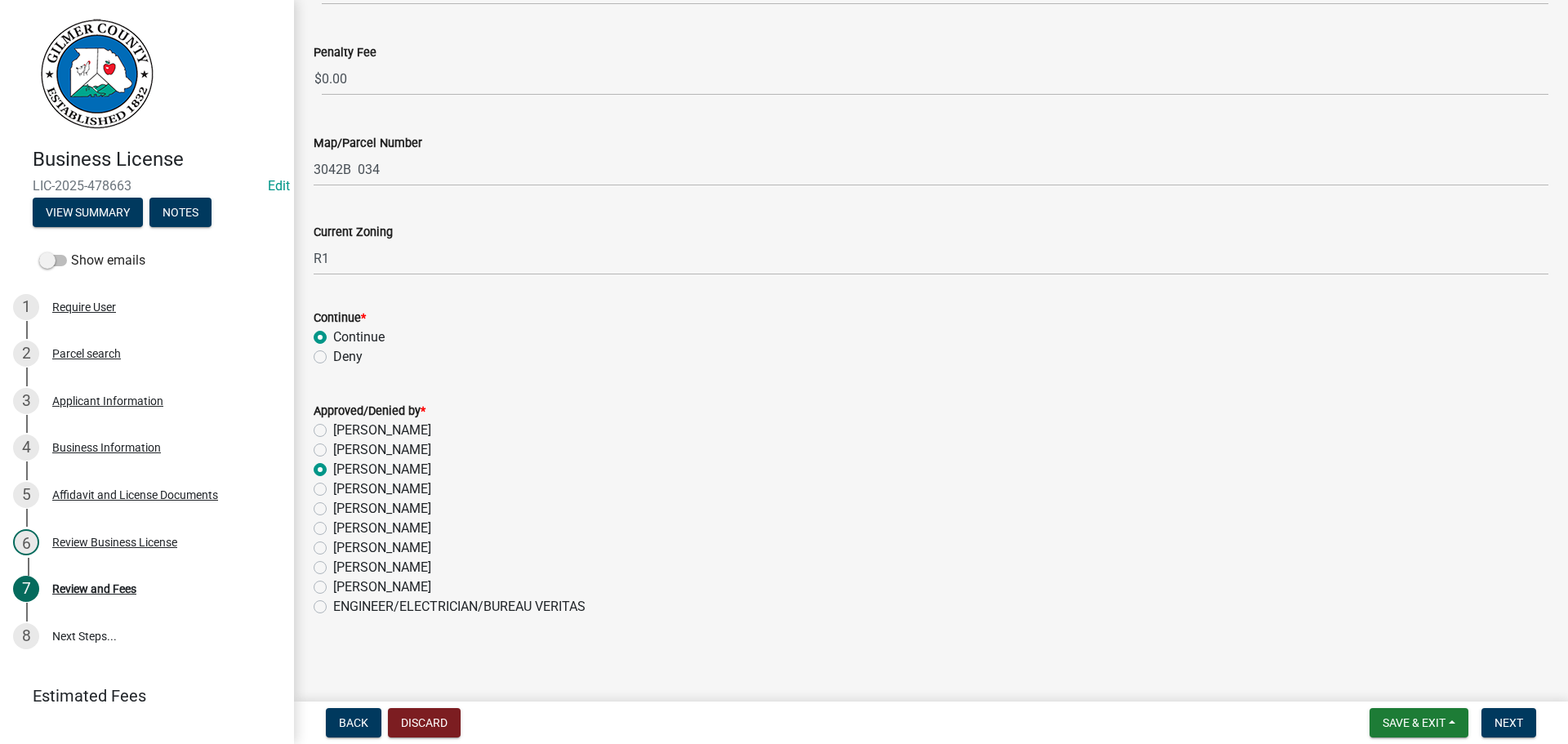
radio input "true"
click at [1513, 717] on span "Next" at bounding box center [1508, 722] width 28 height 13
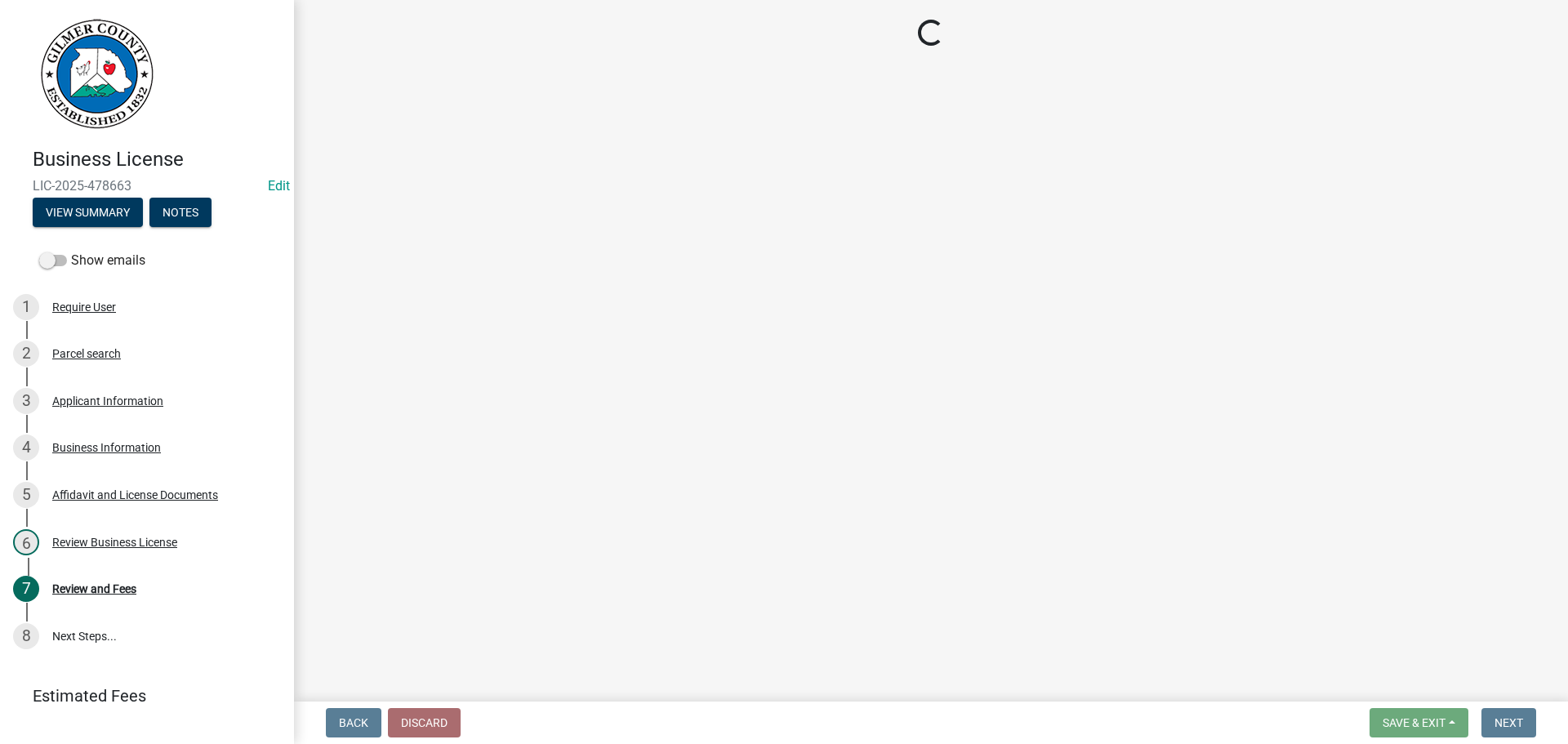
select select "2: 1"
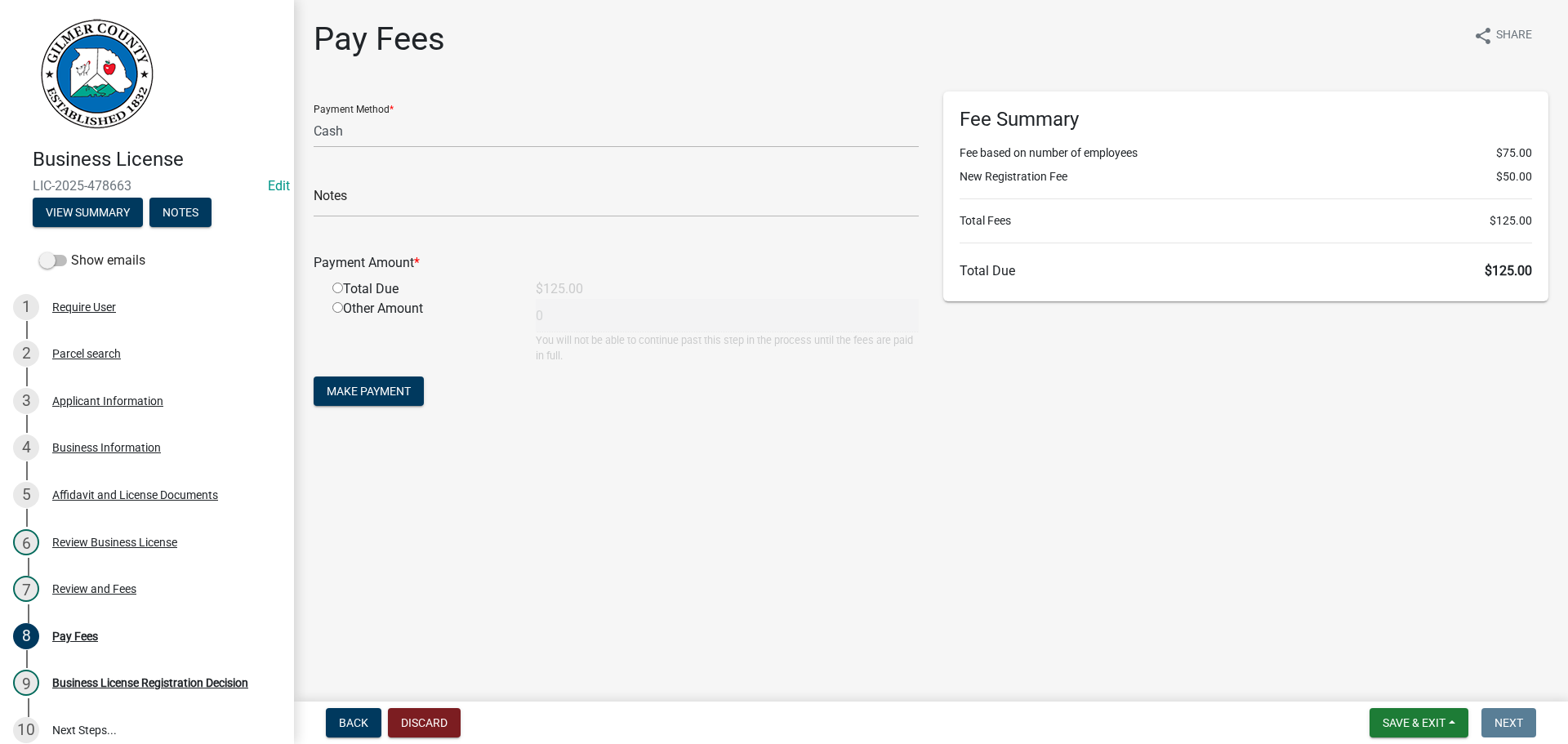
click at [335, 287] on input "radio" at bounding box center [337, 287] width 11 height 11
radio input "true"
type input "125"
click at [378, 387] on span "Make Payment" at bounding box center [369, 391] width 84 height 13
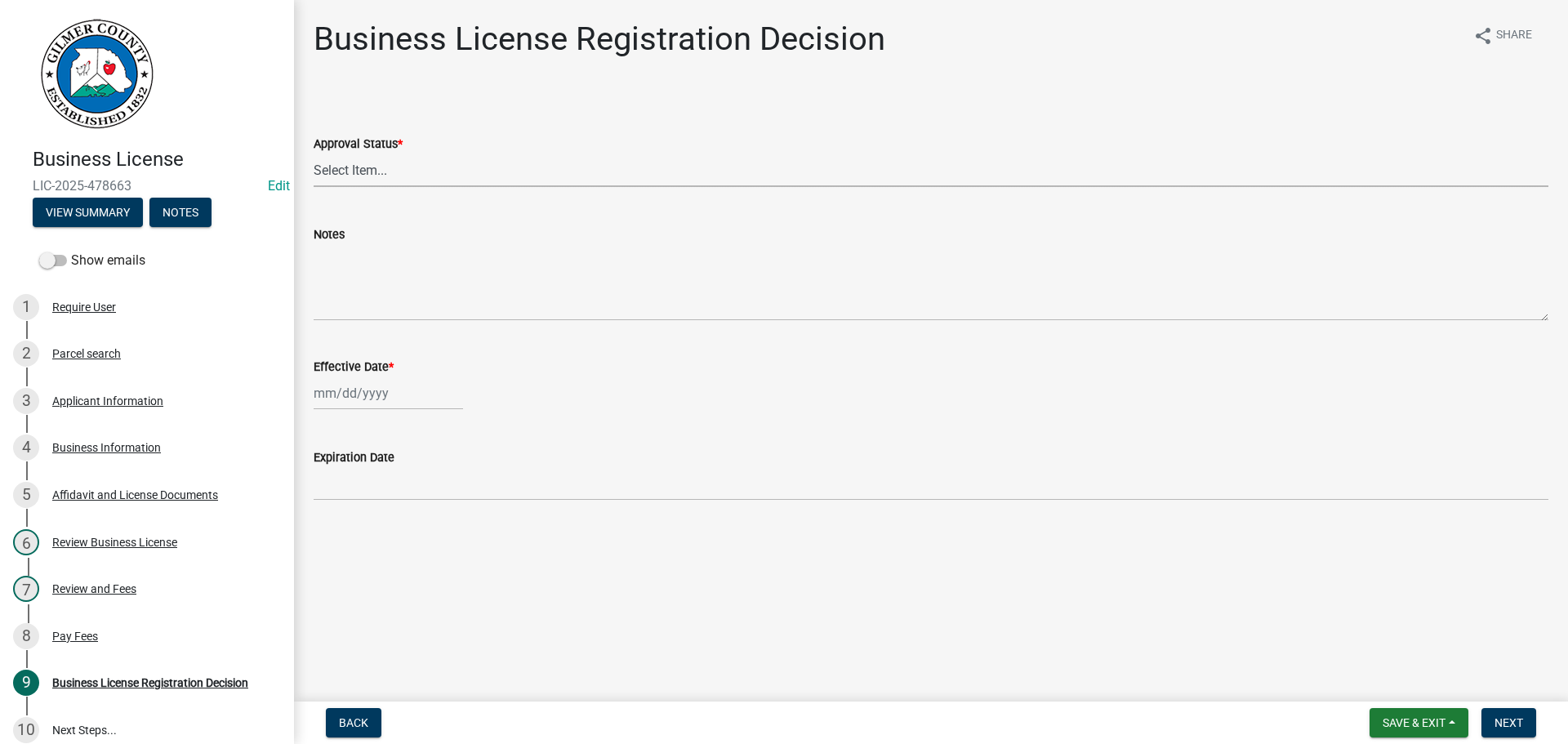
click at [371, 171] on select "Select Item... Approved Denied" at bounding box center [930, 170] width 1235 height 33
click at [313, 153] on select "Select Item... Approved Denied" at bounding box center [930, 170] width 1235 height 33
select select "cd44cabc-cb9c-446c-a27a-f009e7fbc738"
click at [378, 398] on div at bounding box center [388, 393] width 149 height 33
select select "9"
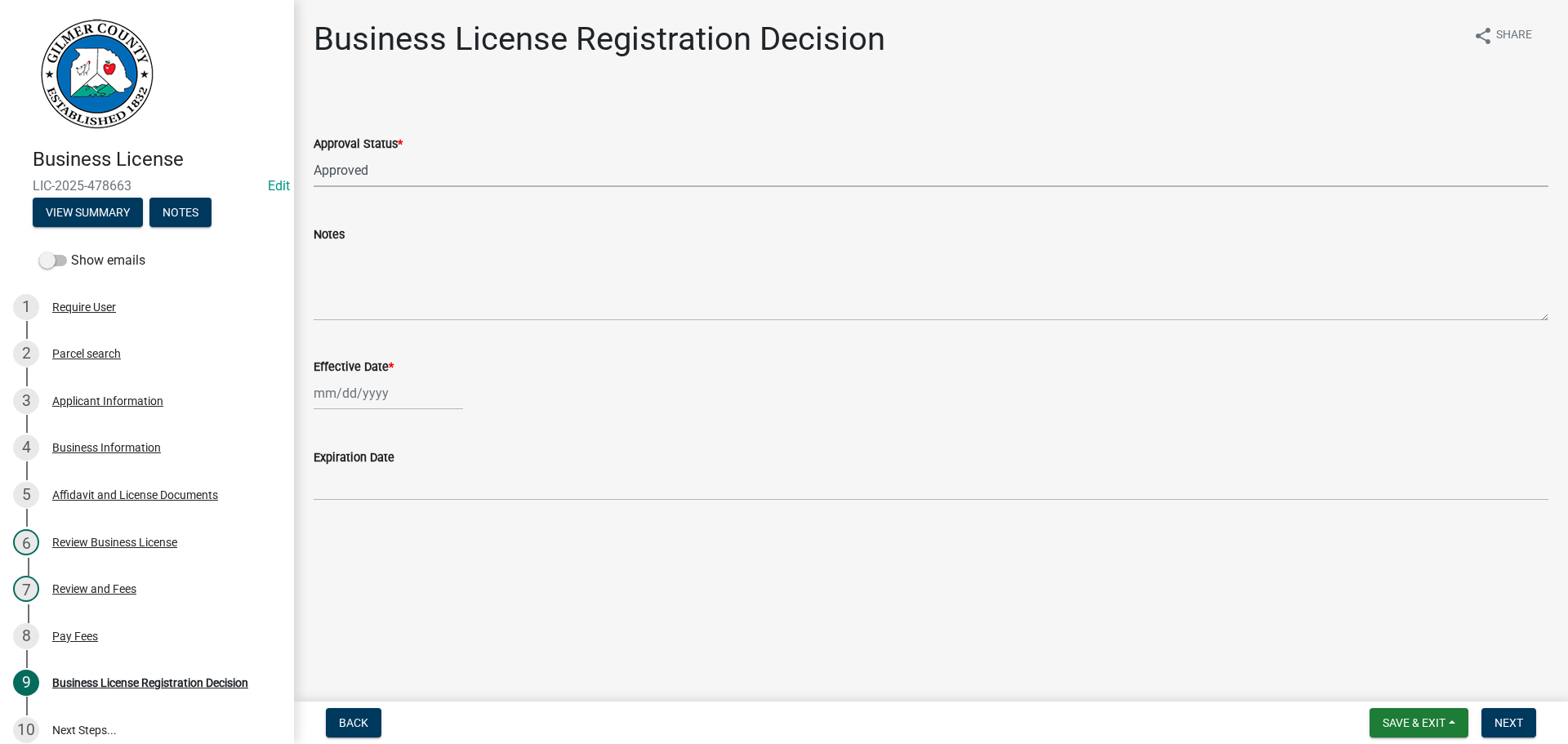
select select "2025"
click at [337, 526] on div "15" at bounding box center [330, 532] width 26 height 26
type input "[DATE]"
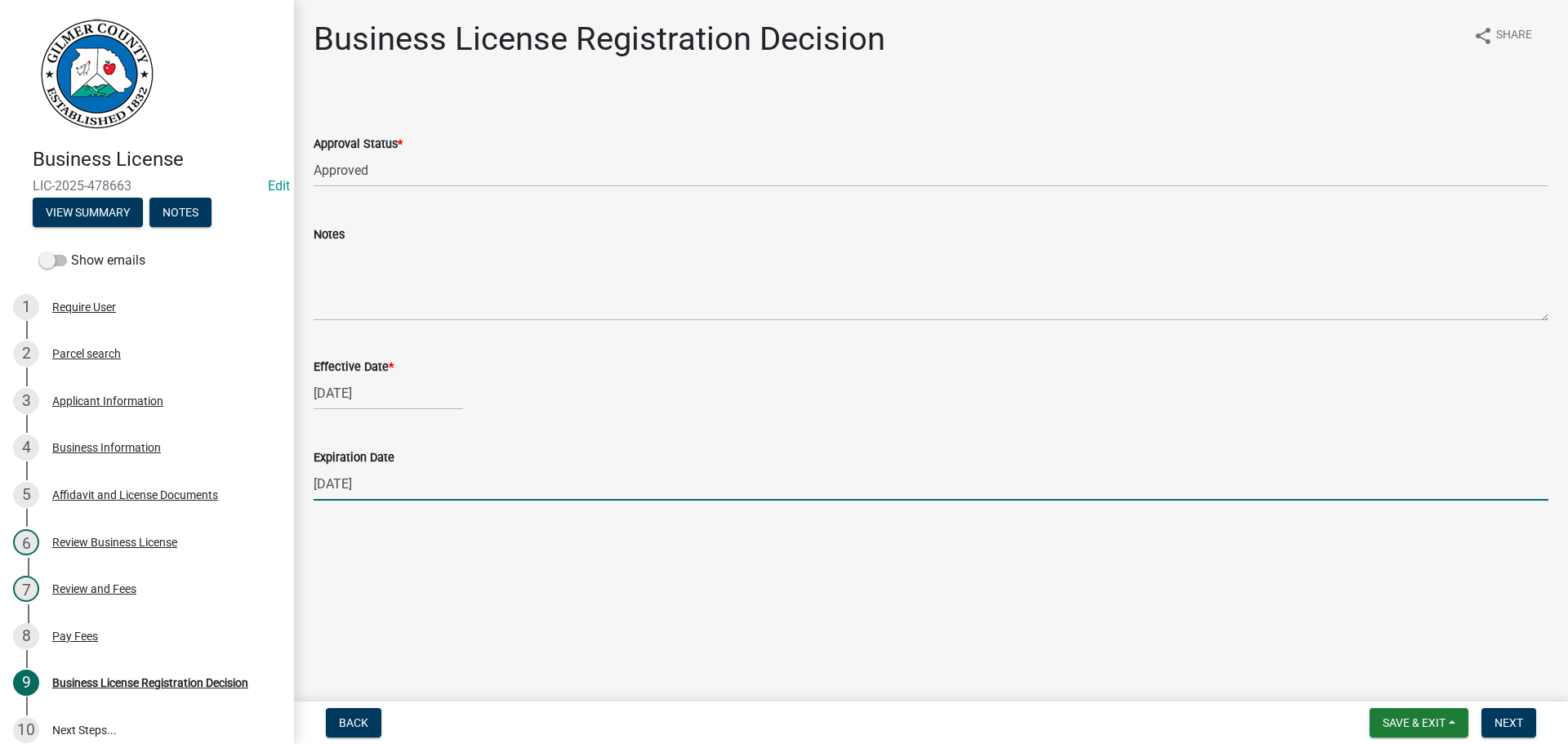
click at [462, 491] on input "[DATE]" at bounding box center [930, 483] width 1235 height 33
type input "[DATE]"
click at [1503, 717] on span "Next" at bounding box center [1508, 722] width 28 height 13
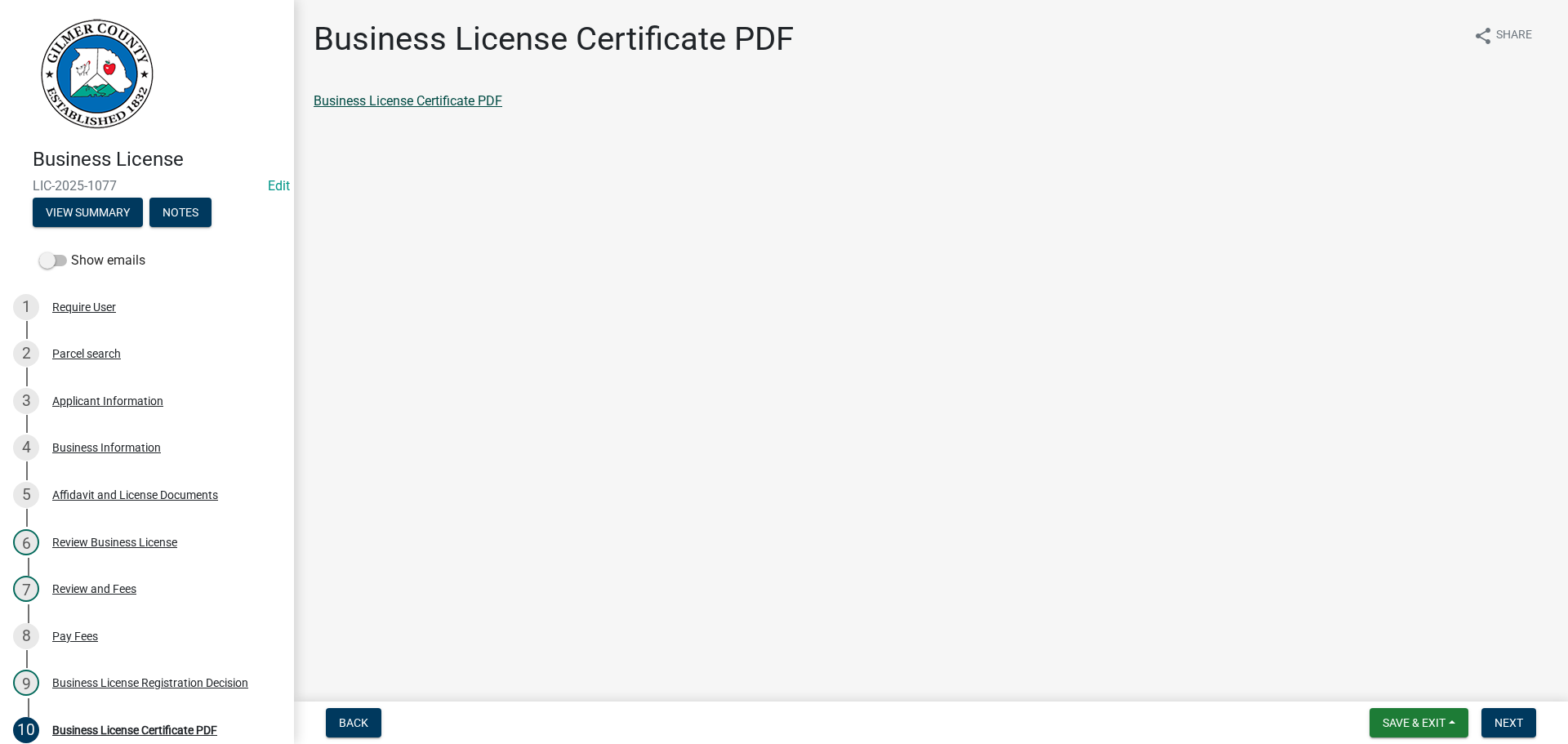
click at [455, 105] on link "Business License Certificate PDF" at bounding box center [407, 101] width 188 height 16
click at [72, 395] on div "Applicant Information" at bounding box center [108, 401] width 111 height 12
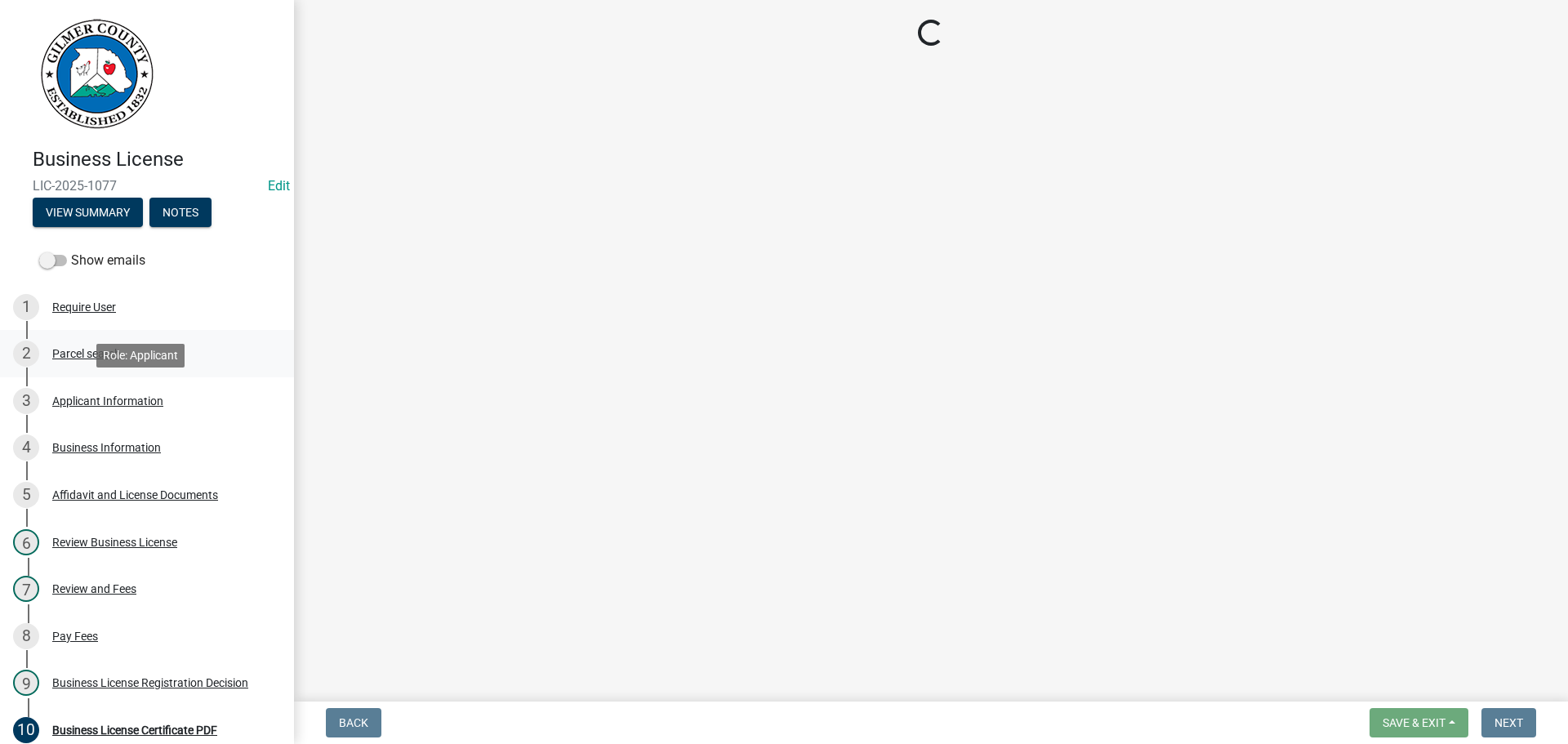
select select "GA"
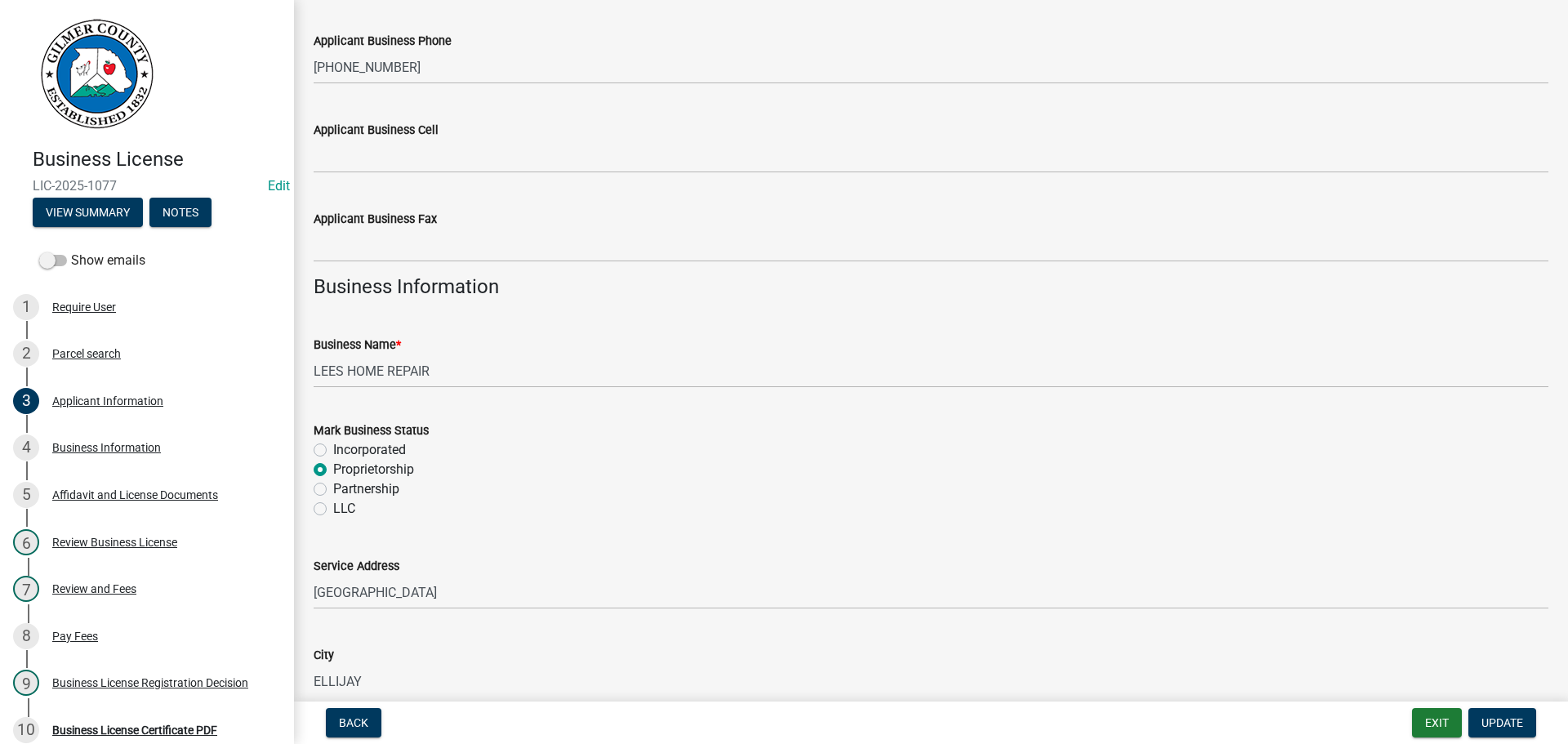
scroll to position [898, 0]
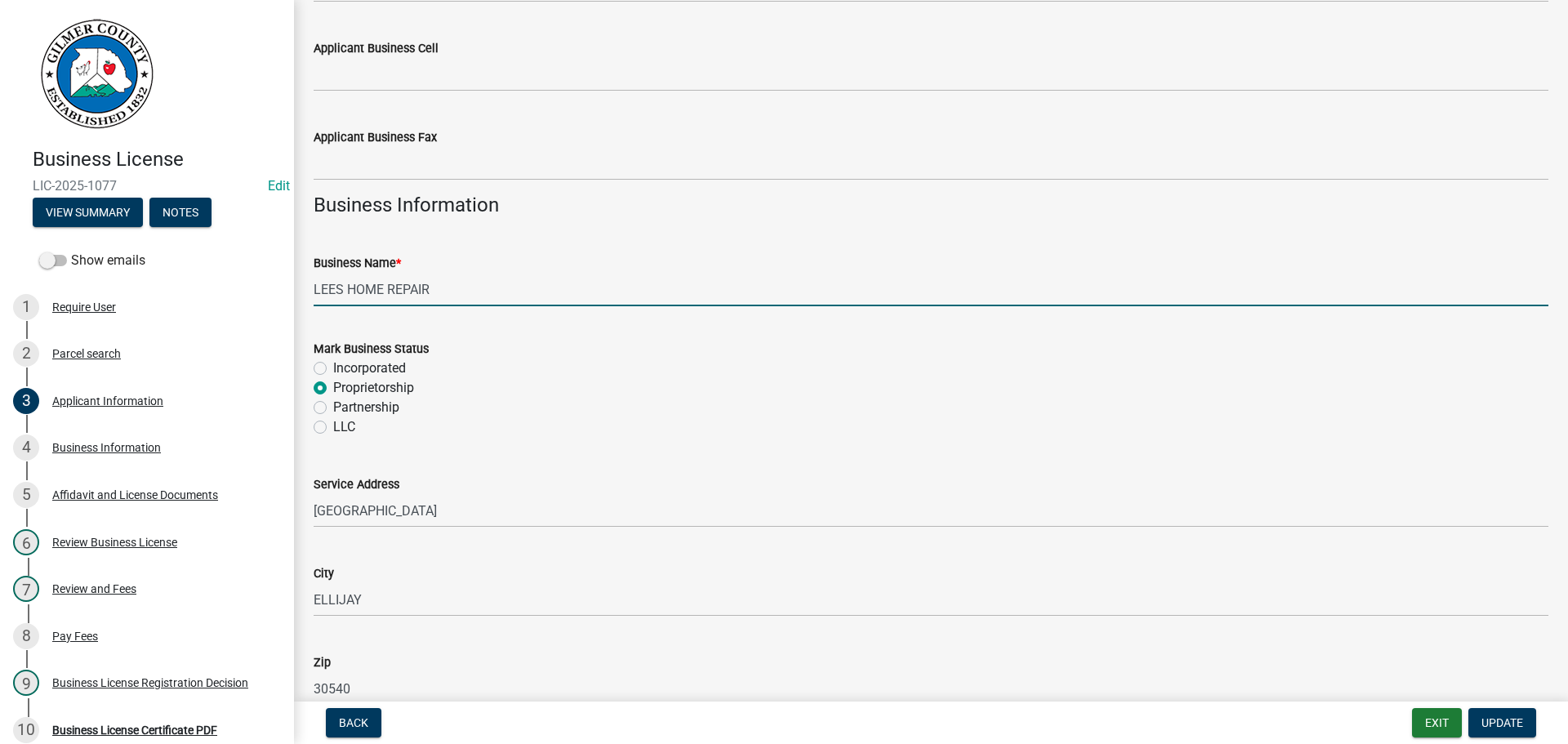
click at [338, 283] on input "LEES HOME REPAIR" at bounding box center [930, 289] width 1235 height 33
type input "[PERSON_NAME] HOME REPAIR"
click at [1506, 716] on span "Update" at bounding box center [1502, 722] width 42 height 13
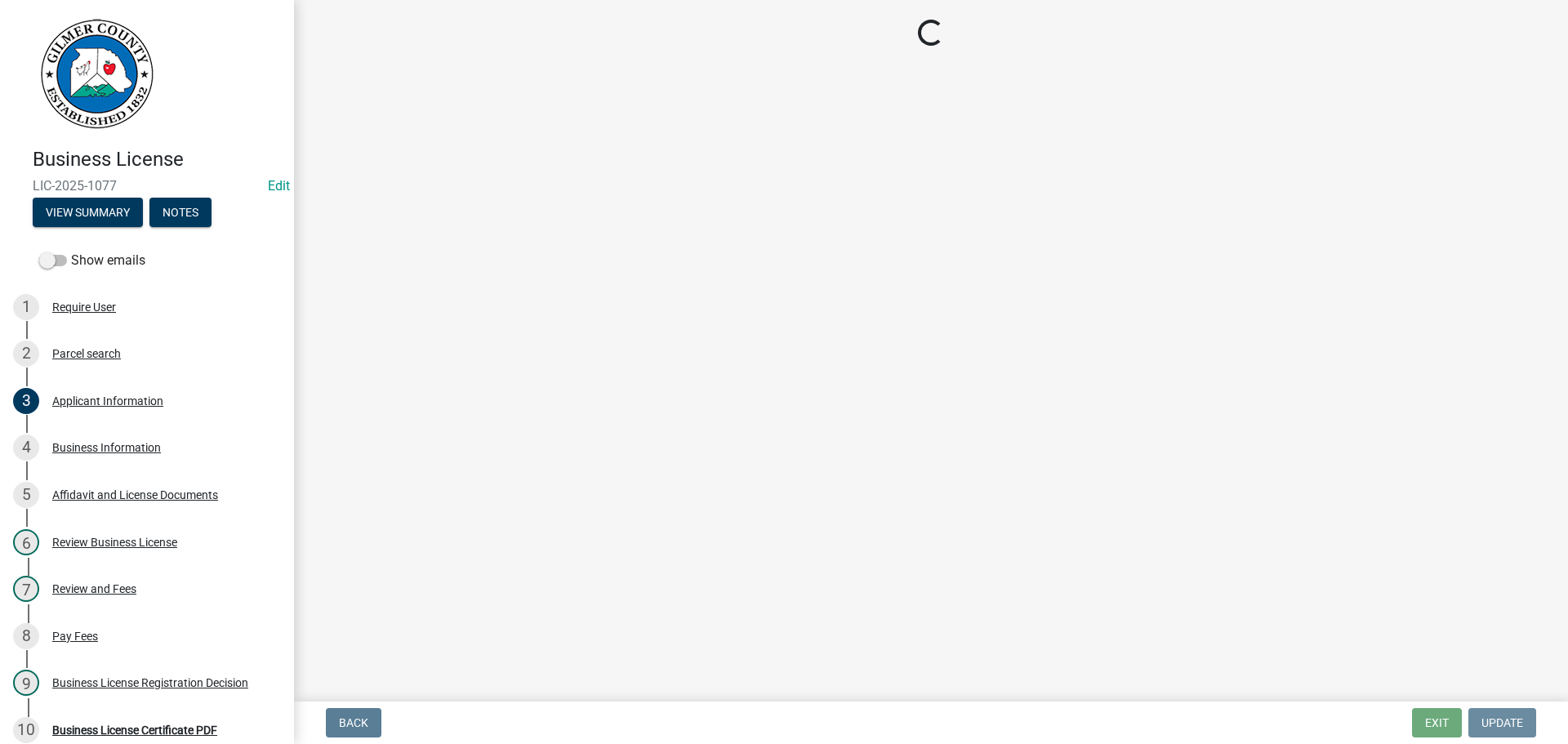
scroll to position [0, 0]
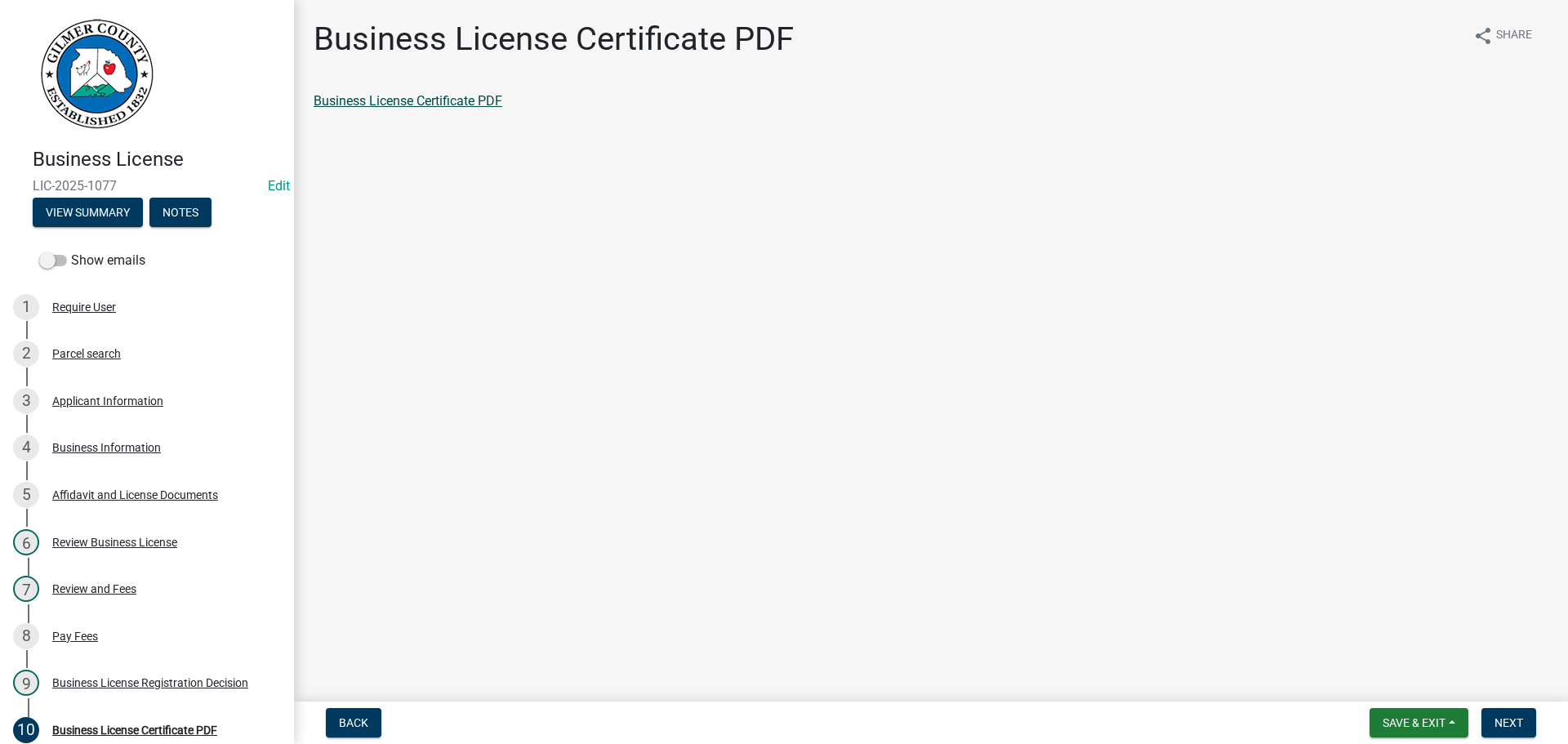
click at [429, 103] on link "Business License Certificate PDF" at bounding box center [407, 101] width 188 height 16
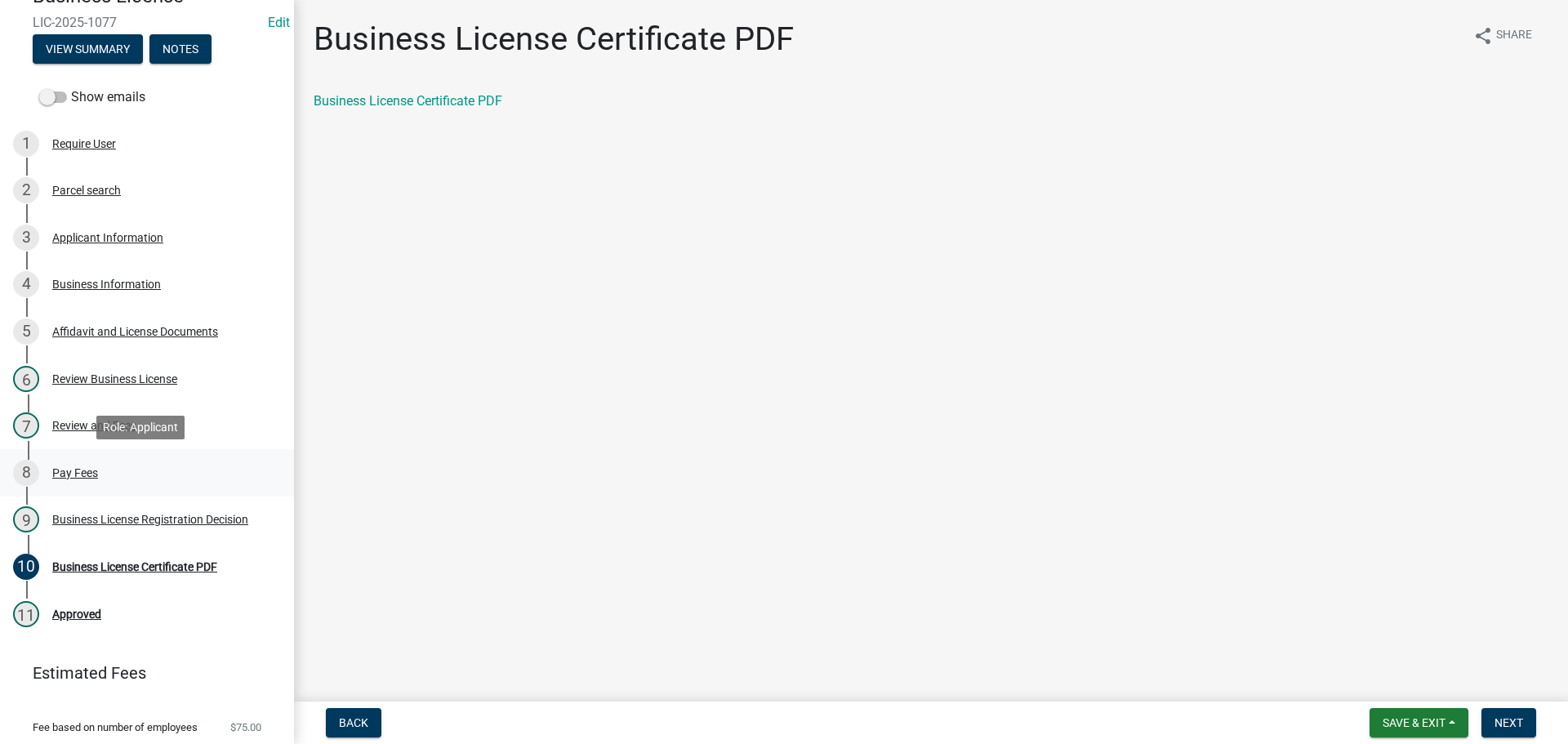
click at [72, 470] on div "Pay Fees" at bounding box center [75, 473] width 46 height 12
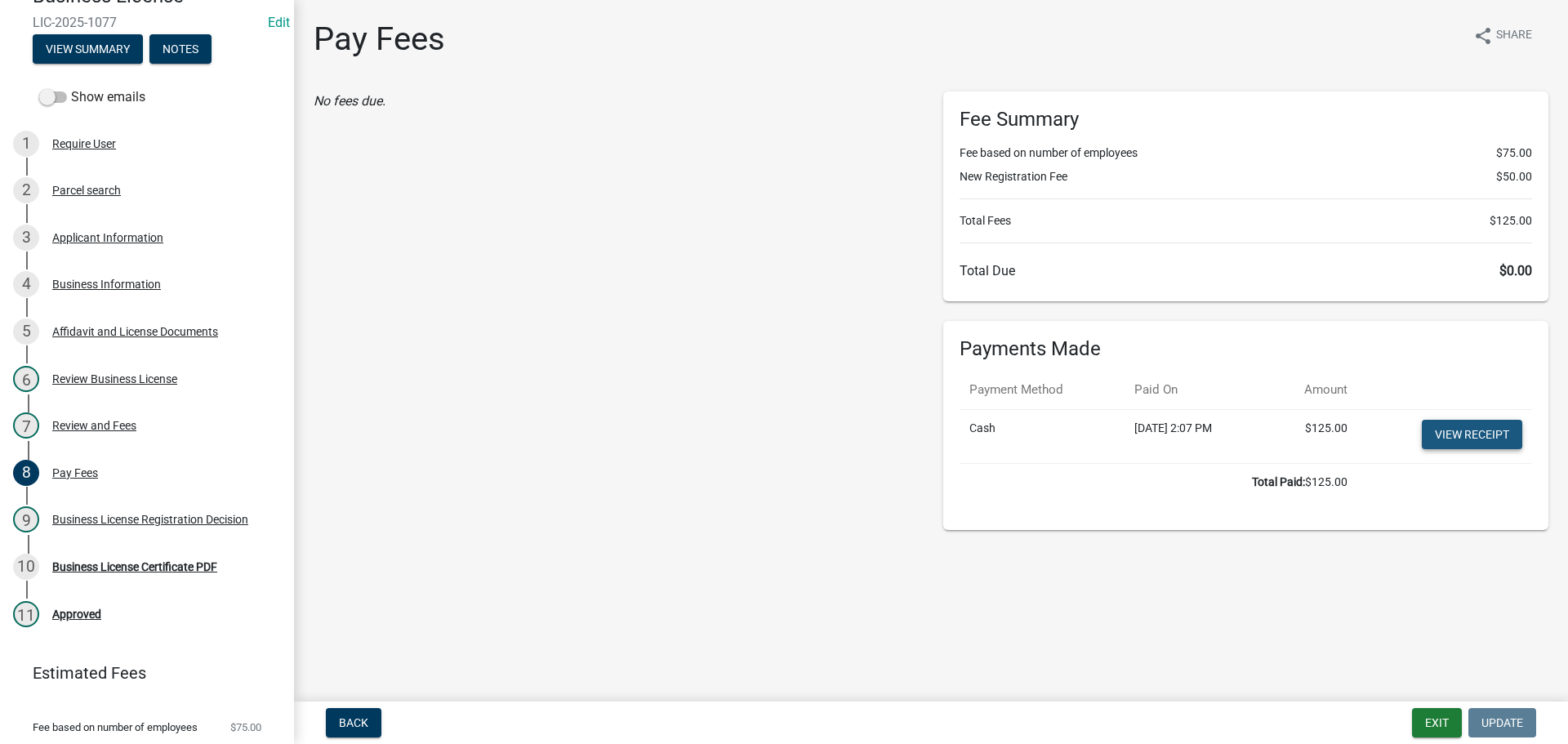
click at [1443, 432] on link "View receipt" at bounding box center [1471, 434] width 101 height 29
